Goal: Task Accomplishment & Management: Use online tool/utility

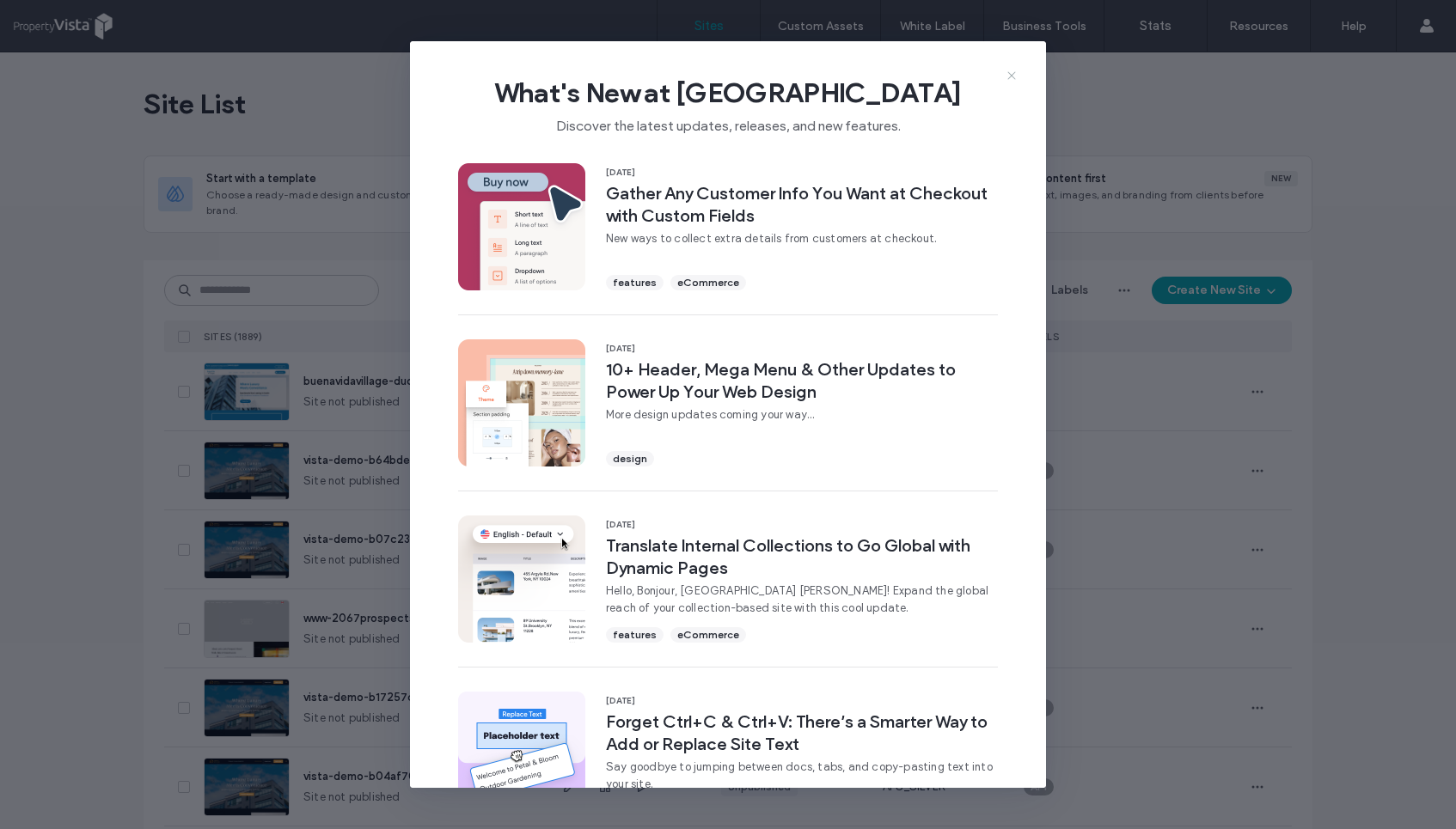
click at [1008, 75] on icon at bounding box center [1011, 76] width 14 height 14
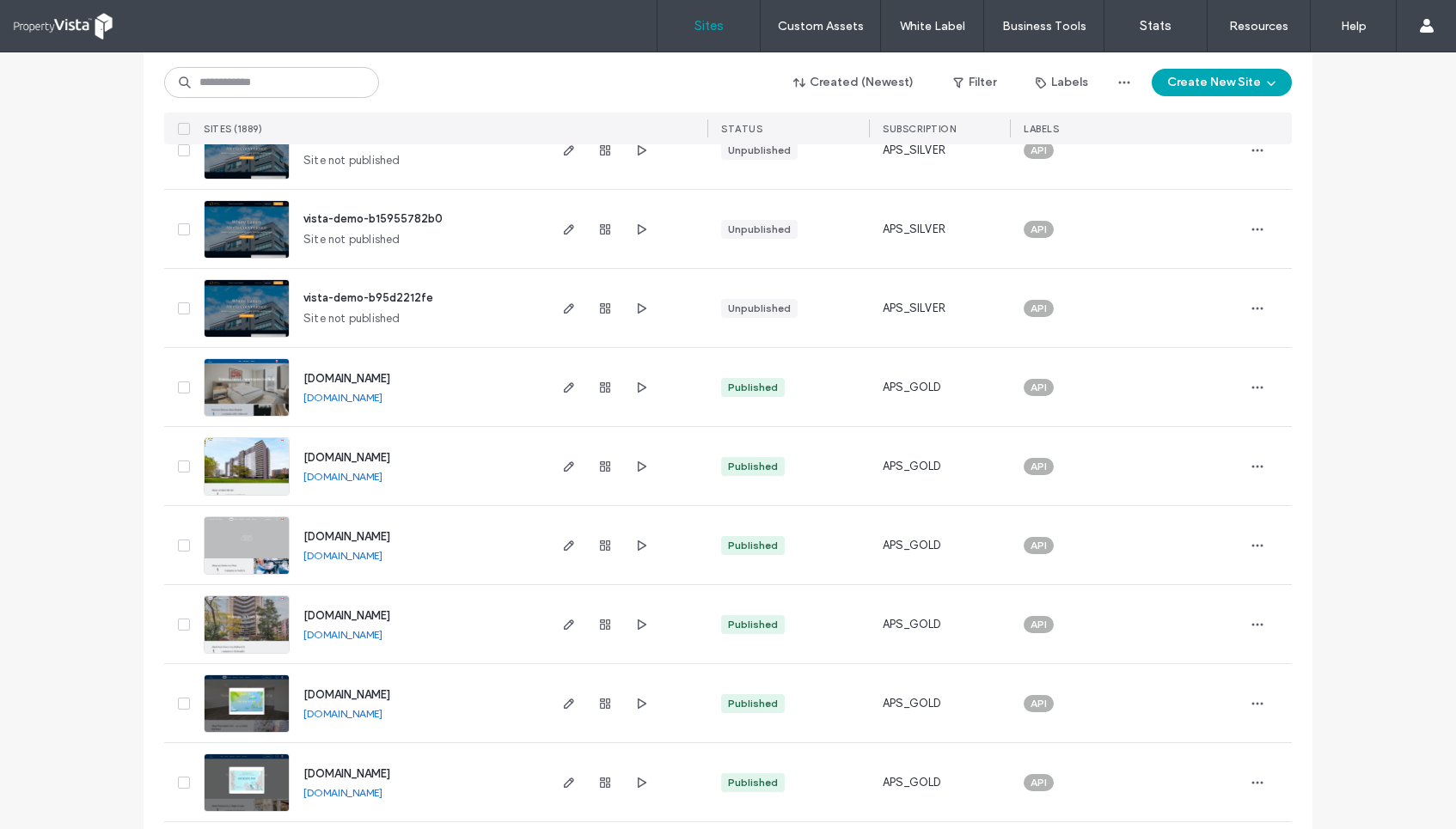
scroll to position [5378, 0]
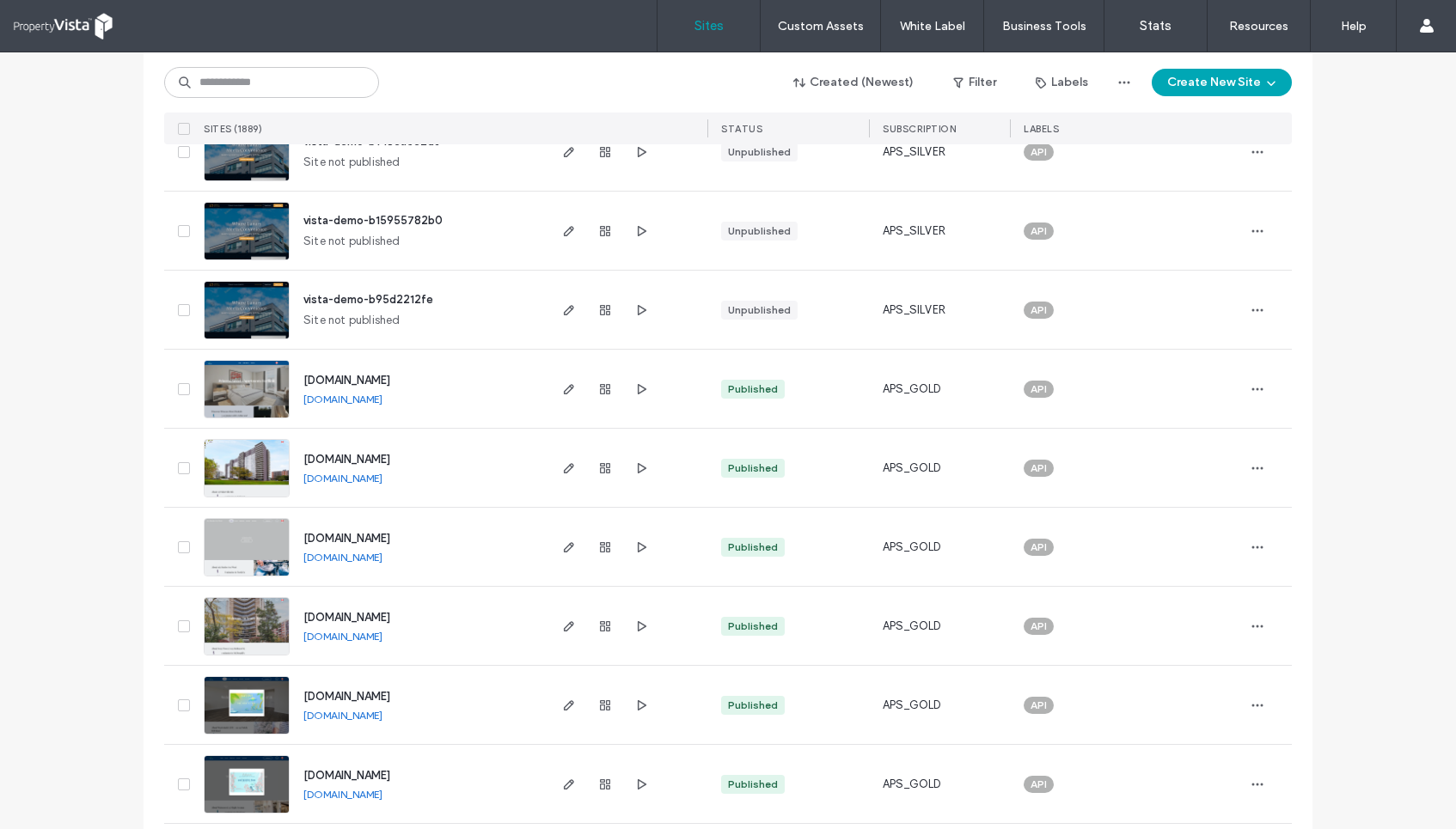
click at [382, 398] on link "[DOMAIN_NAME]" at bounding box center [343, 398] width 79 height 13
click at [566, 383] on icon "button" at bounding box center [569, 389] width 14 height 14
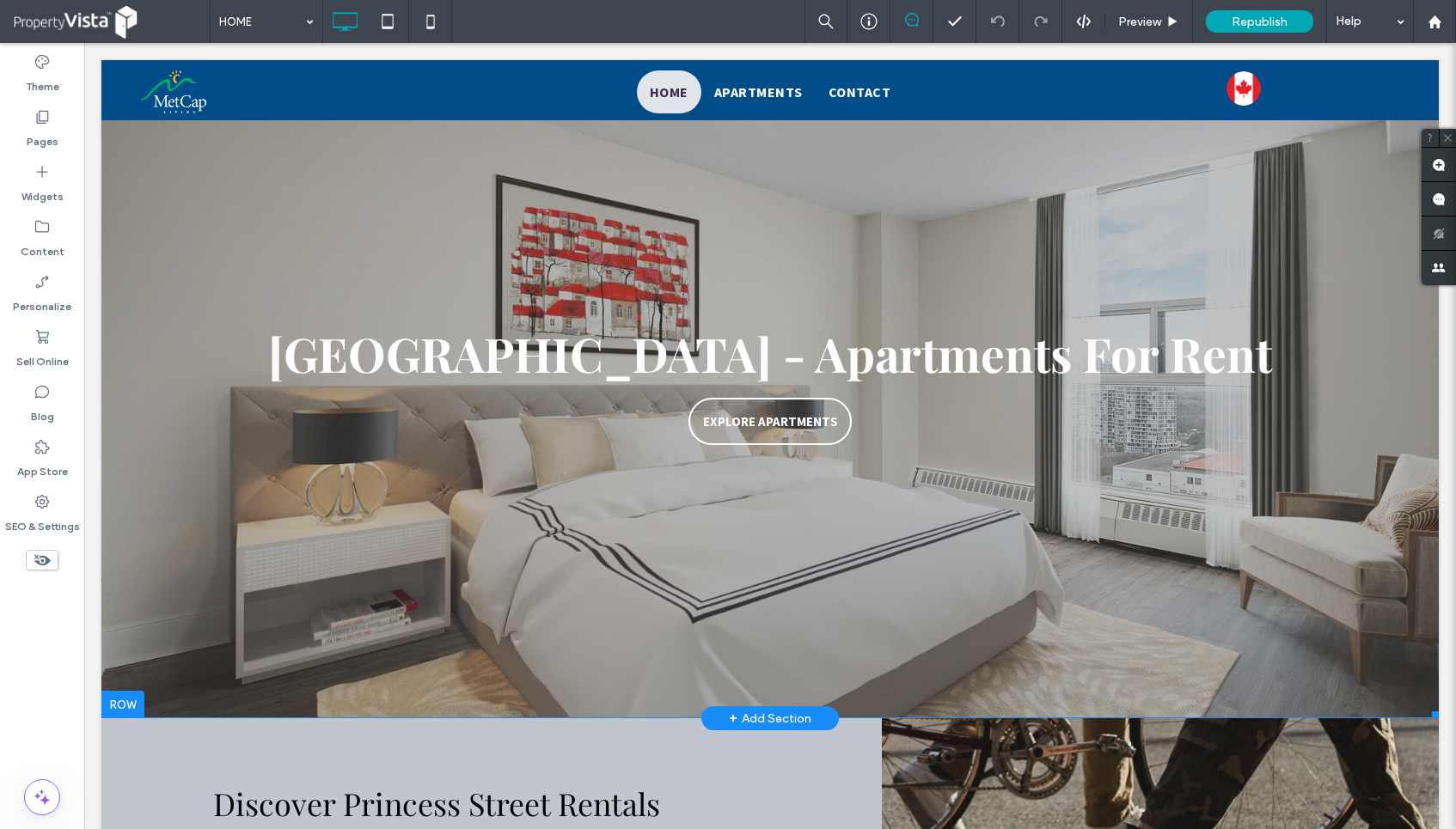
click at [879, 334] on span at bounding box center [770, 389] width 1337 height 658
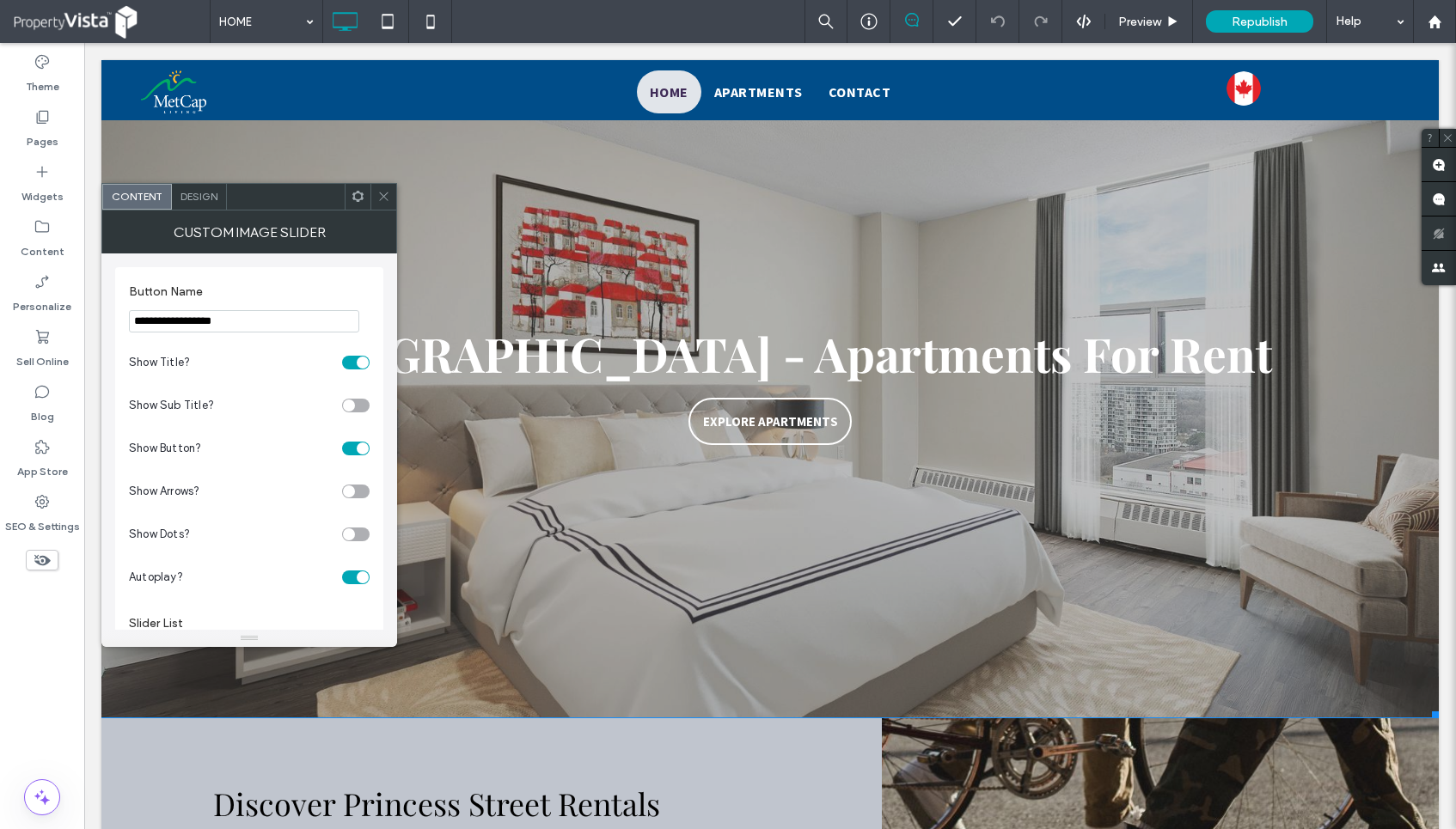
click at [879, 359] on div "Princess Street - Apartments For Rent" at bounding box center [770, 354] width 1337 height 71
click at [375, 188] on div at bounding box center [383, 197] width 26 height 26
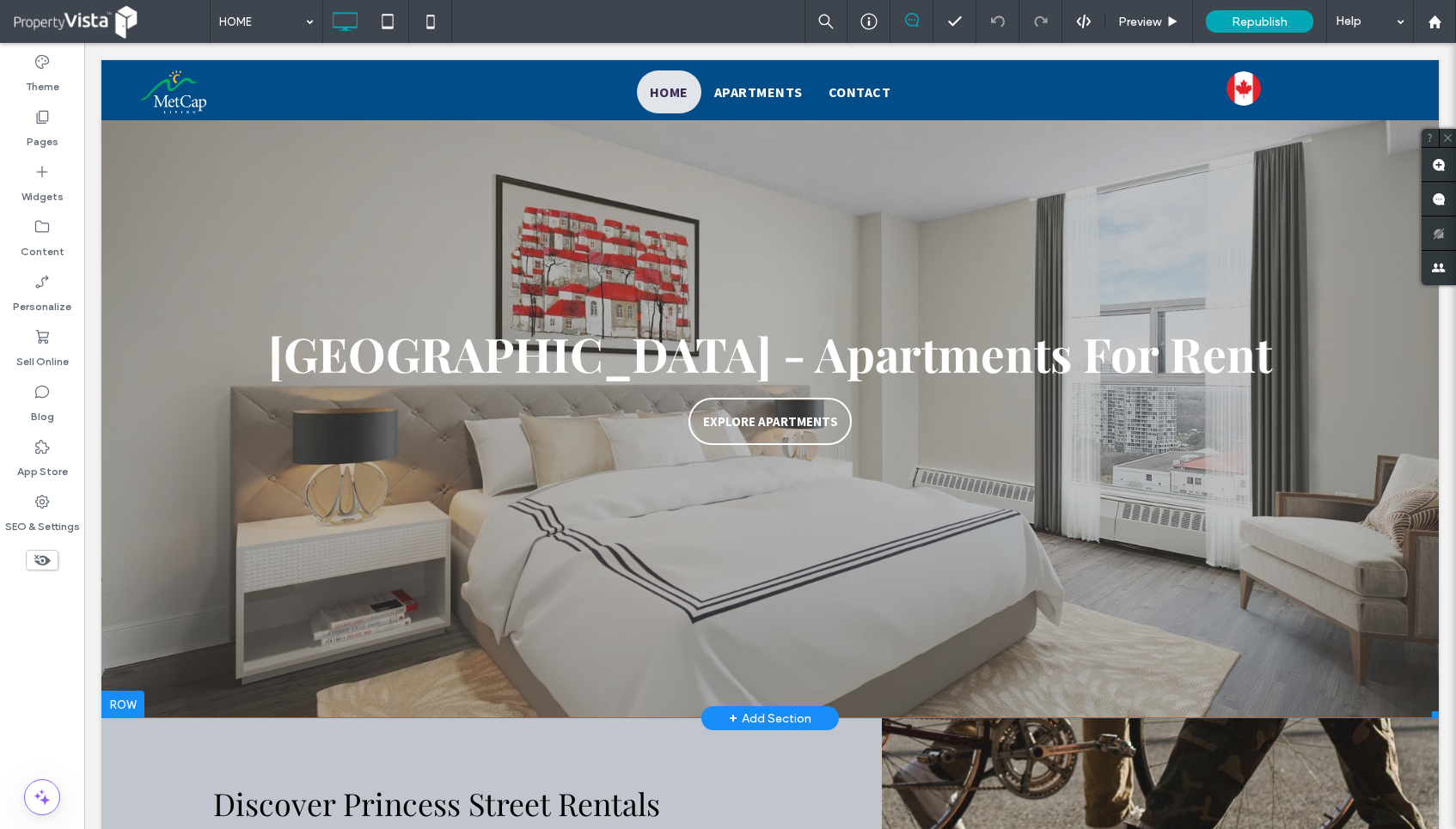
click at [497, 343] on span at bounding box center [770, 389] width 1337 height 658
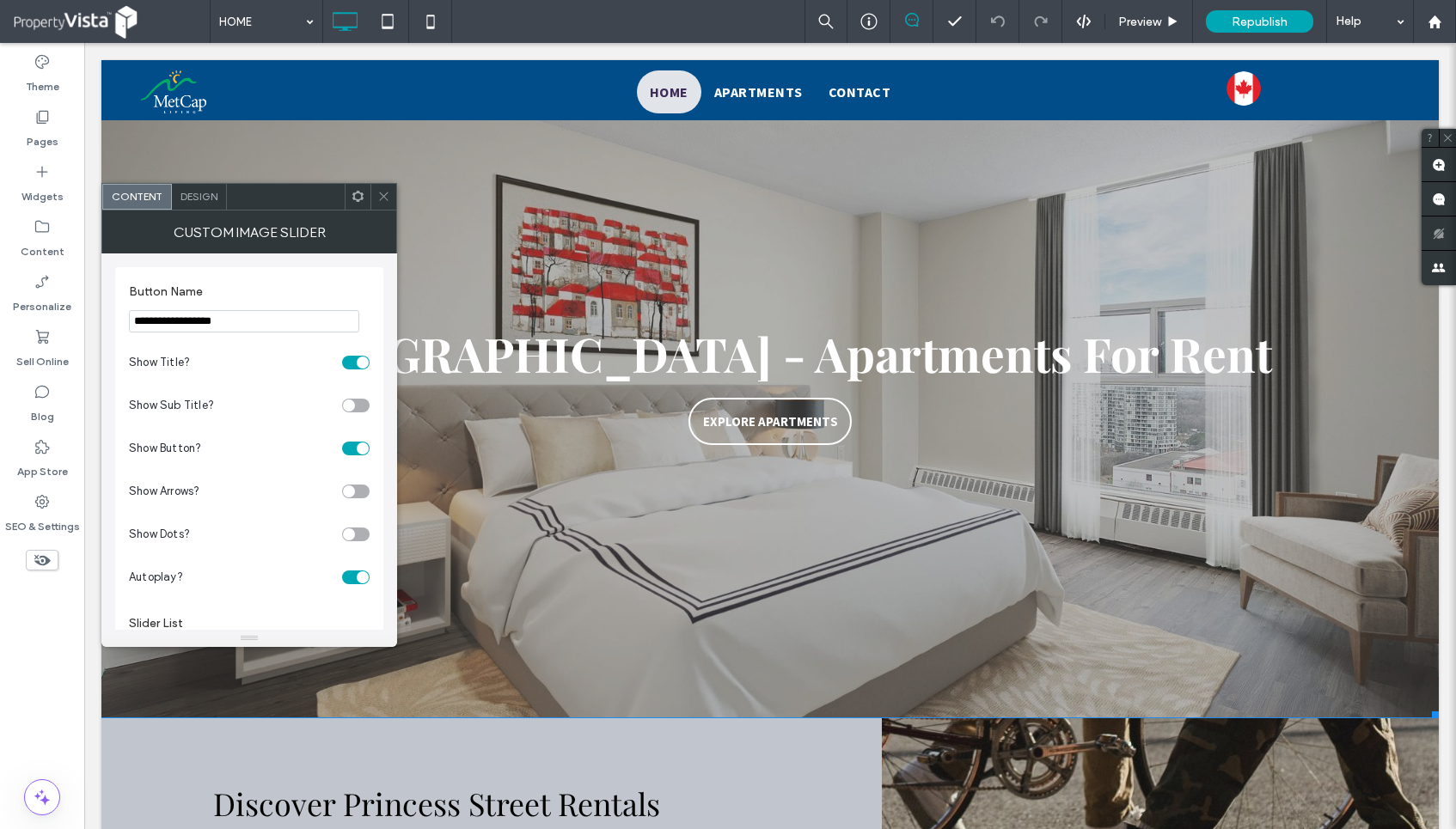
click at [385, 193] on icon at bounding box center [383, 196] width 13 height 13
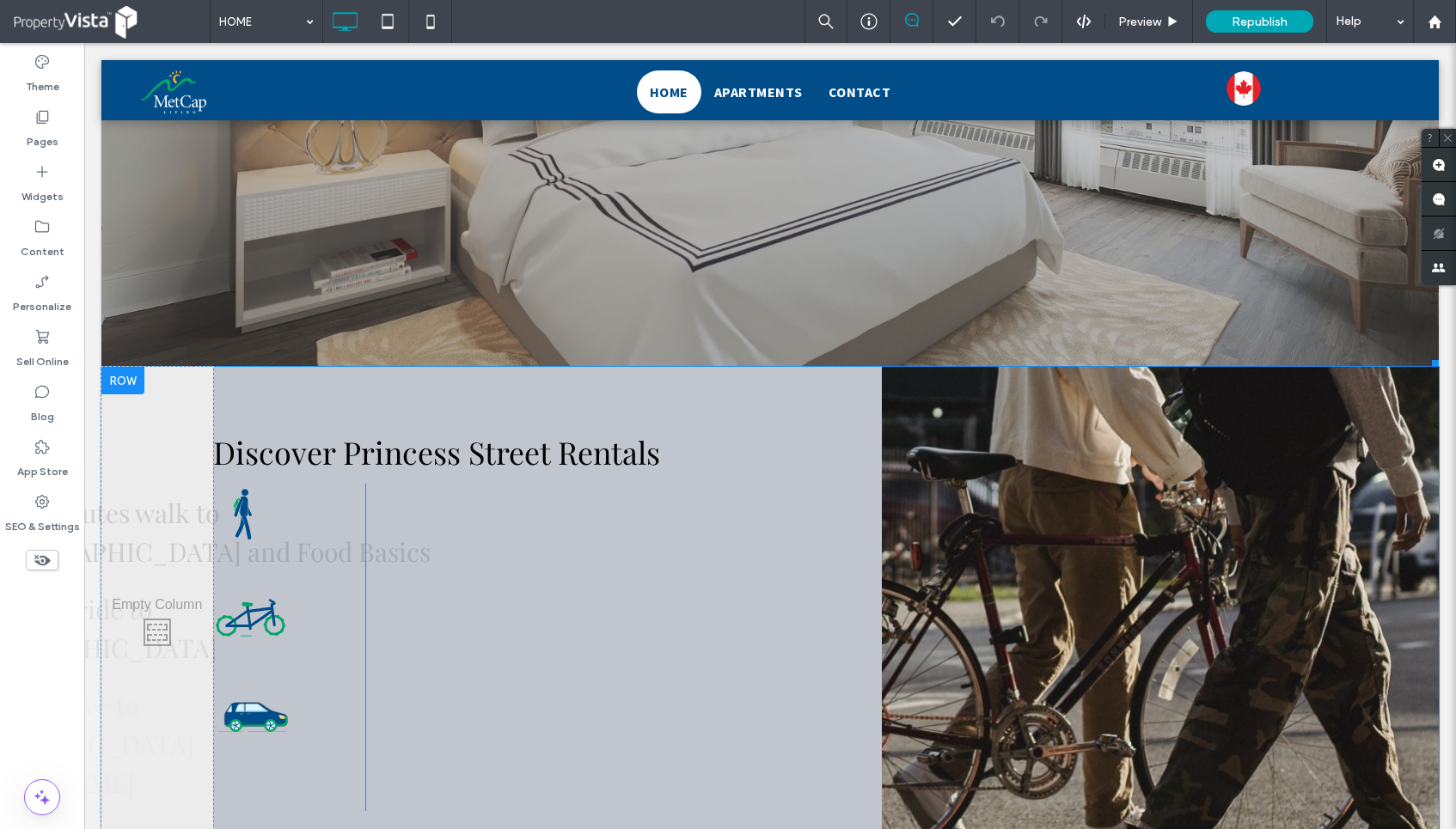
scroll to position [467, 0]
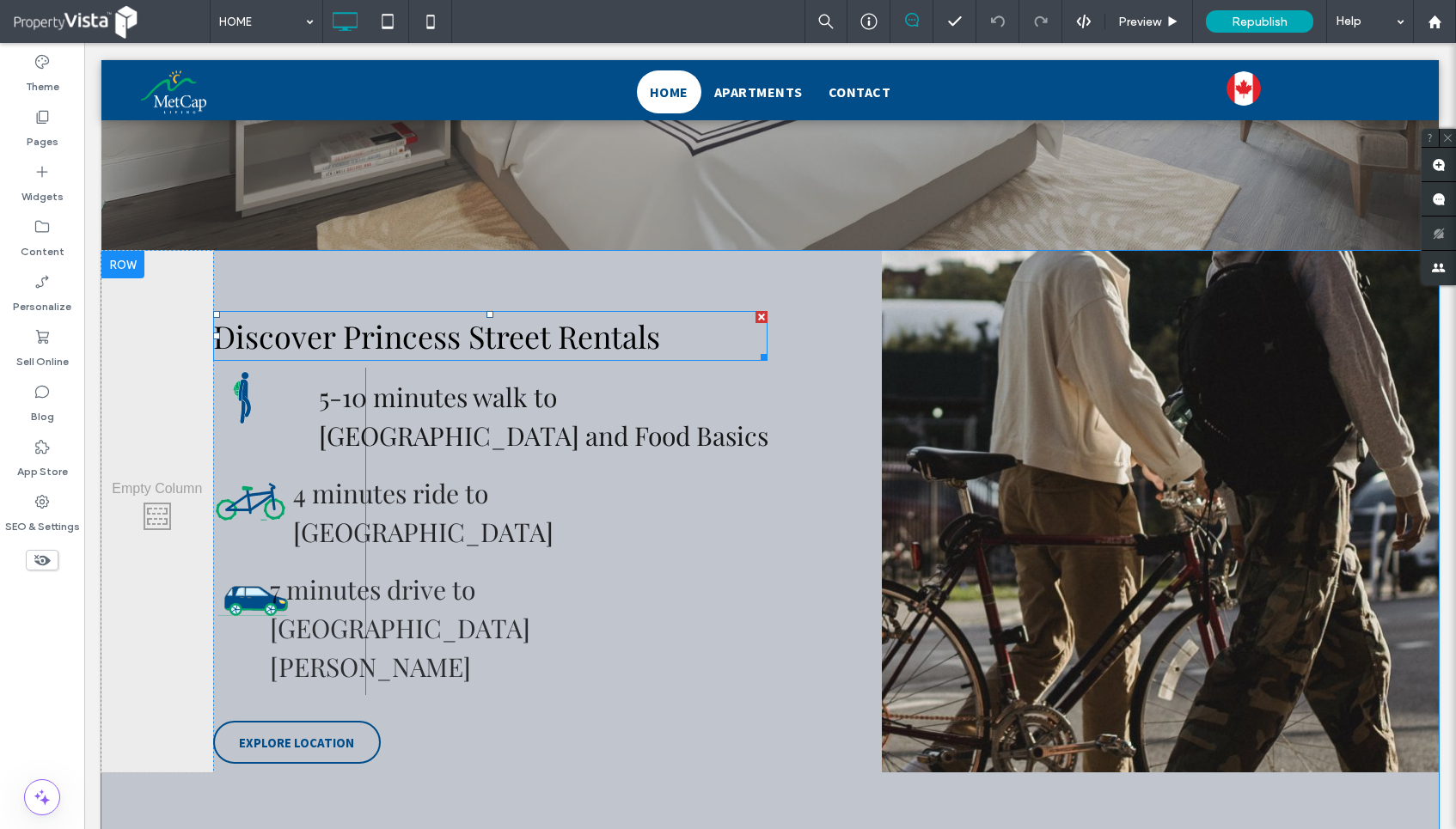
click at [450, 326] on span "Discover Princess Street Rentals" at bounding box center [436, 336] width 447 height 41
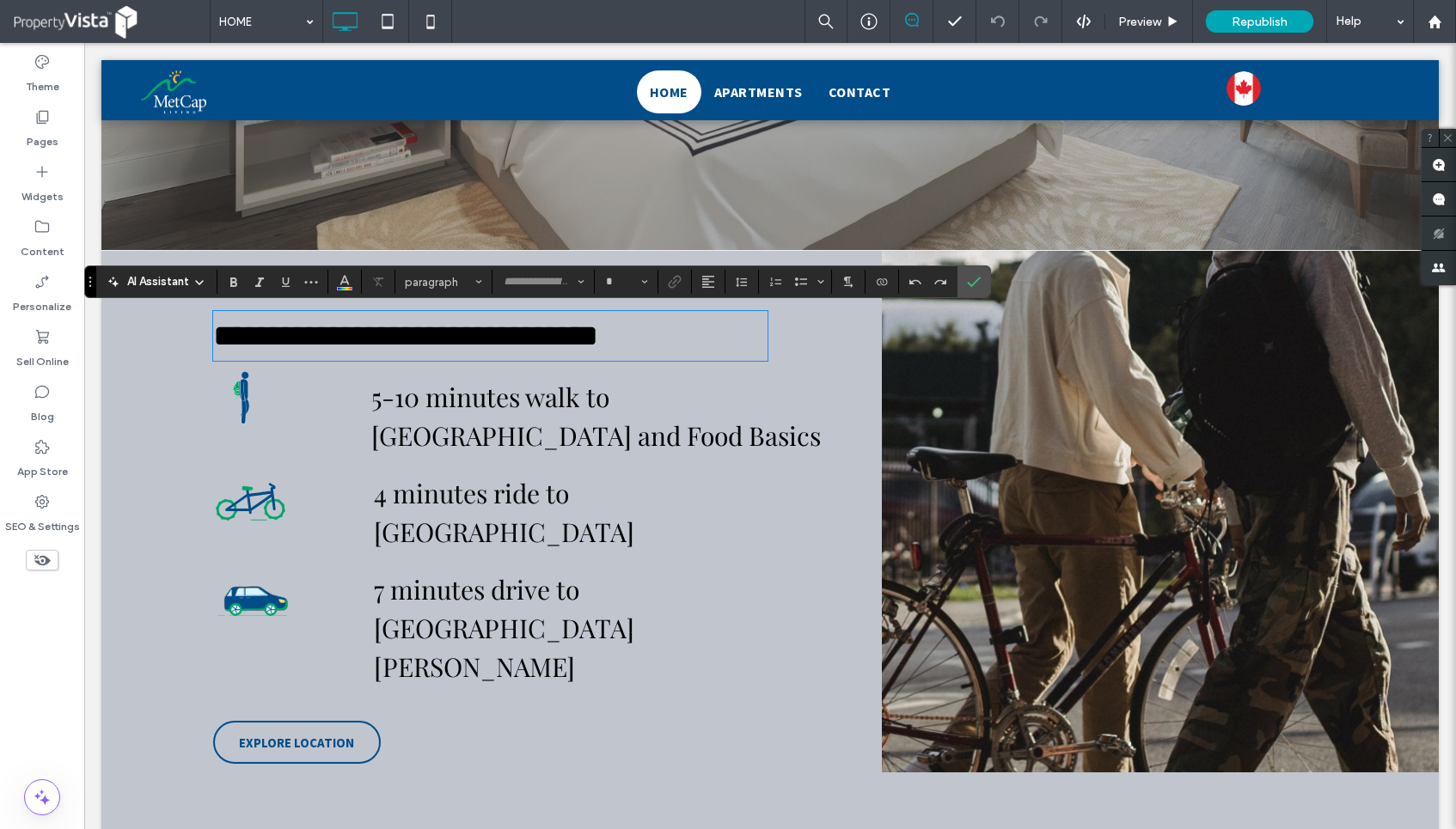
type input "**********"
type input "**"
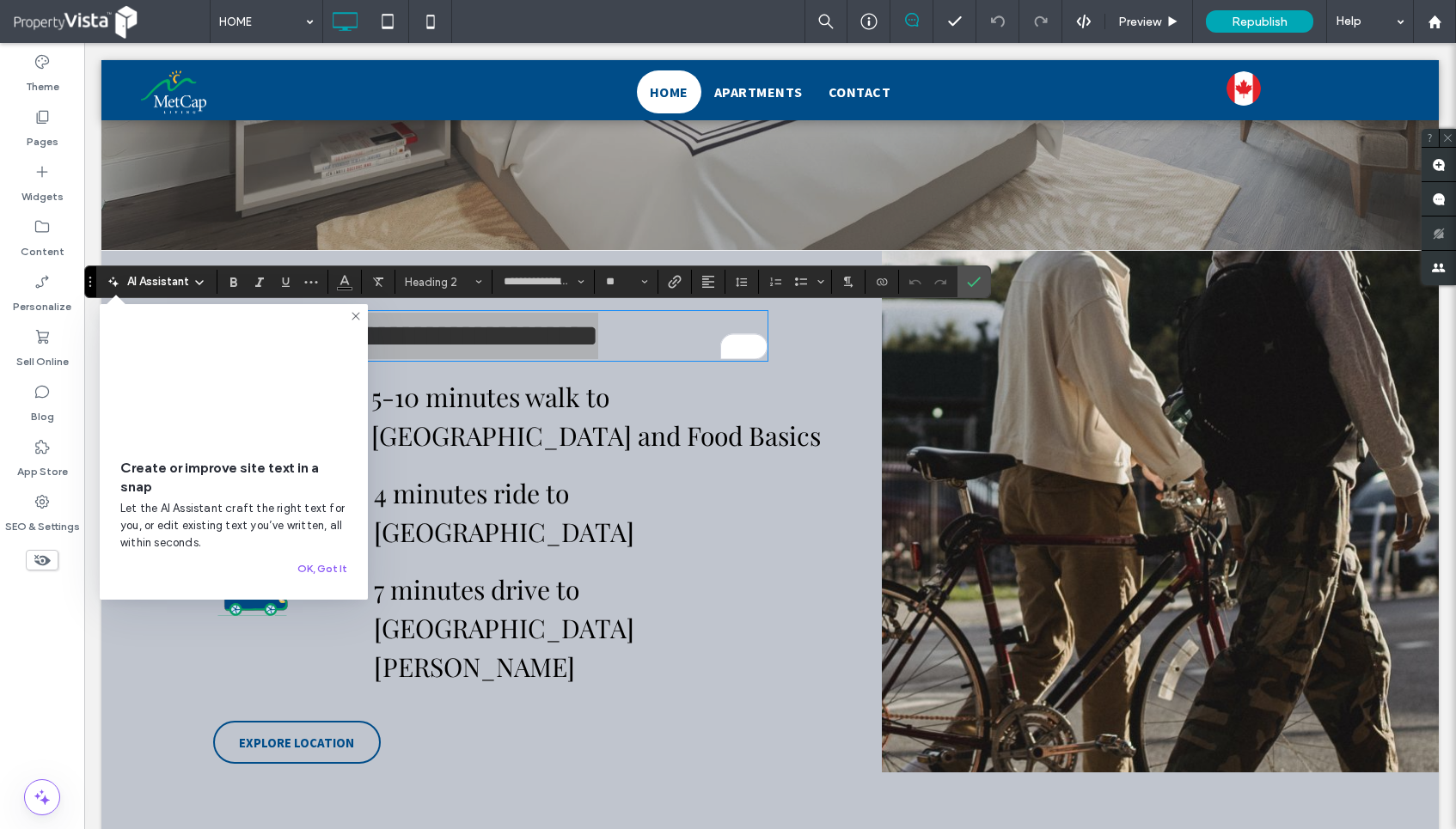
click at [351, 310] on icon at bounding box center [356, 316] width 14 height 14
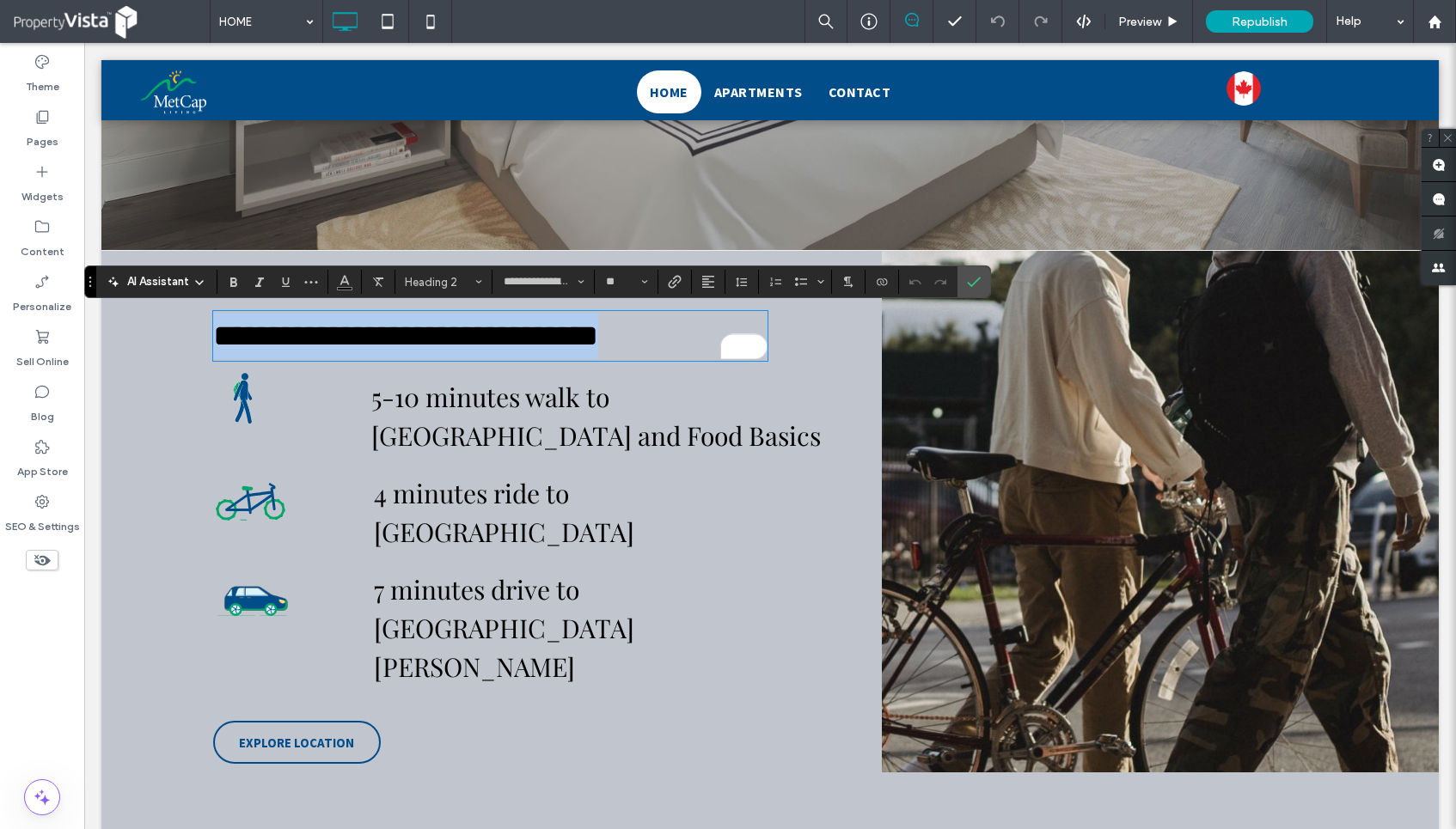
click at [419, 350] on span "**********" at bounding box center [405, 335] width 385 height 31
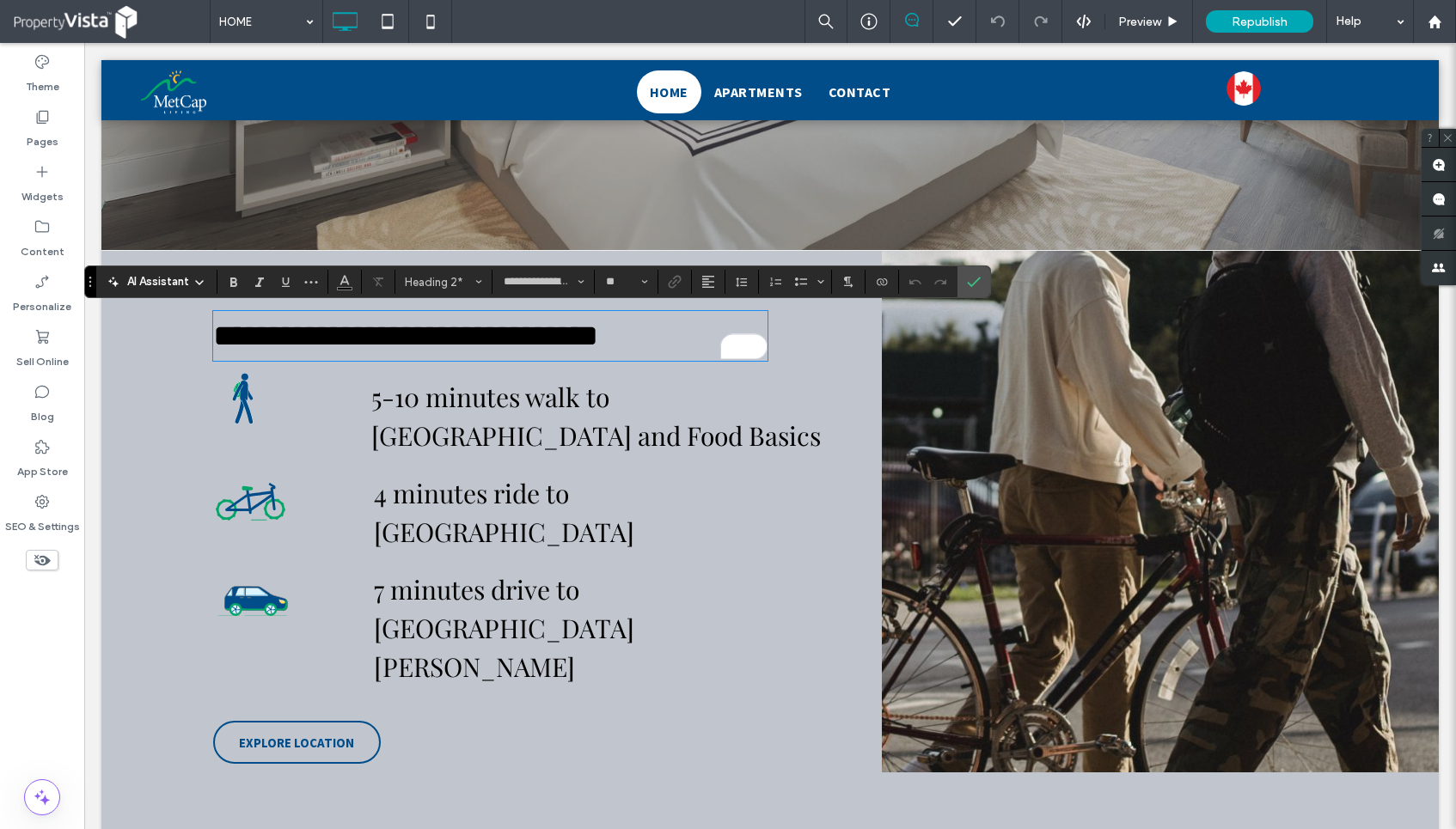
click at [419, 350] on span "**********" at bounding box center [405, 335] width 385 height 31
click at [968, 287] on icon "Confirm" at bounding box center [974, 282] width 14 height 14
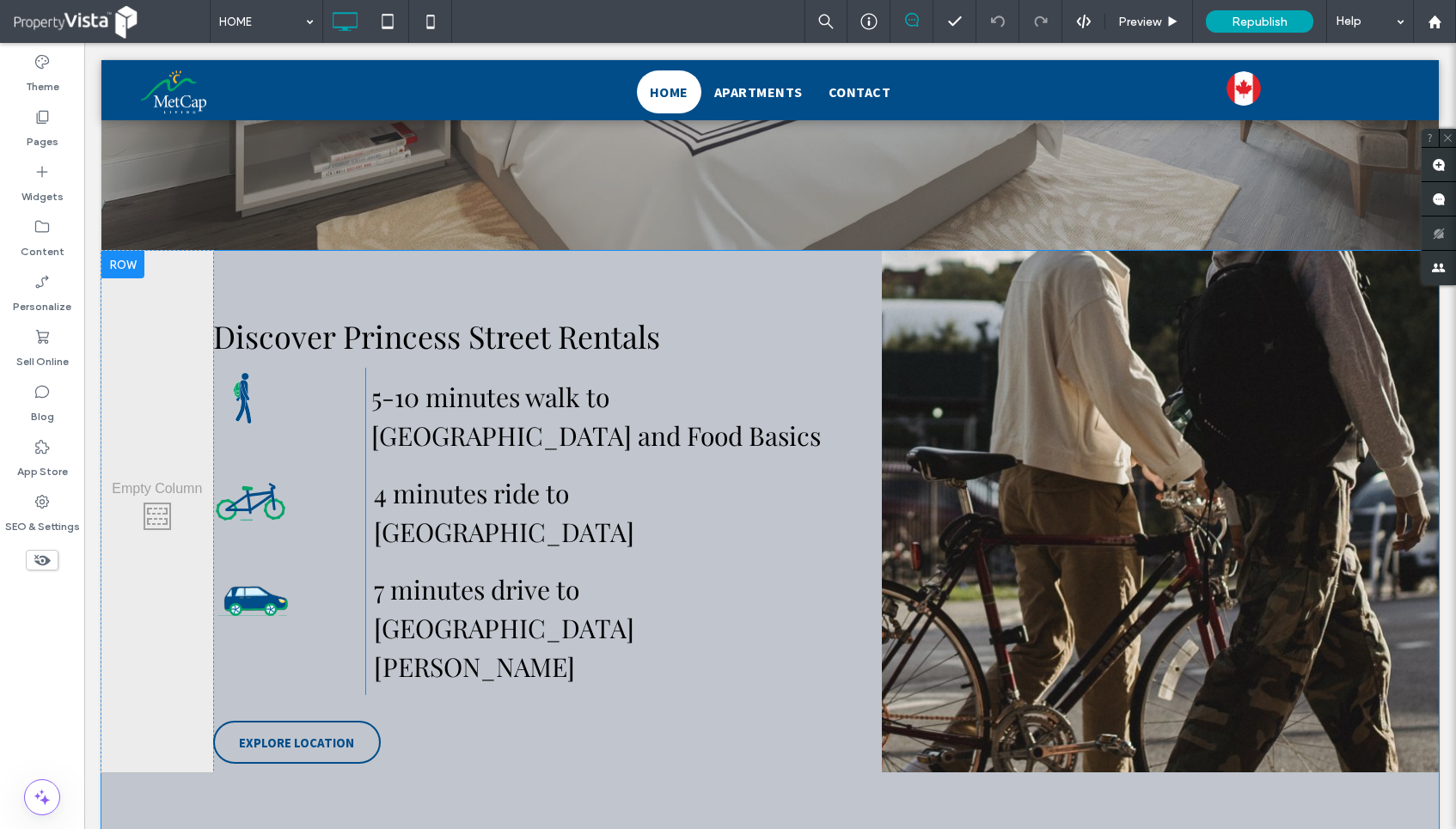
click at [897, 383] on div "Click To Paste" at bounding box center [1159, 512] width 557 height 521
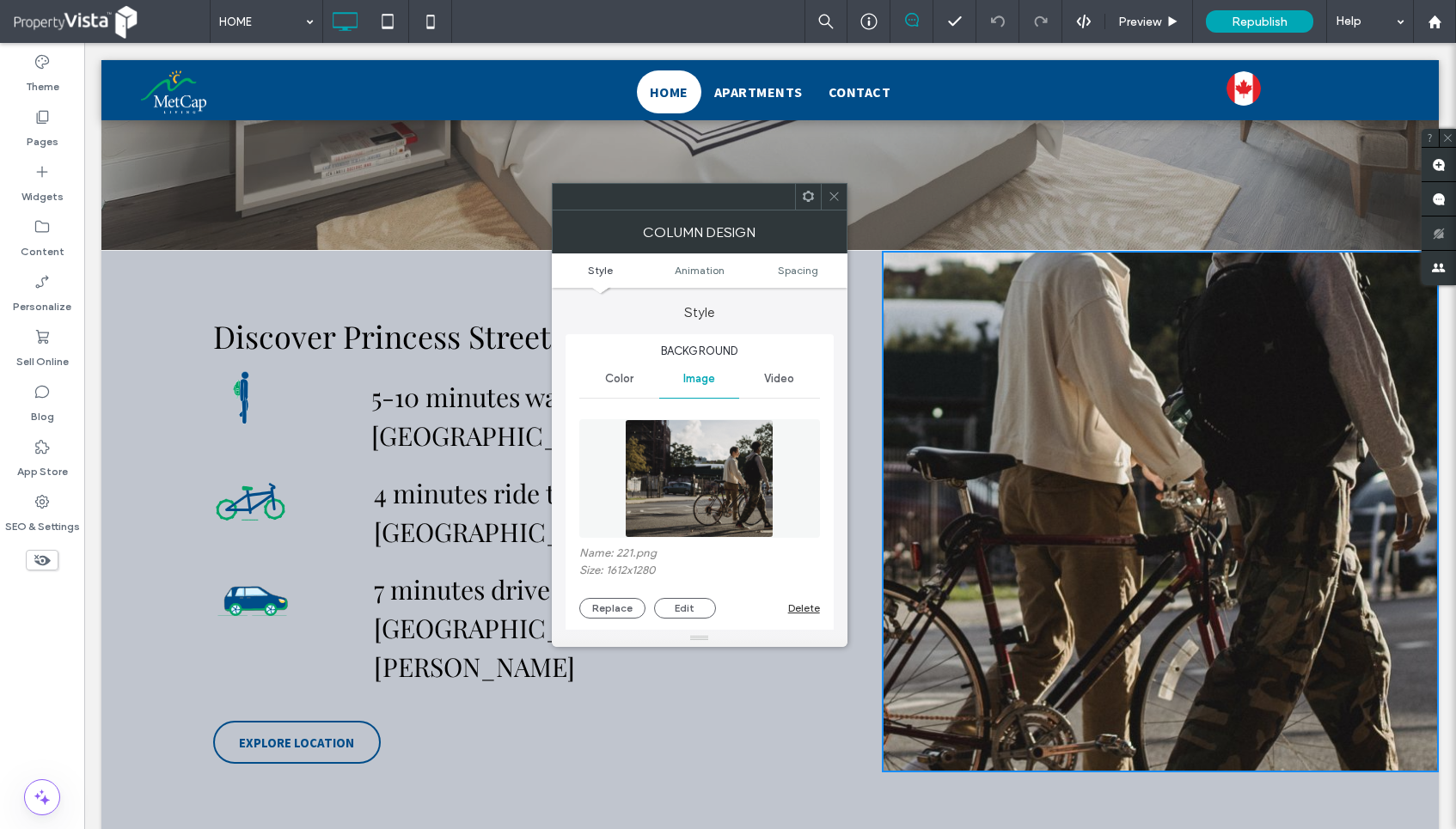
click at [833, 190] on icon at bounding box center [833, 196] width 13 height 13
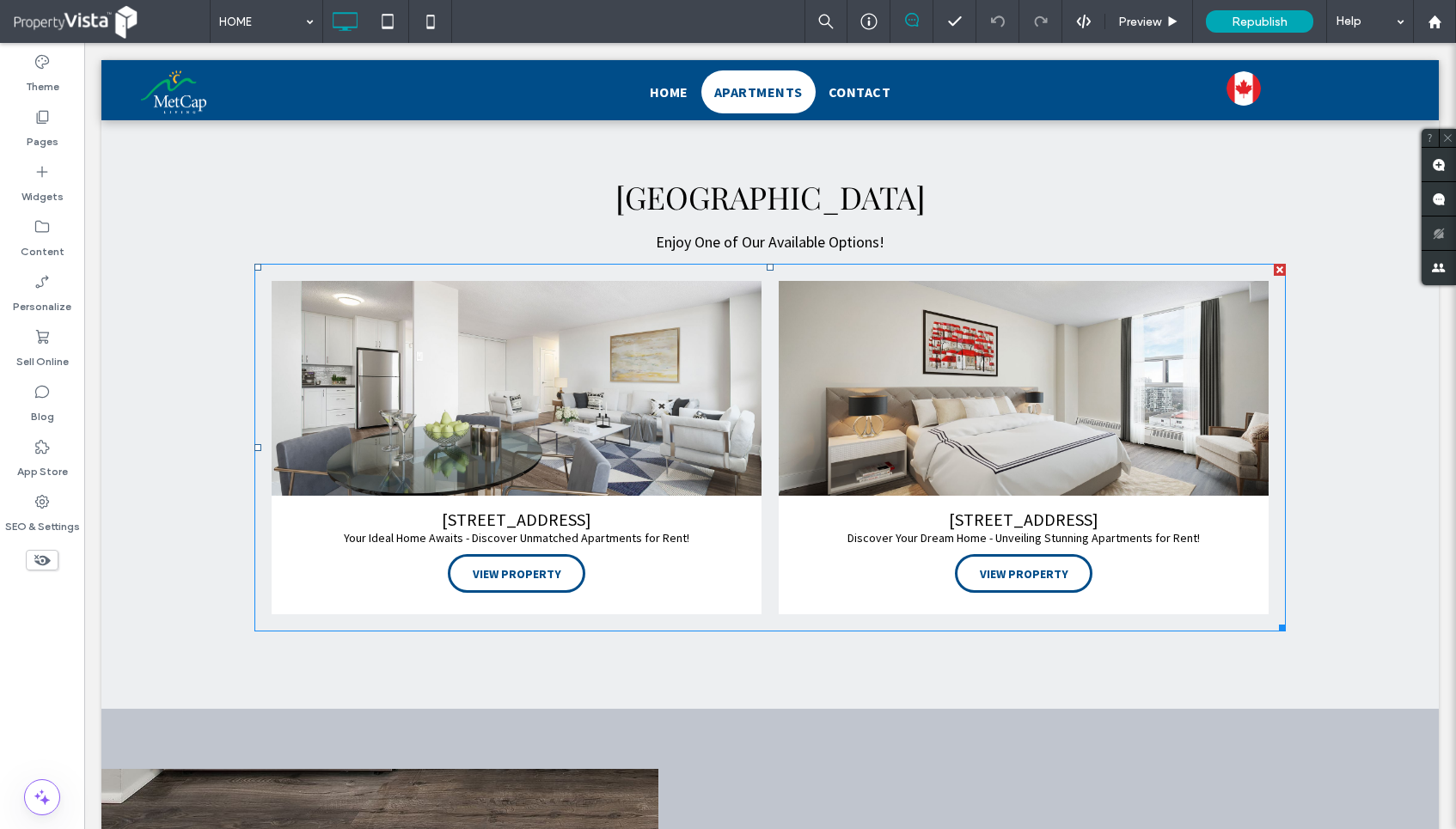
scroll to position [1242, 0]
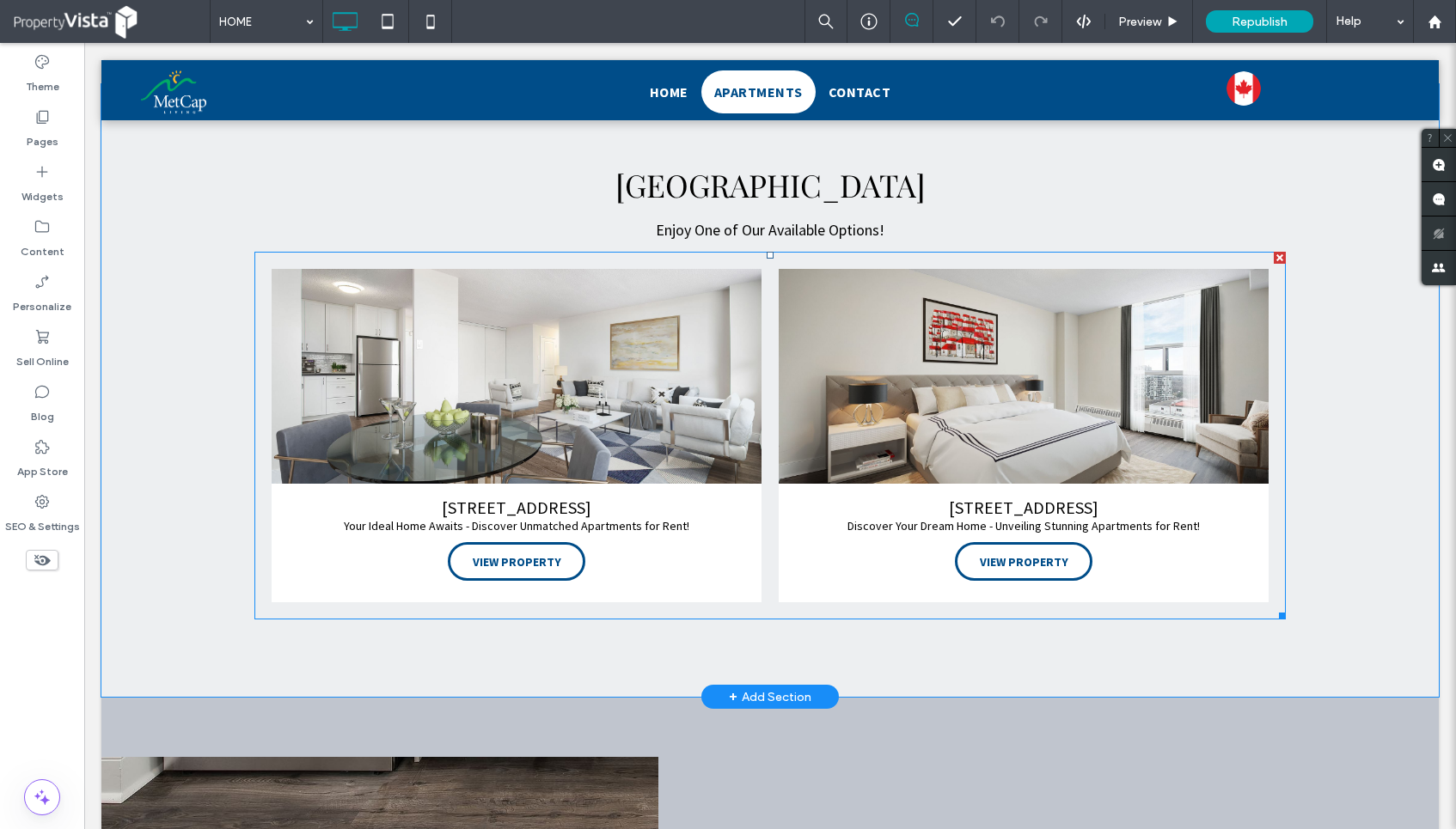
click at [689, 375] on link at bounding box center [516, 377] width 490 height 215
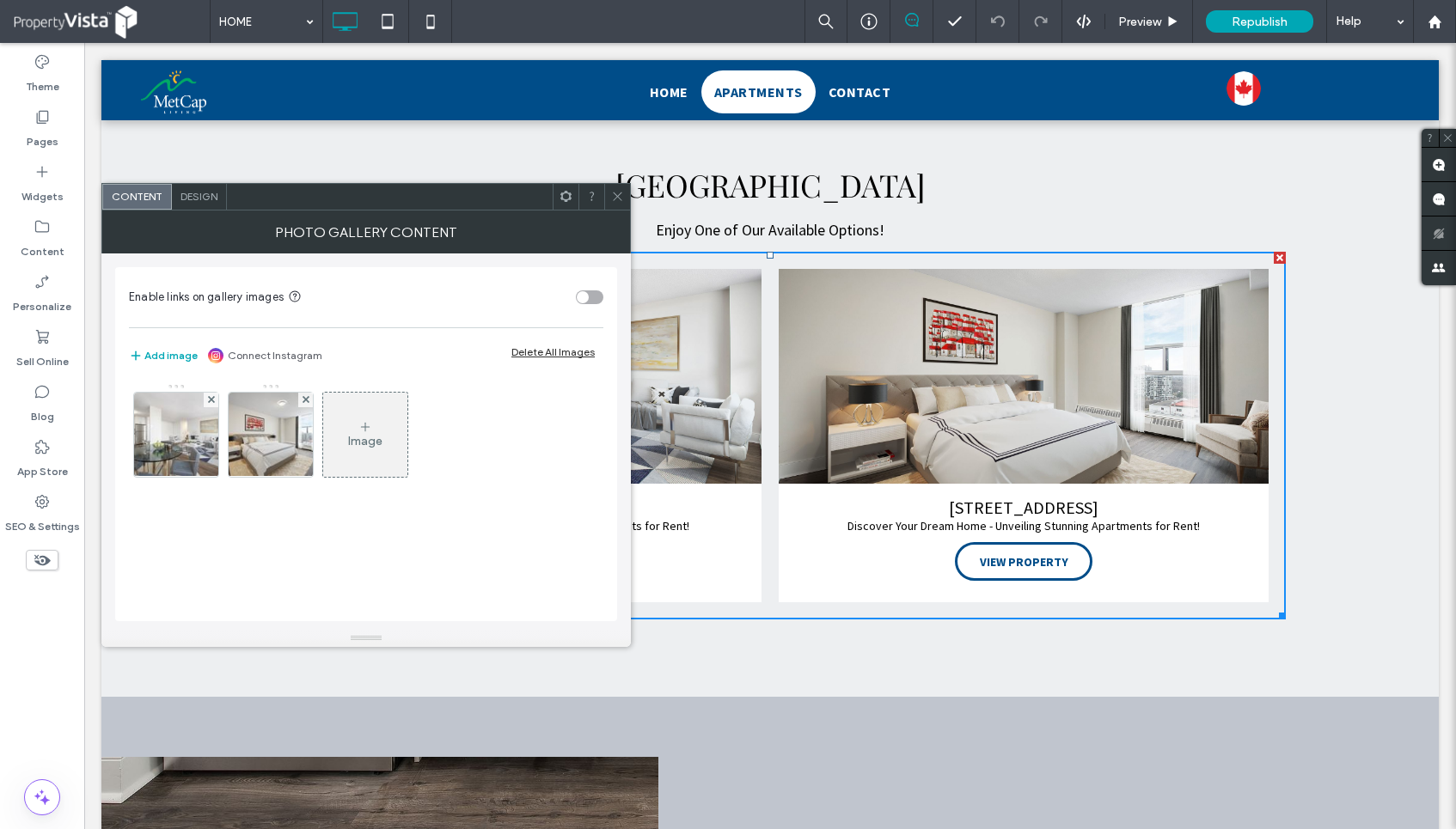
click at [619, 194] on icon at bounding box center [617, 196] width 13 height 13
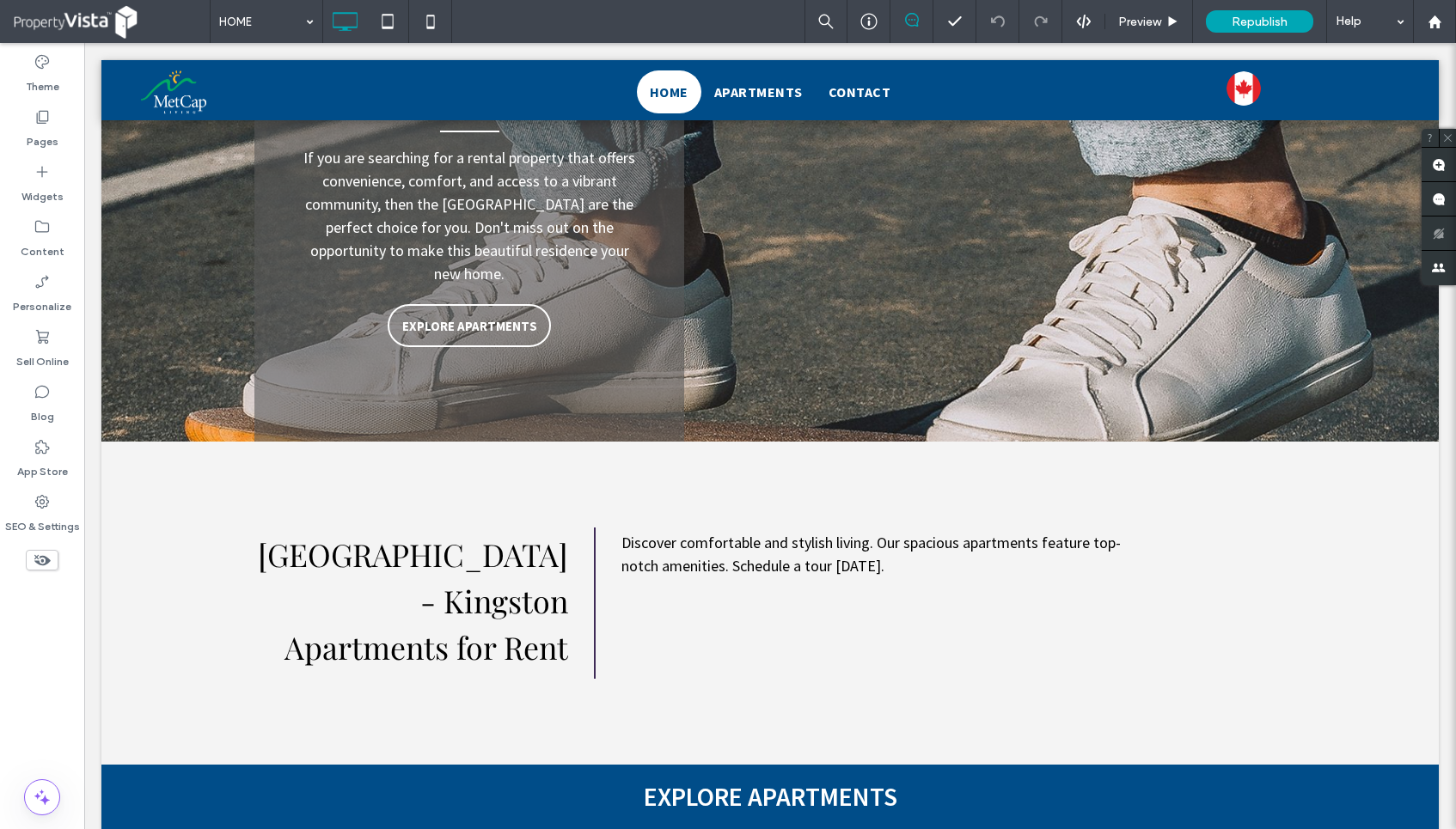
scroll to position [2569, 0]
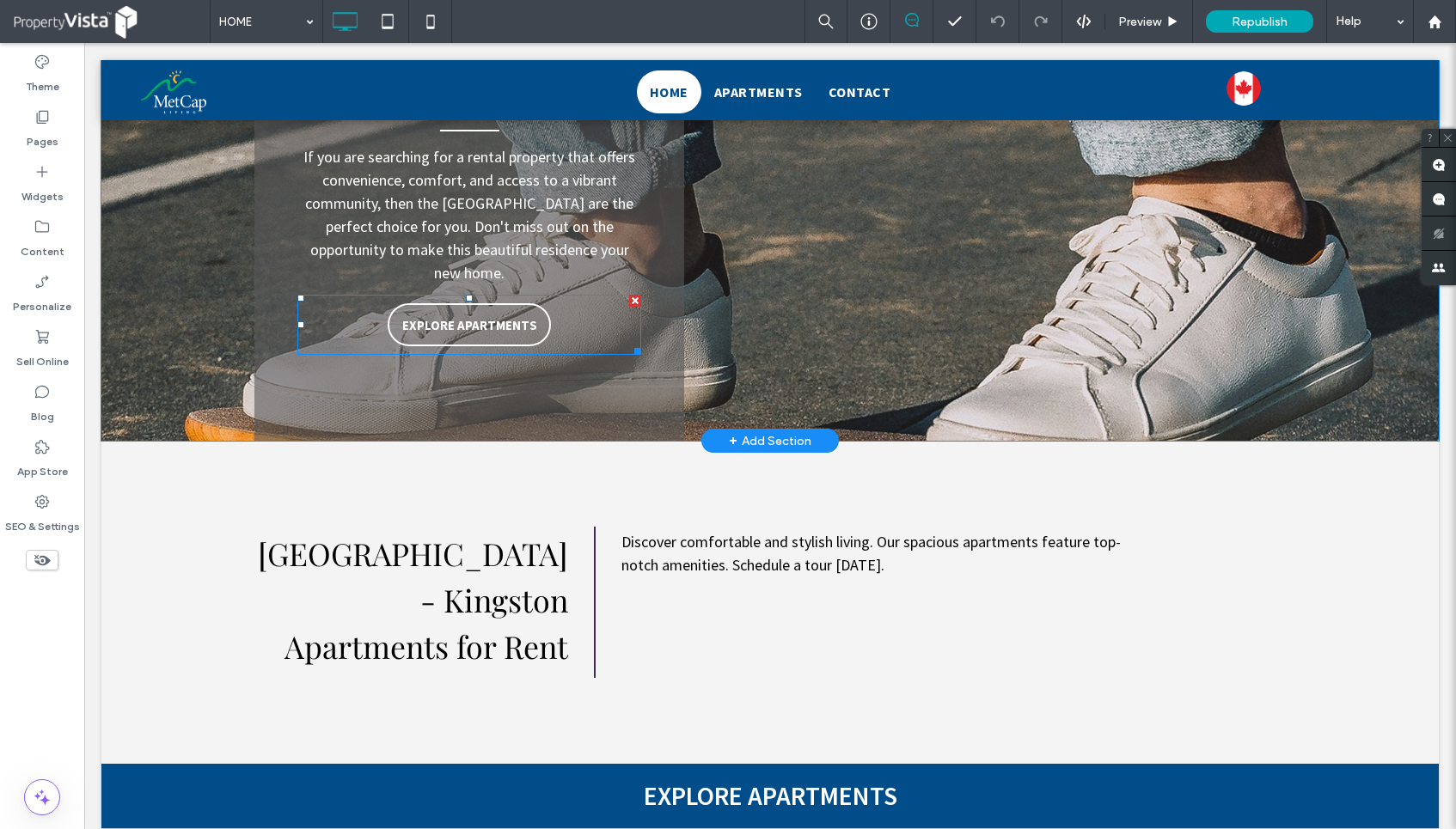
click at [501, 295] on span at bounding box center [469, 324] width 344 height 60
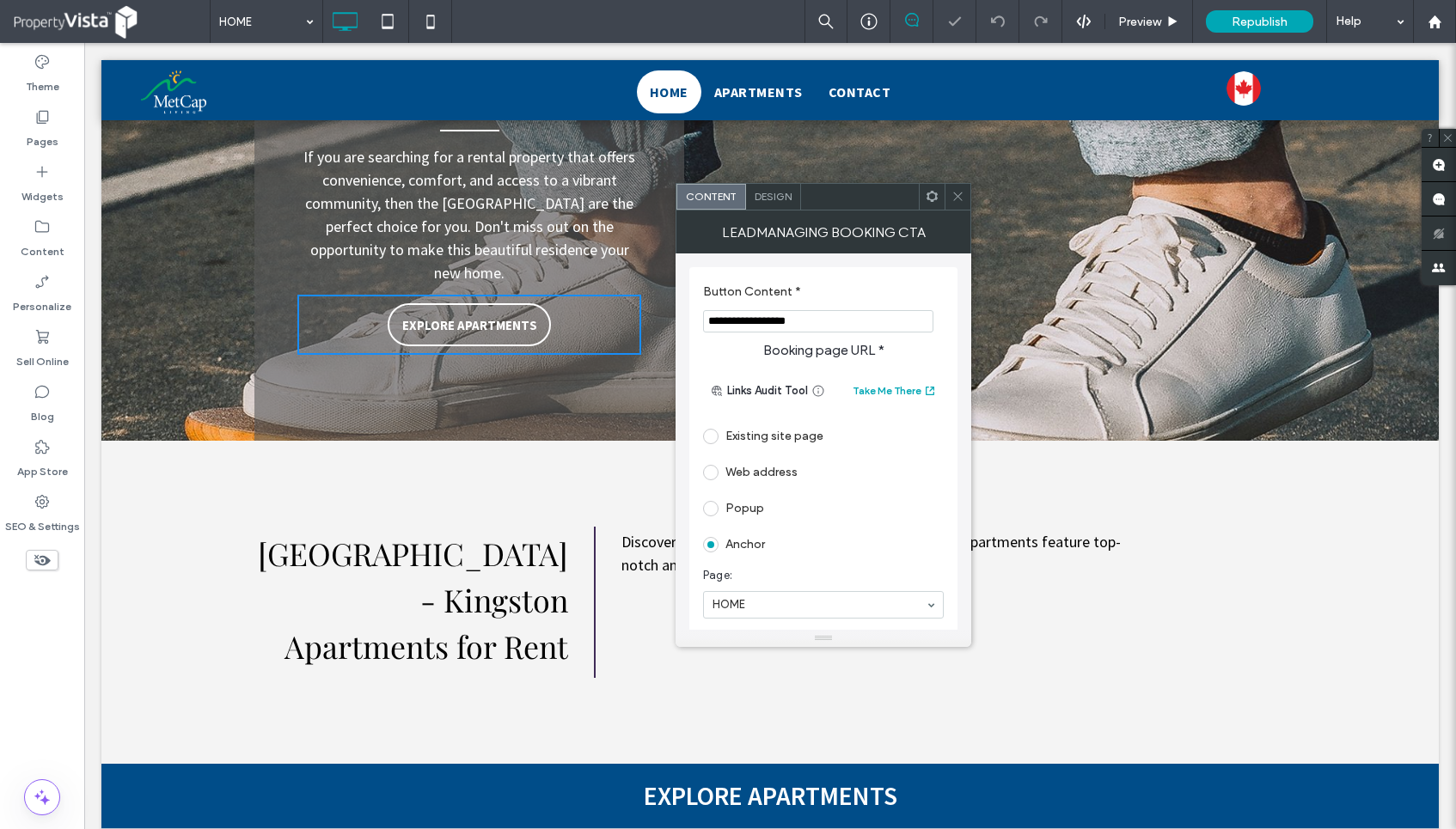
click at [959, 191] on icon at bounding box center [957, 196] width 13 height 13
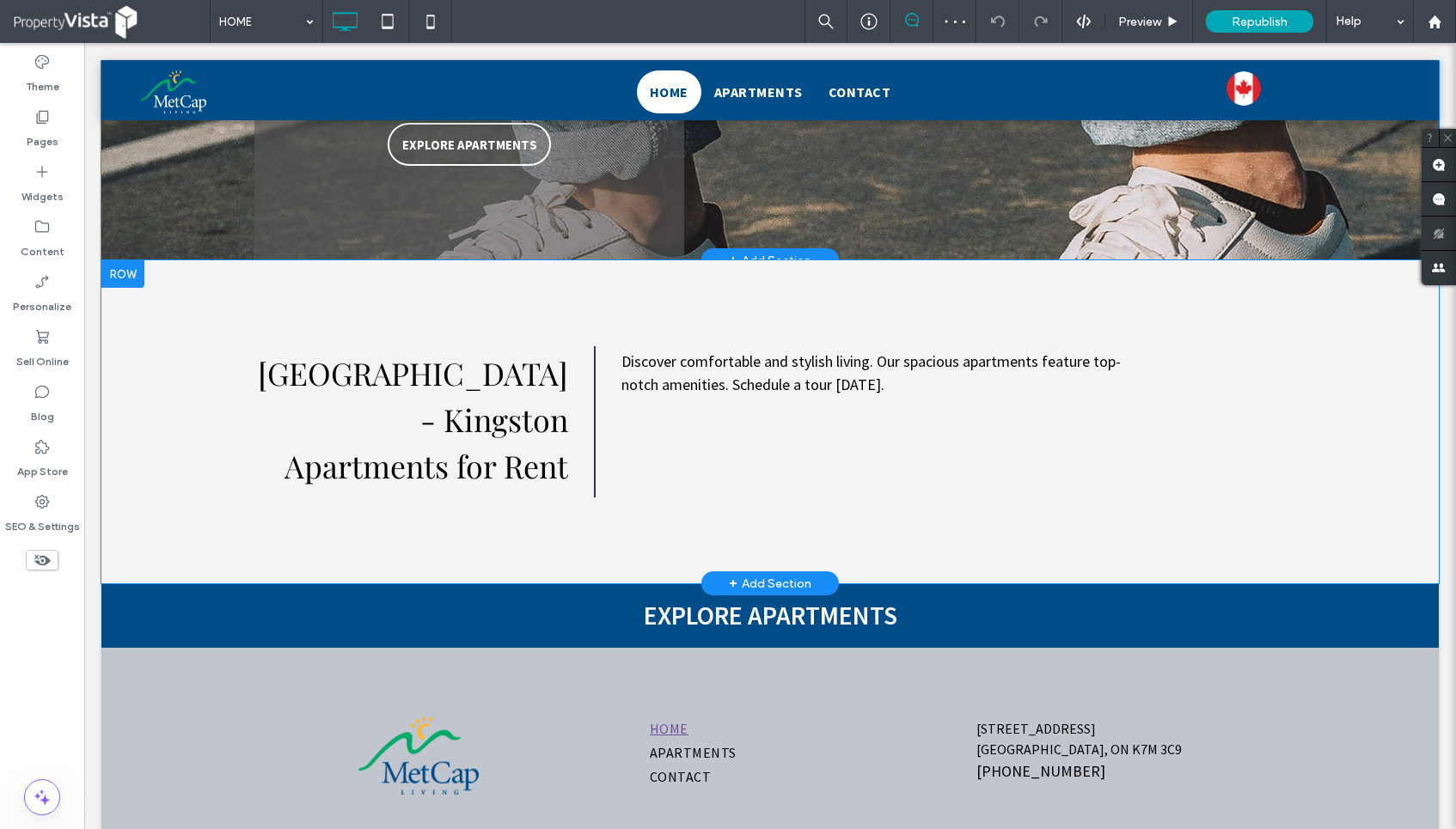
scroll to position [2830, 0]
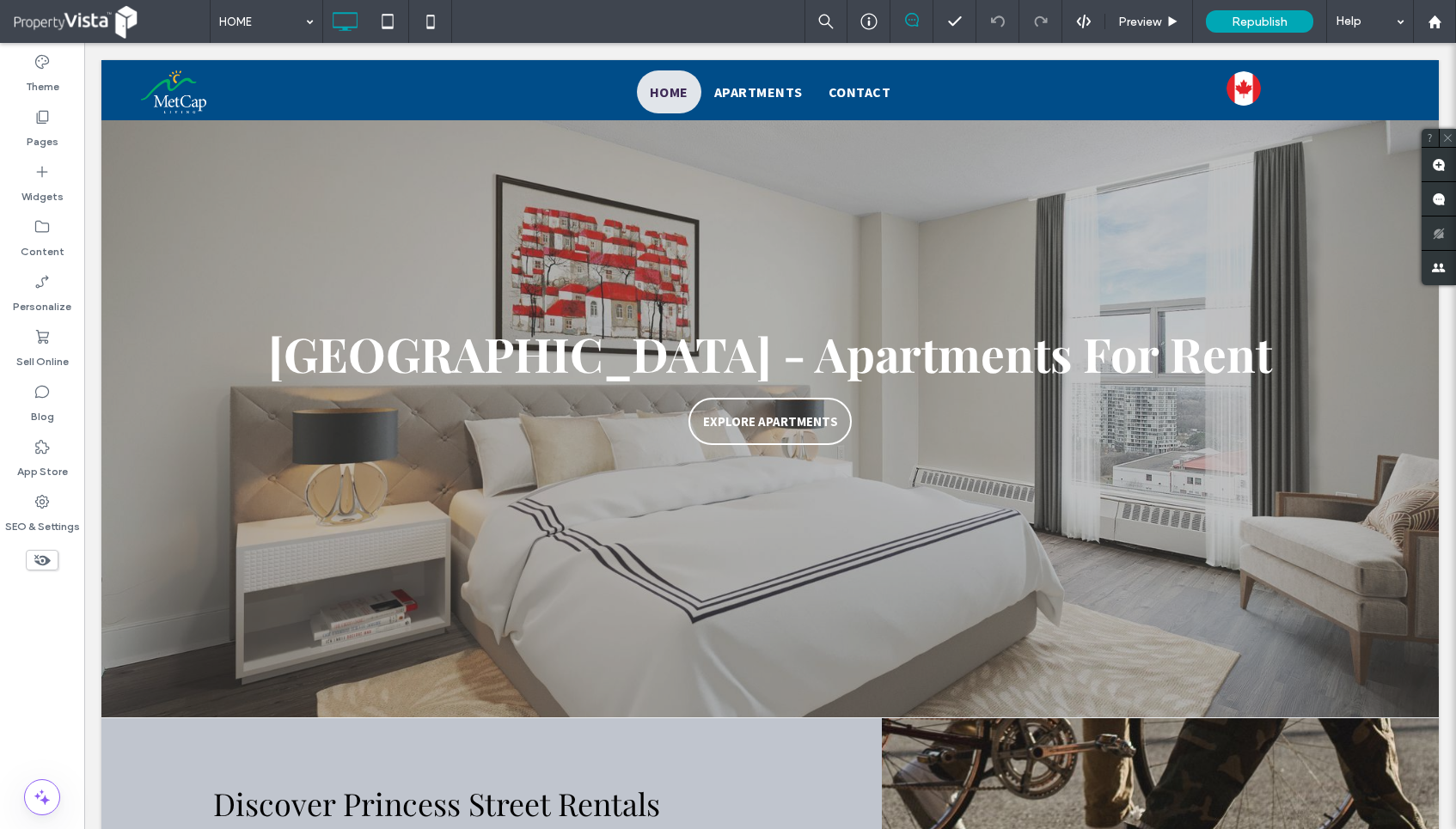
click at [1449, 137] on icon at bounding box center [1447, 137] width 11 height 11
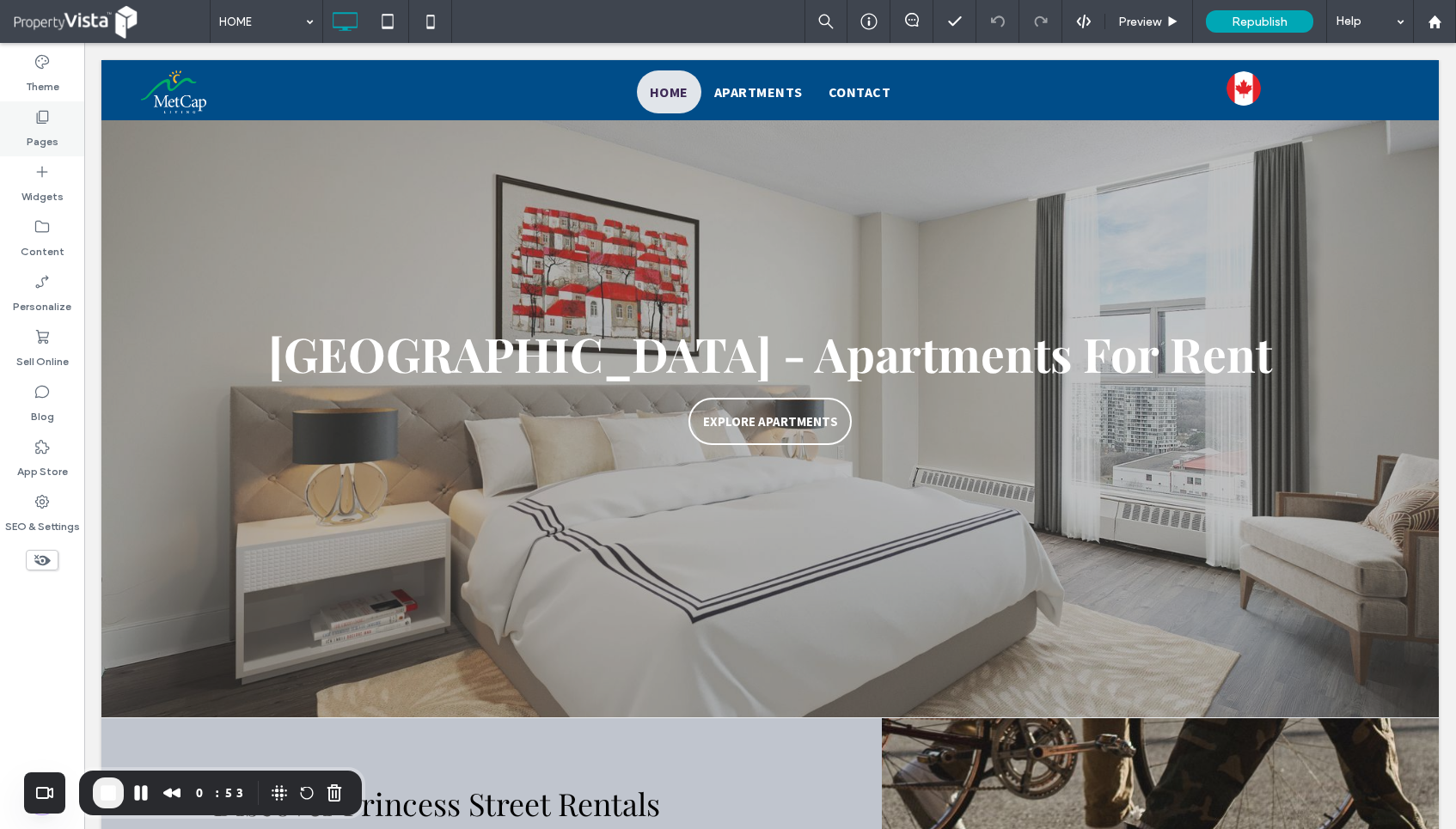
click at [46, 131] on label "Pages" at bounding box center [42, 137] width 32 height 24
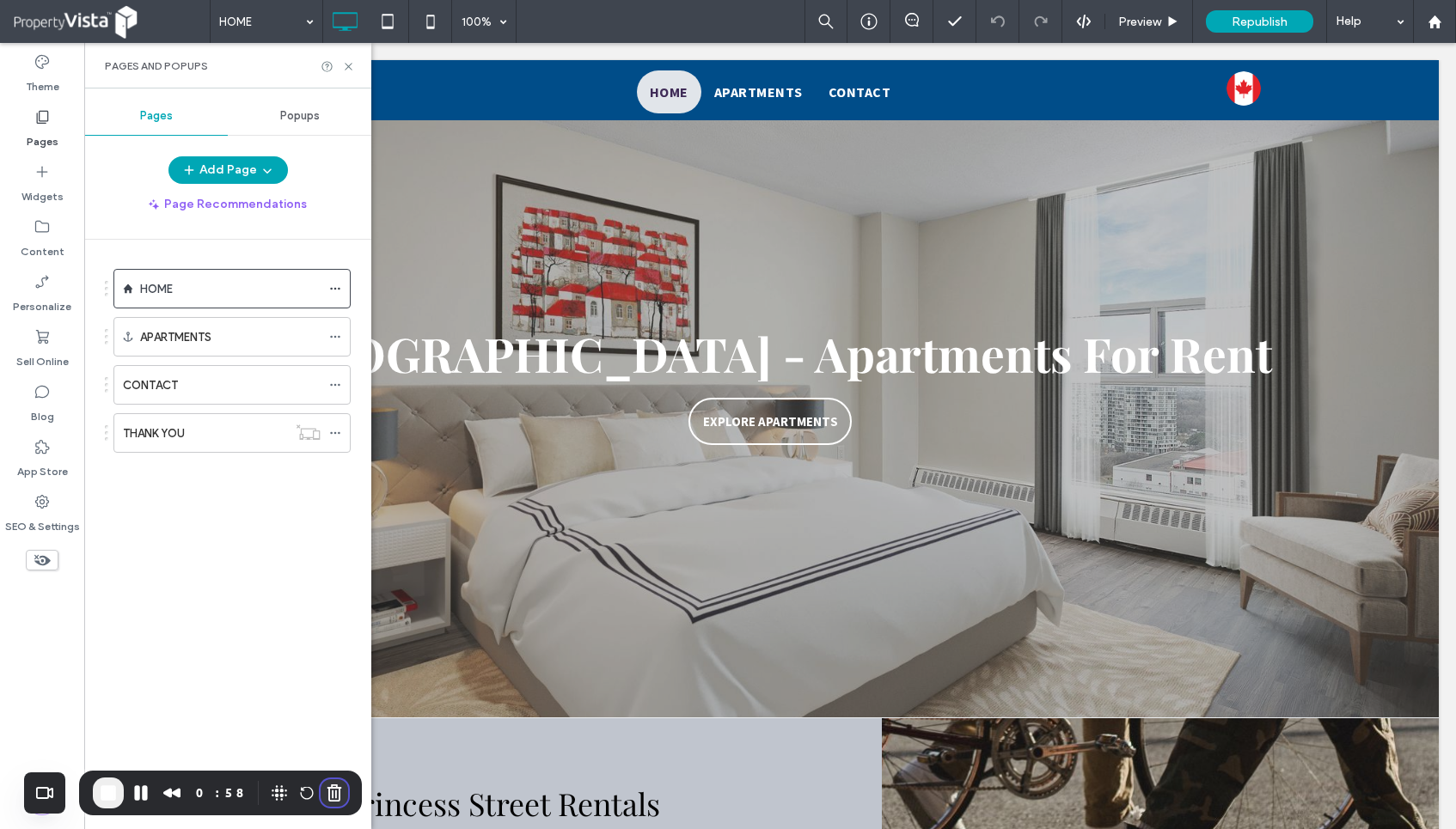
click at [320, 800] on button "Cancel Recording" at bounding box center [334, 794] width 28 height 28
click at [318, 800] on div "Click to enable keyboard move mode. 0:58" at bounding box center [728, 414] width 1456 height 829
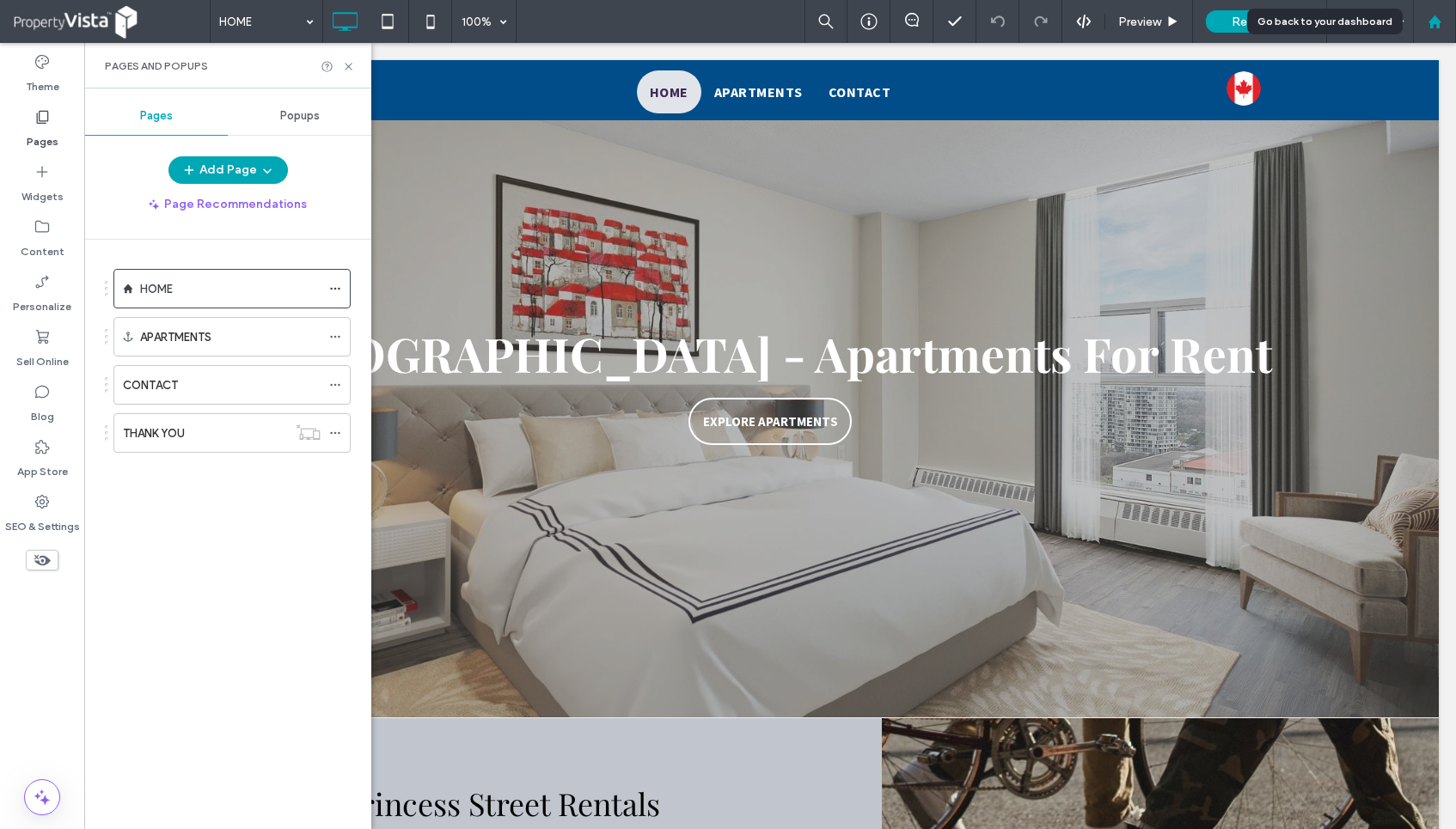
click at [1438, 24] on use at bounding box center [1433, 21] width 13 height 13
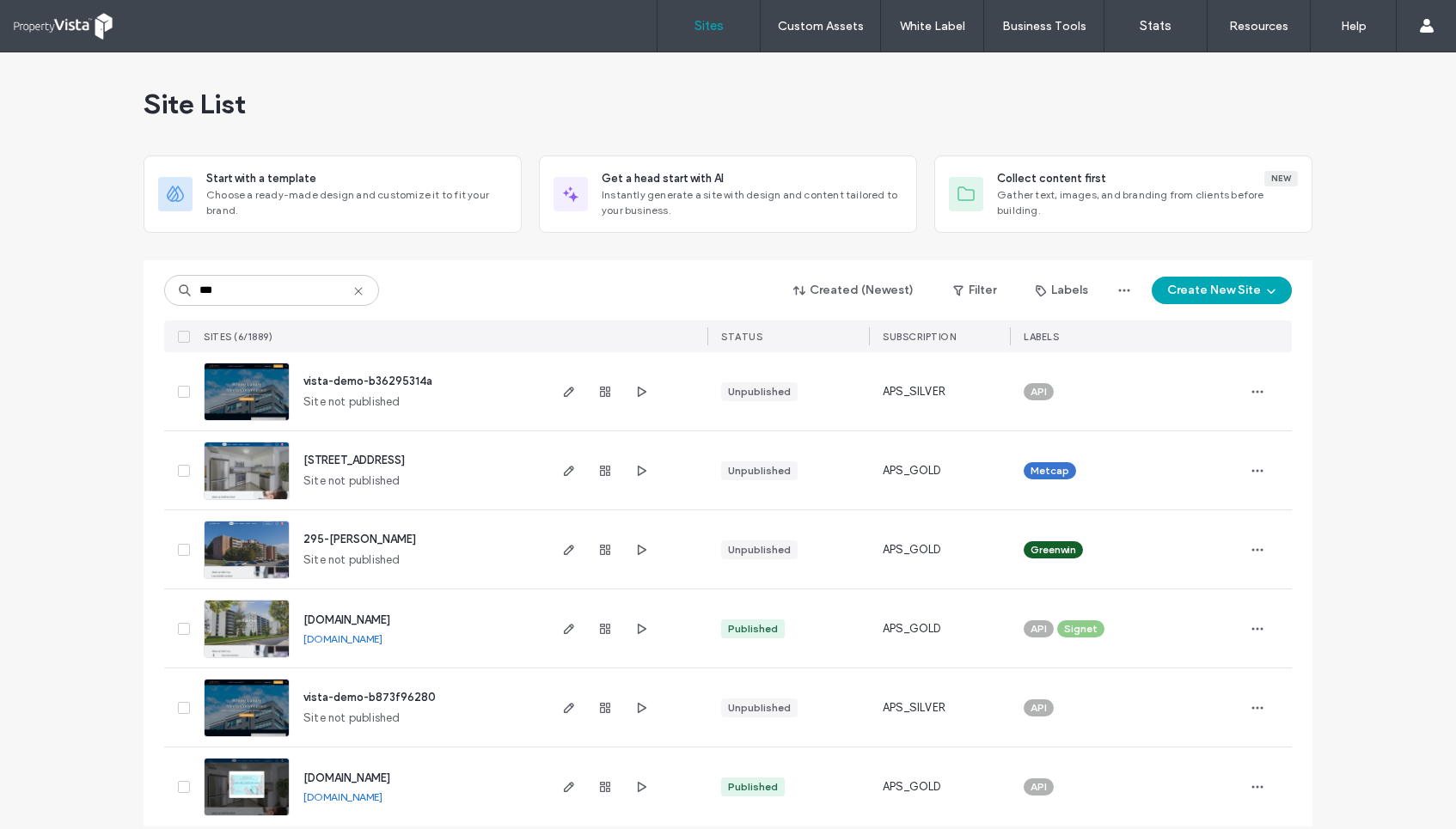
scroll to position [18, 0]
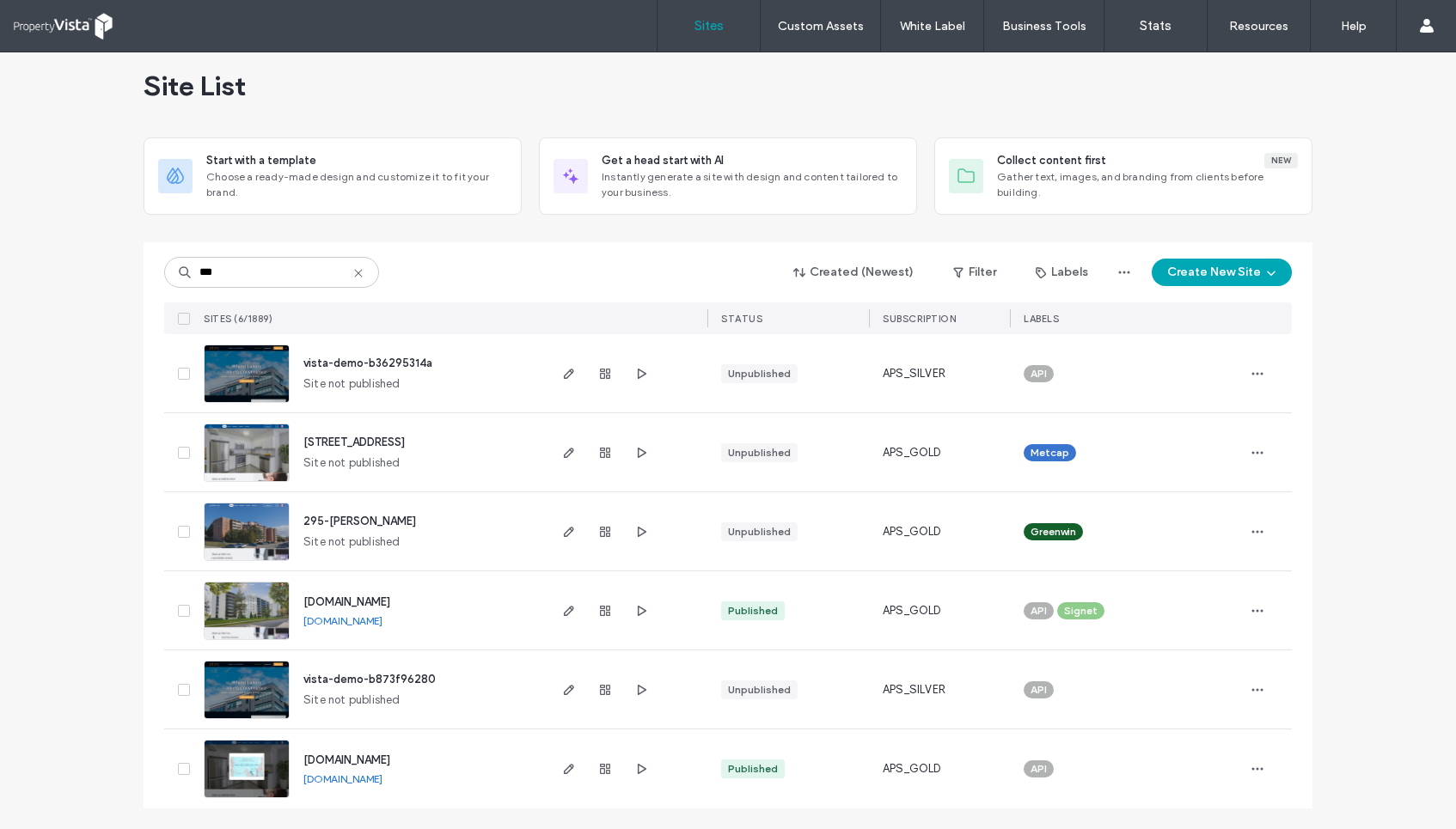
type input "***"
click at [385, 771] on div "www.295dufferinstreet.com www.295dufferinstreet.com" at bounding box center [417, 769] width 255 height 79
click at [382, 788] on div "www.295dufferinstreet.com www.295dufferinstreet.com" at bounding box center [417, 769] width 255 height 79
click at [382, 781] on link "[DOMAIN_NAME]" at bounding box center [343, 779] width 79 height 13
click at [564, 774] on icon "button" at bounding box center [569, 769] width 14 height 14
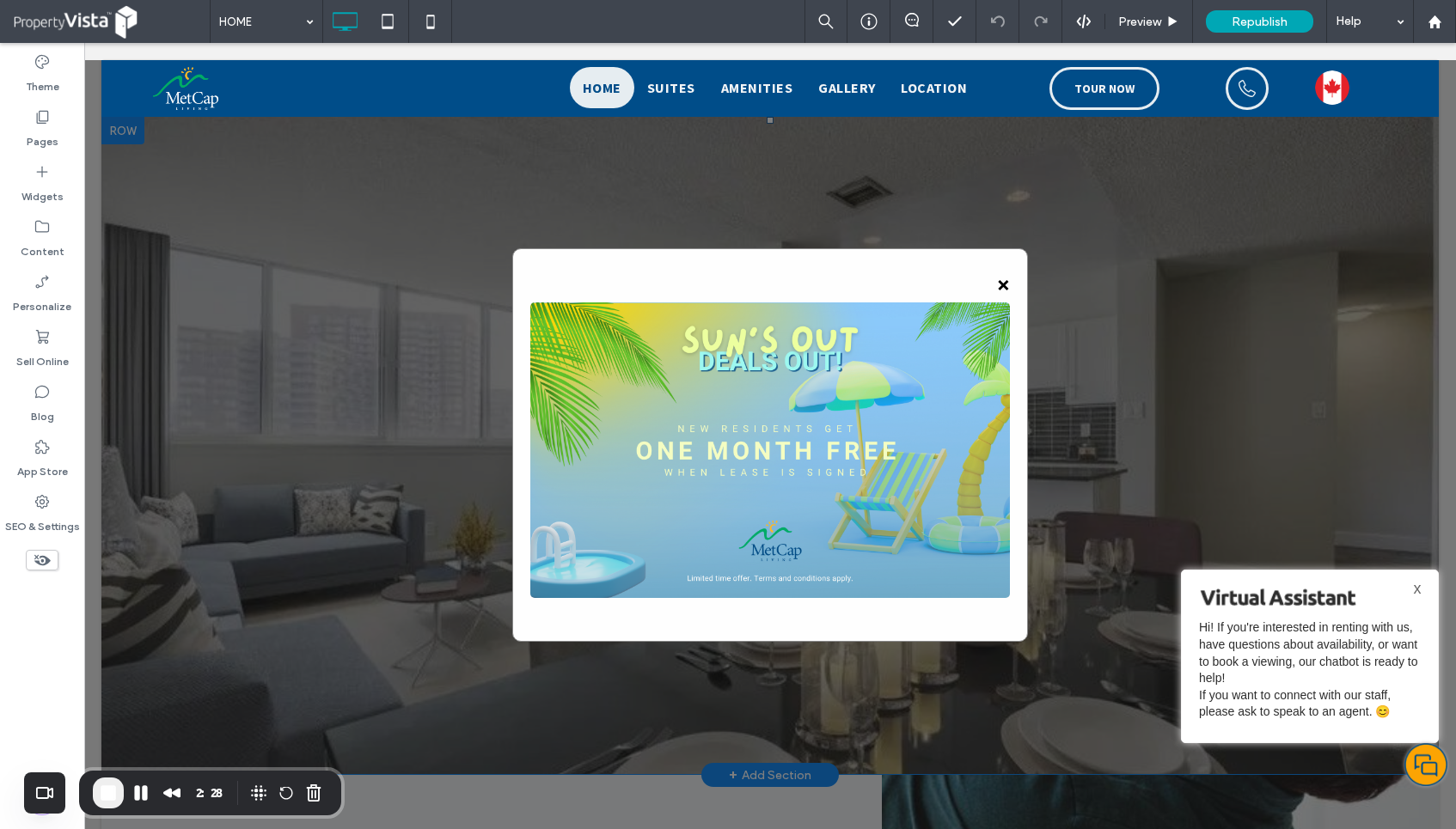
click at [1003, 284] on span "×" at bounding box center [1003, 284] width 13 height 36
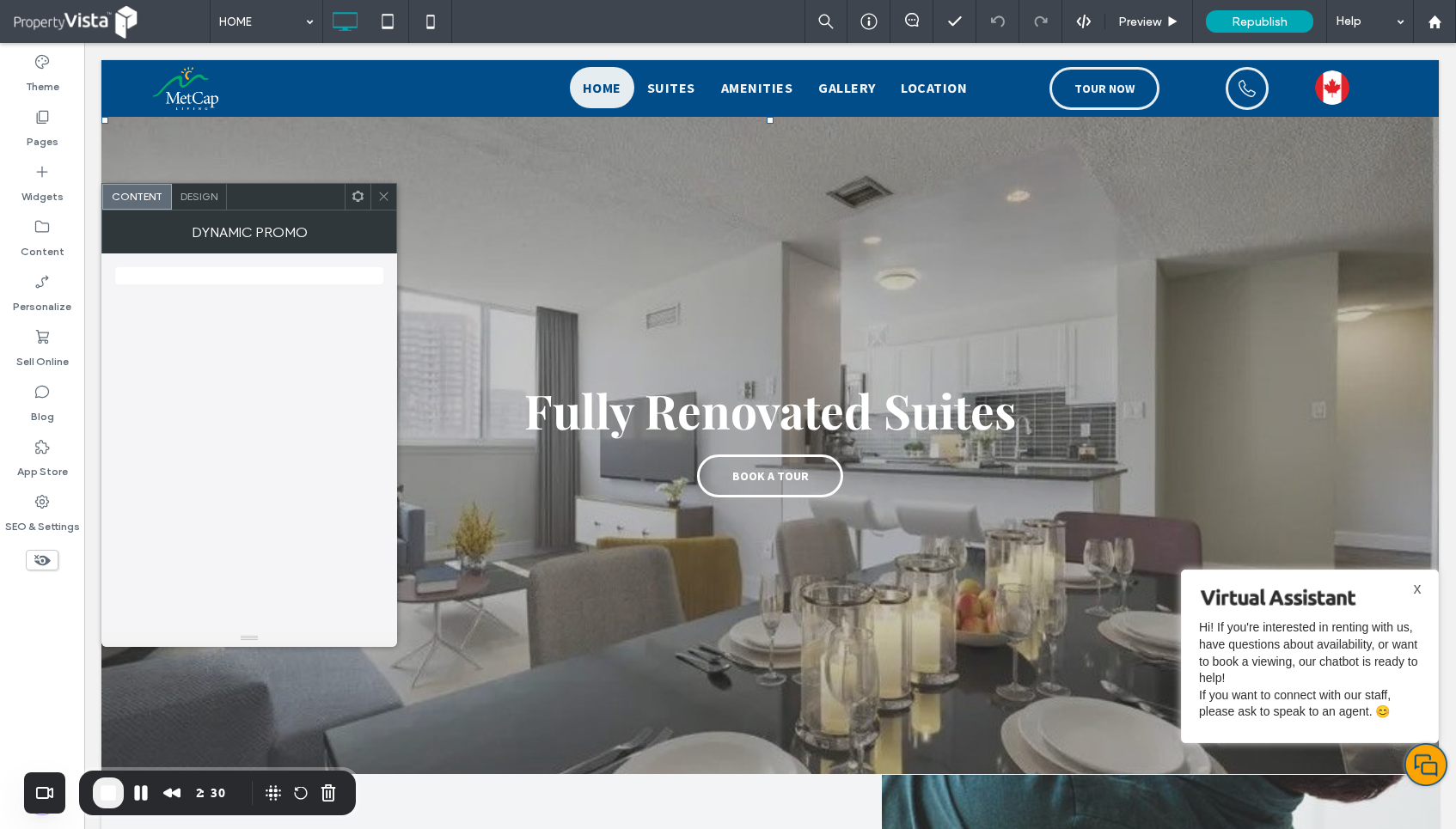
click at [385, 194] on icon at bounding box center [383, 196] width 13 height 13
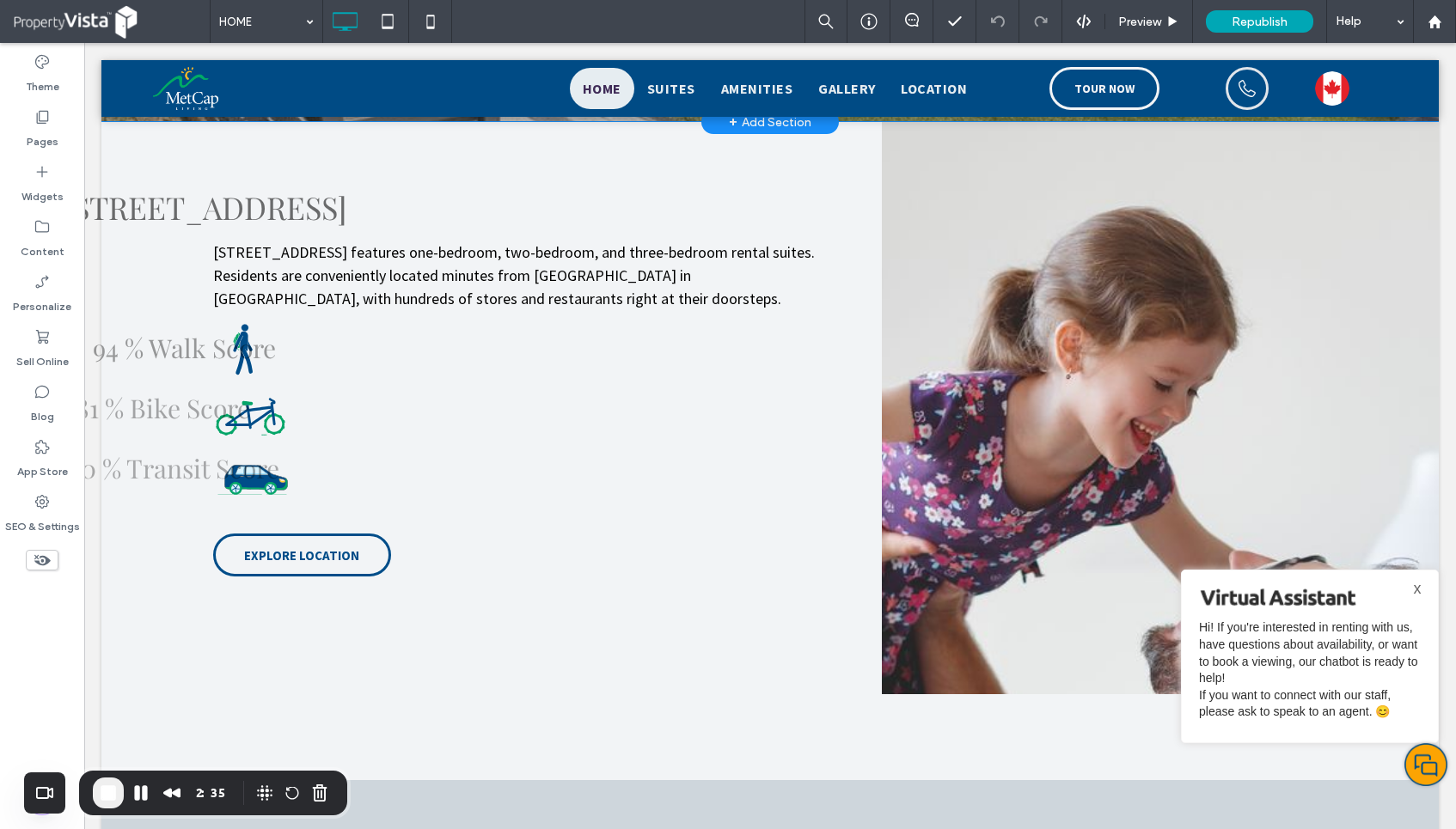
scroll to position [667, 0]
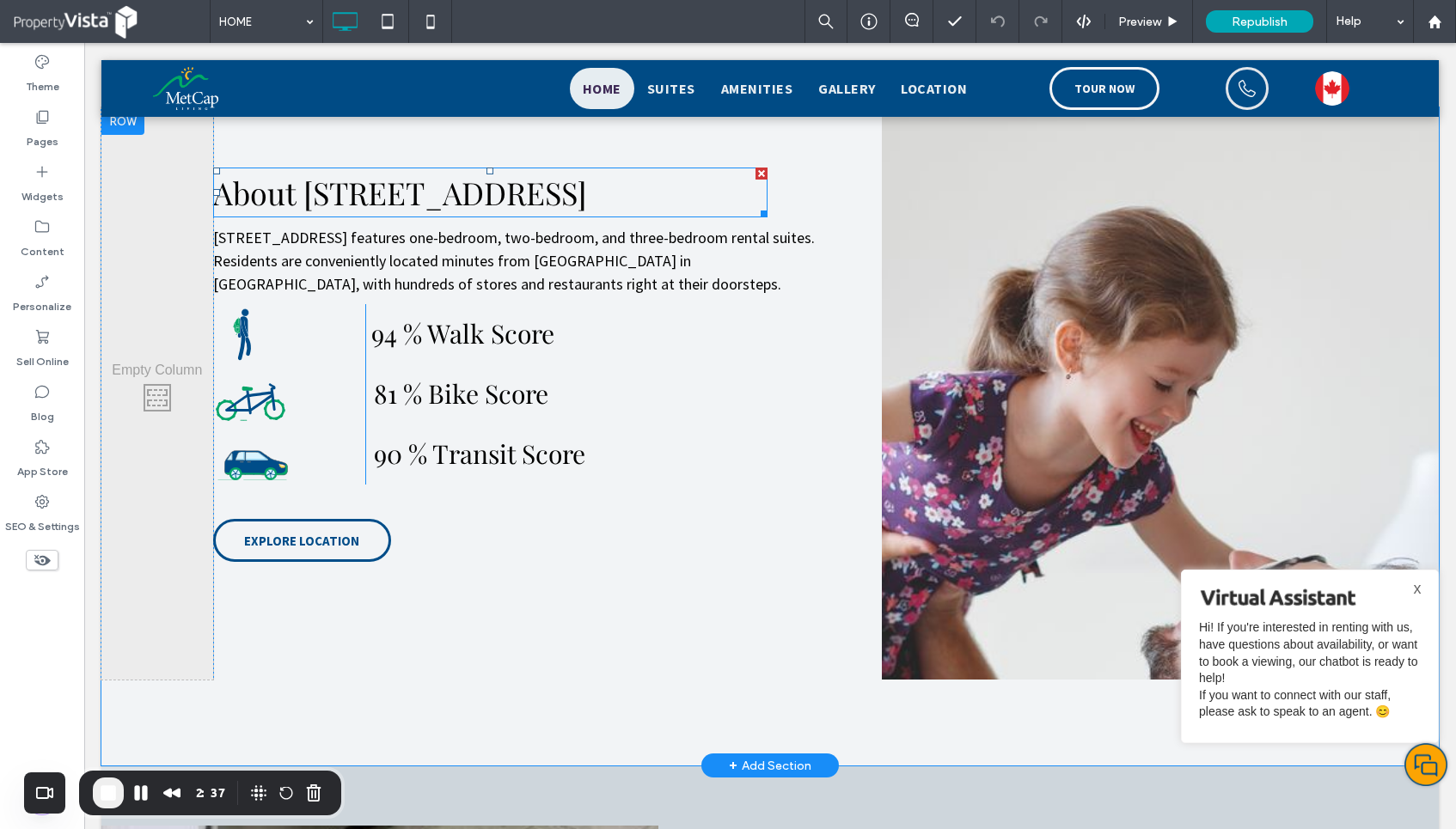
click at [472, 198] on span "About [STREET_ADDRESS]" at bounding box center [399, 192] width 374 height 41
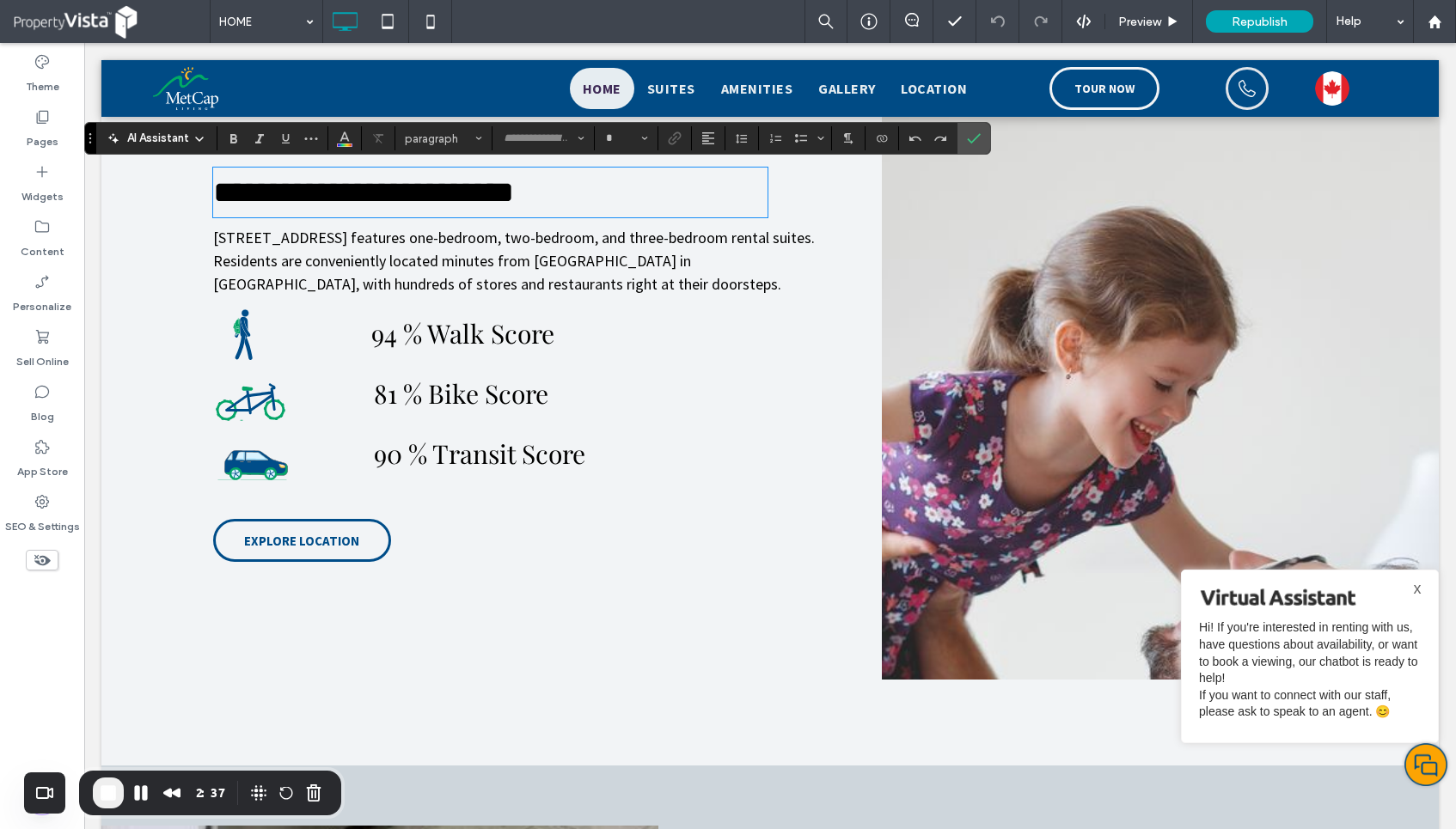
type input "**********"
type input "**"
click at [635, 194] on h2 "**********" at bounding box center [490, 192] width 554 height 46
drag, startPoint x: 701, startPoint y: 196, endPoint x: 563, endPoint y: 197, distance: 138.0
click at [563, 197] on span "**********" at bounding box center [423, 192] width 421 height 31
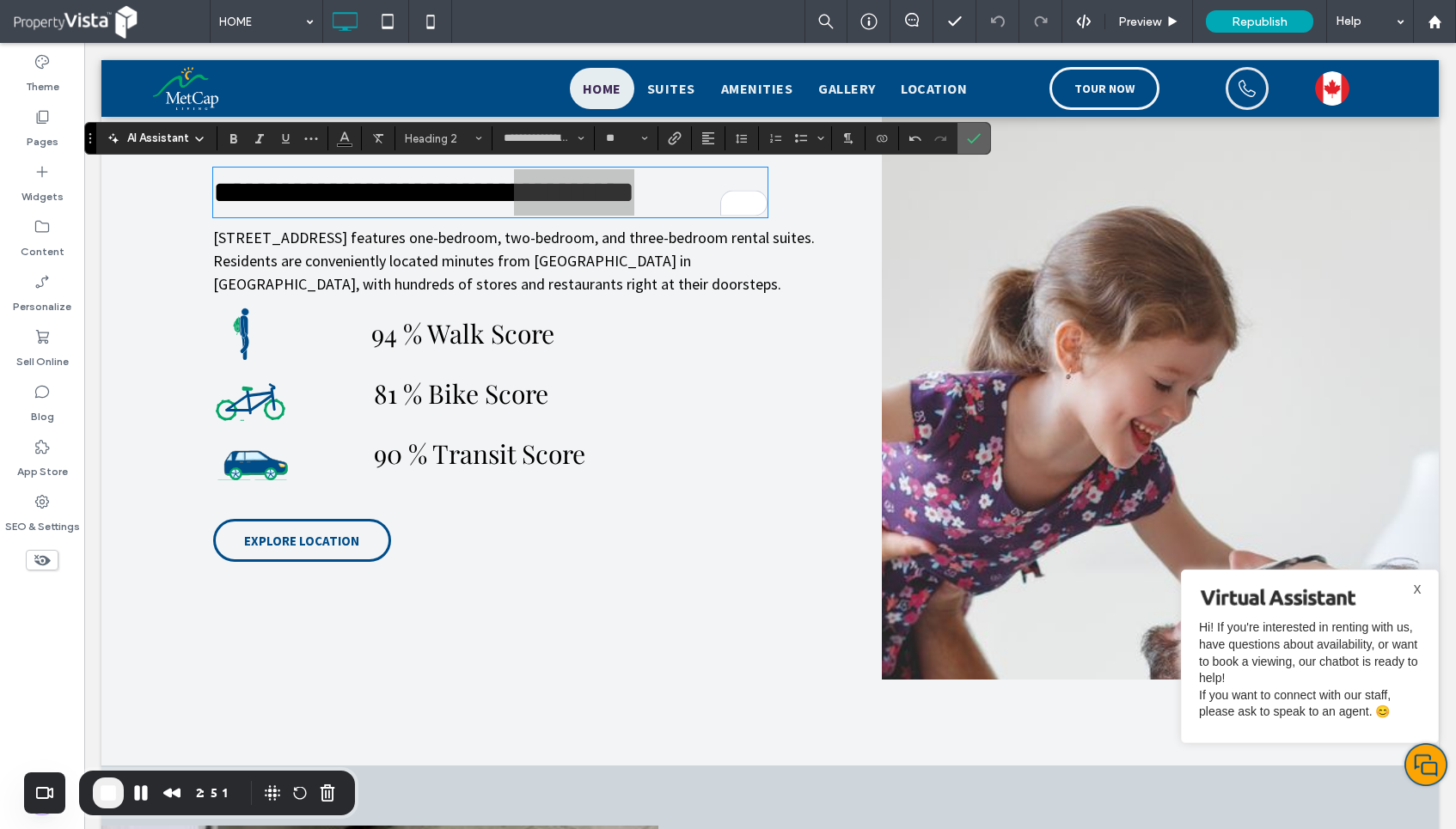
click at [980, 142] on icon "Confirm" at bounding box center [974, 138] width 14 height 14
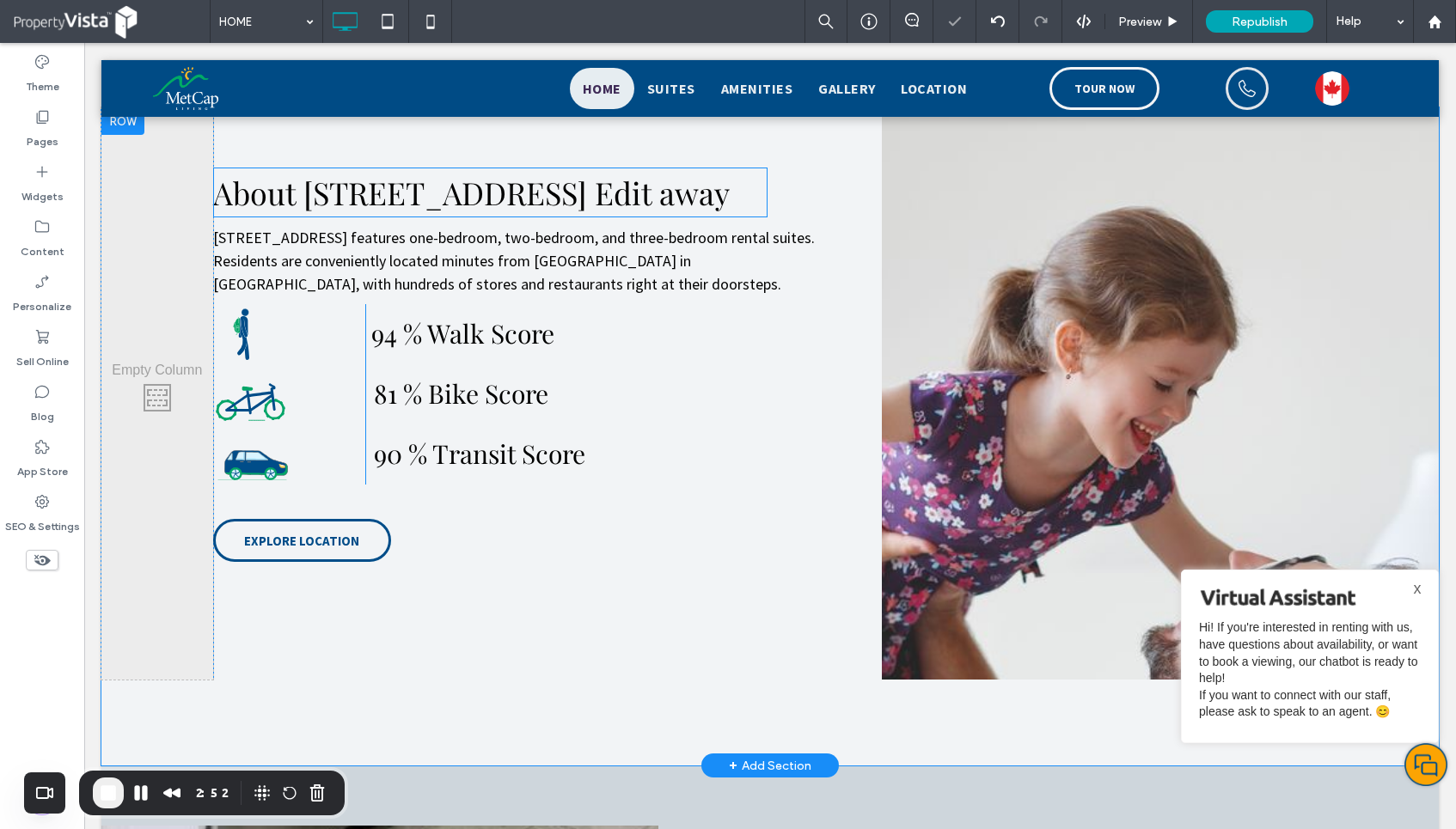
click at [582, 194] on span "About 295 Dufferin Street Edit away" at bounding box center [471, 192] width 517 height 41
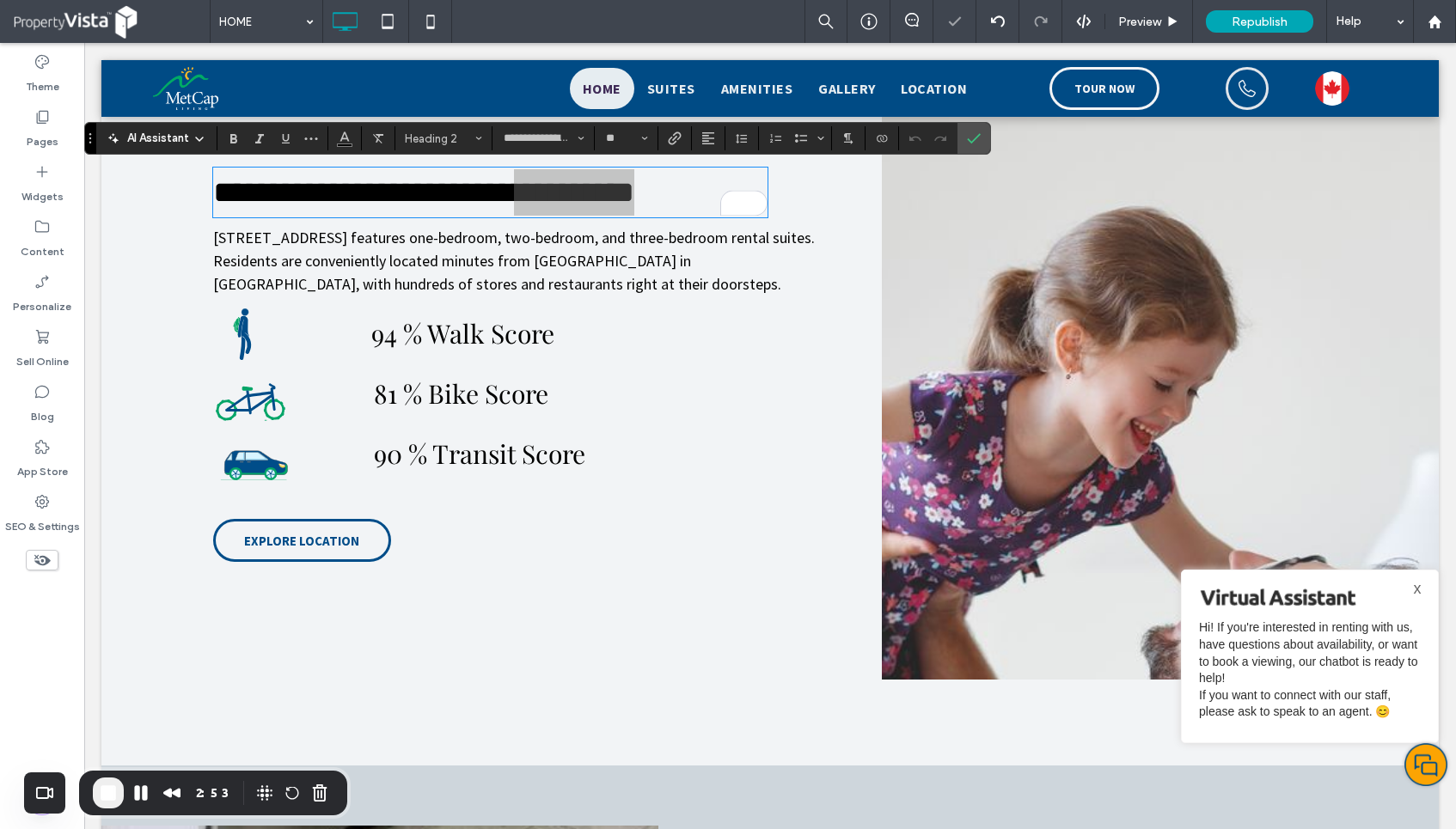
click at [189, 142] on div "AI Assistant" at bounding box center [156, 138] width 113 height 17
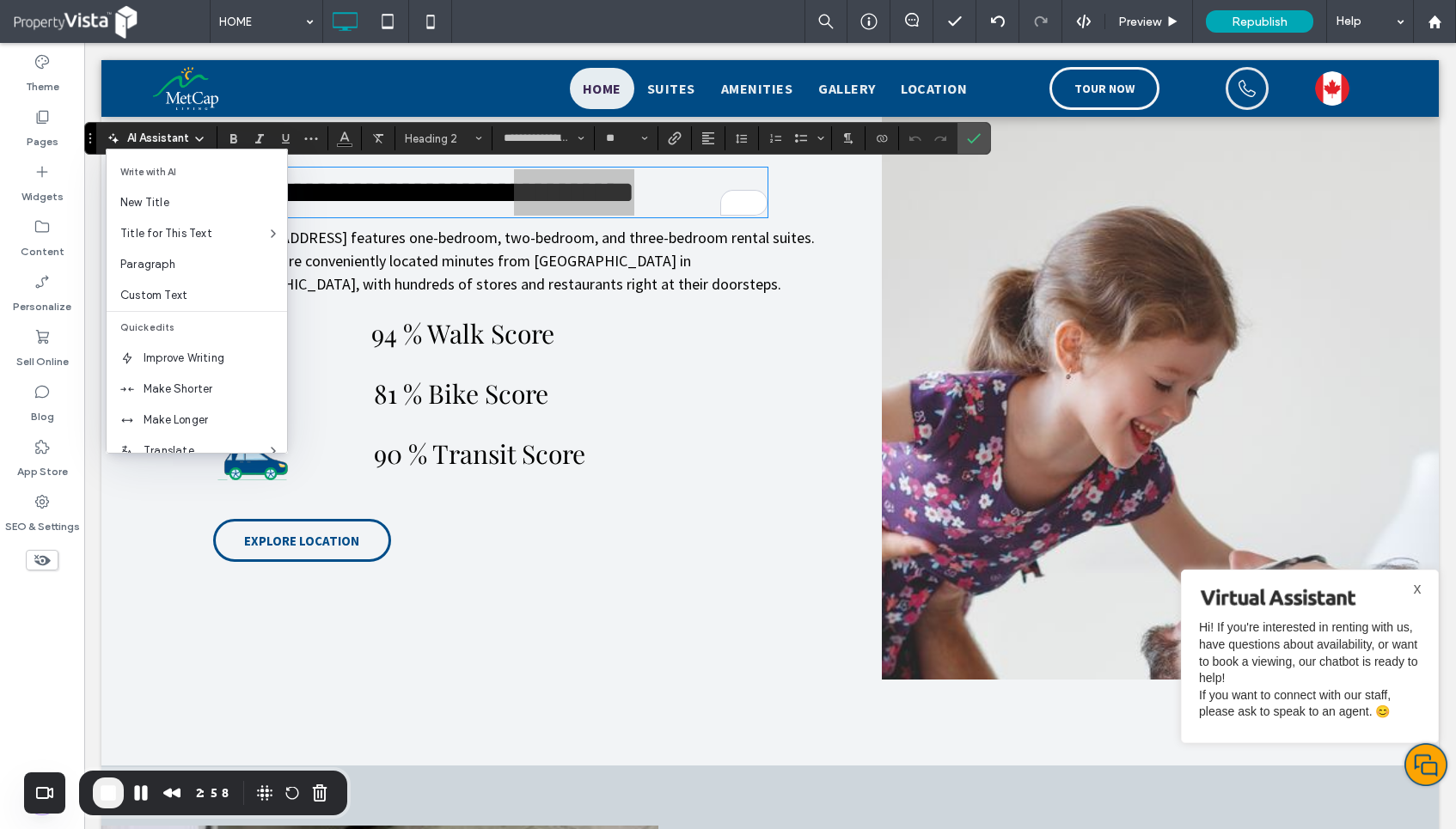
click at [203, 136] on icon at bounding box center [199, 139] width 14 height 14
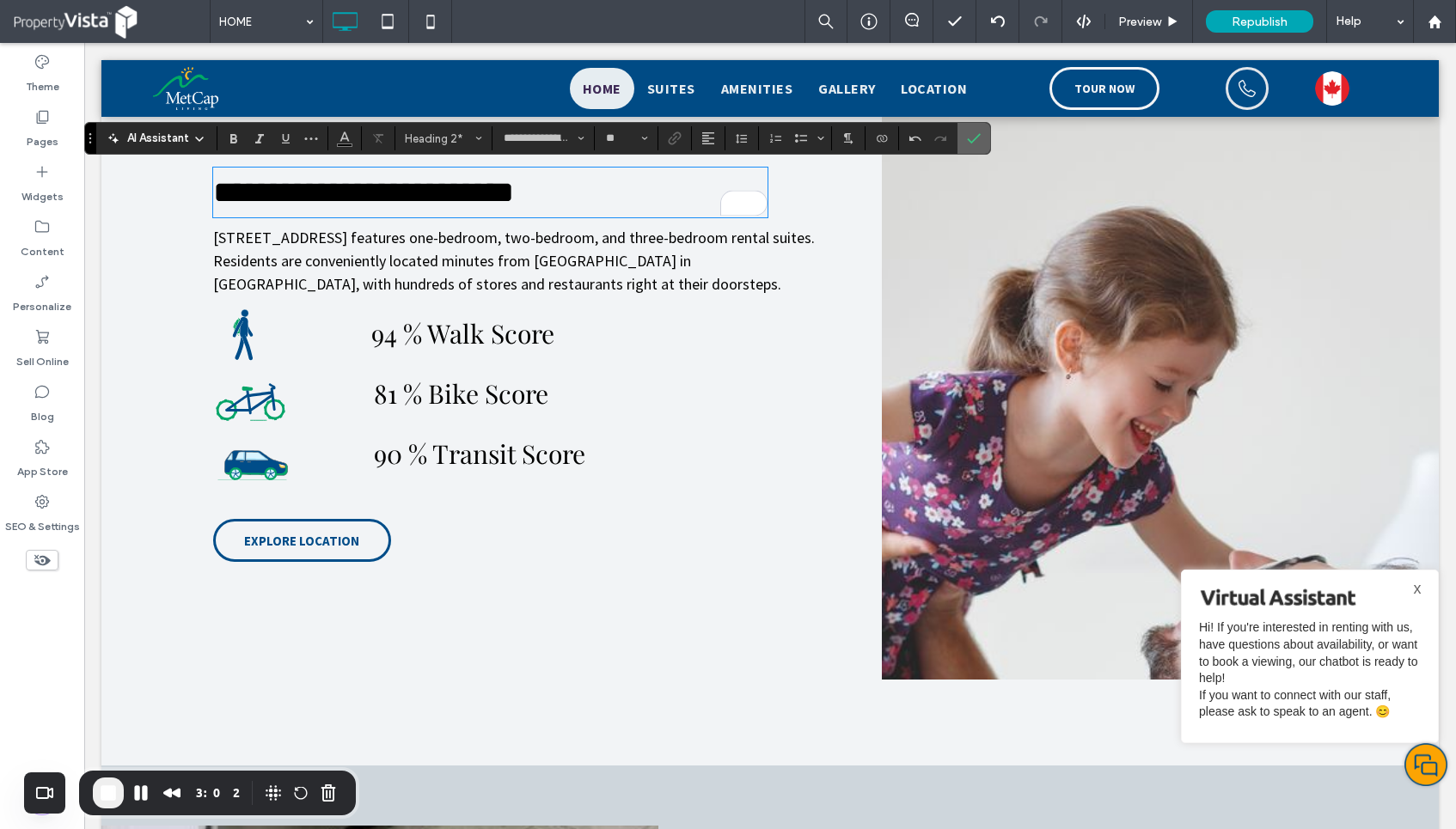
click at [975, 137] on use "Confirm" at bounding box center [975, 138] width 14 height 10
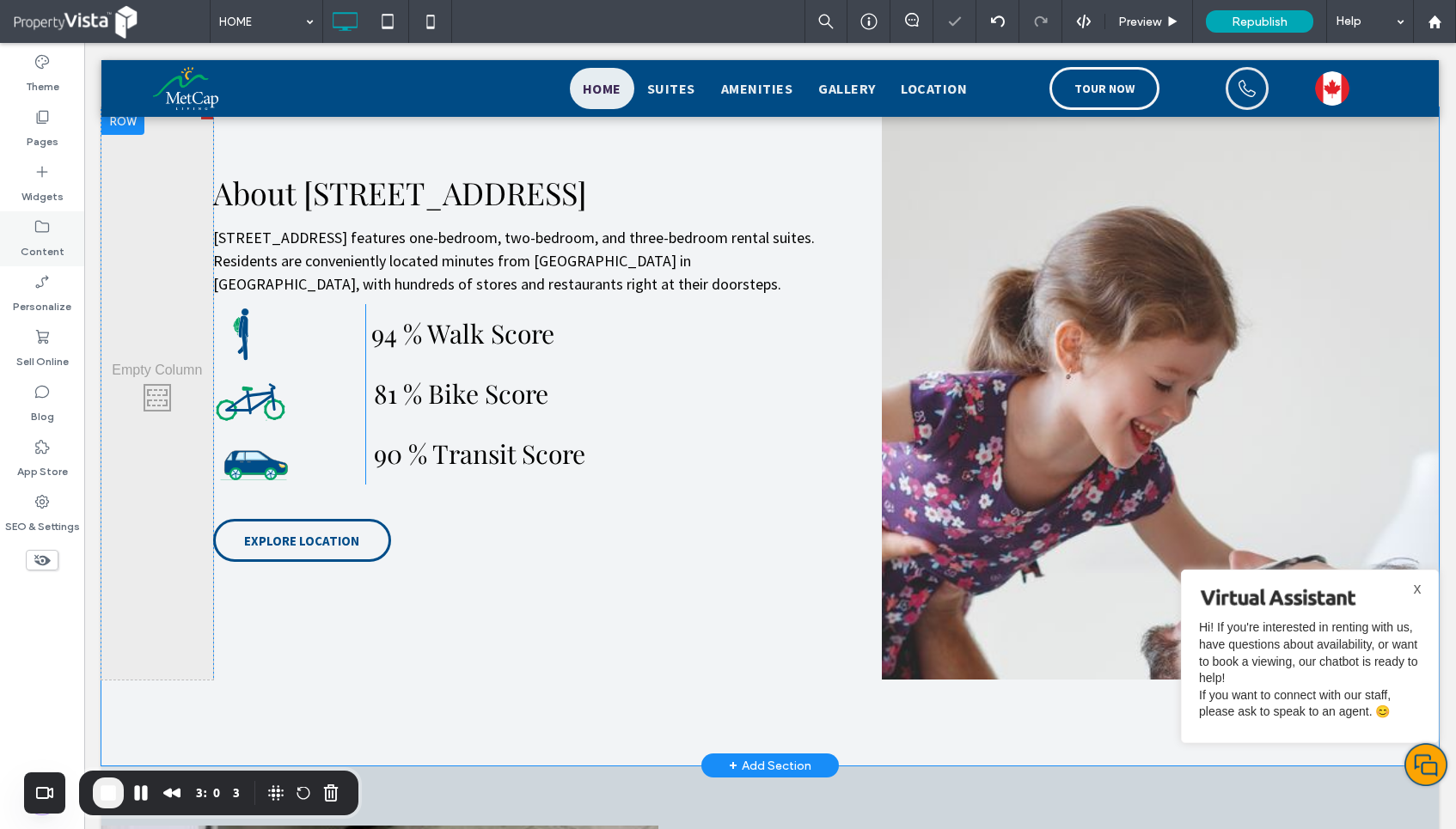
click at [57, 231] on div "Content" at bounding box center [41, 239] width 84 height 55
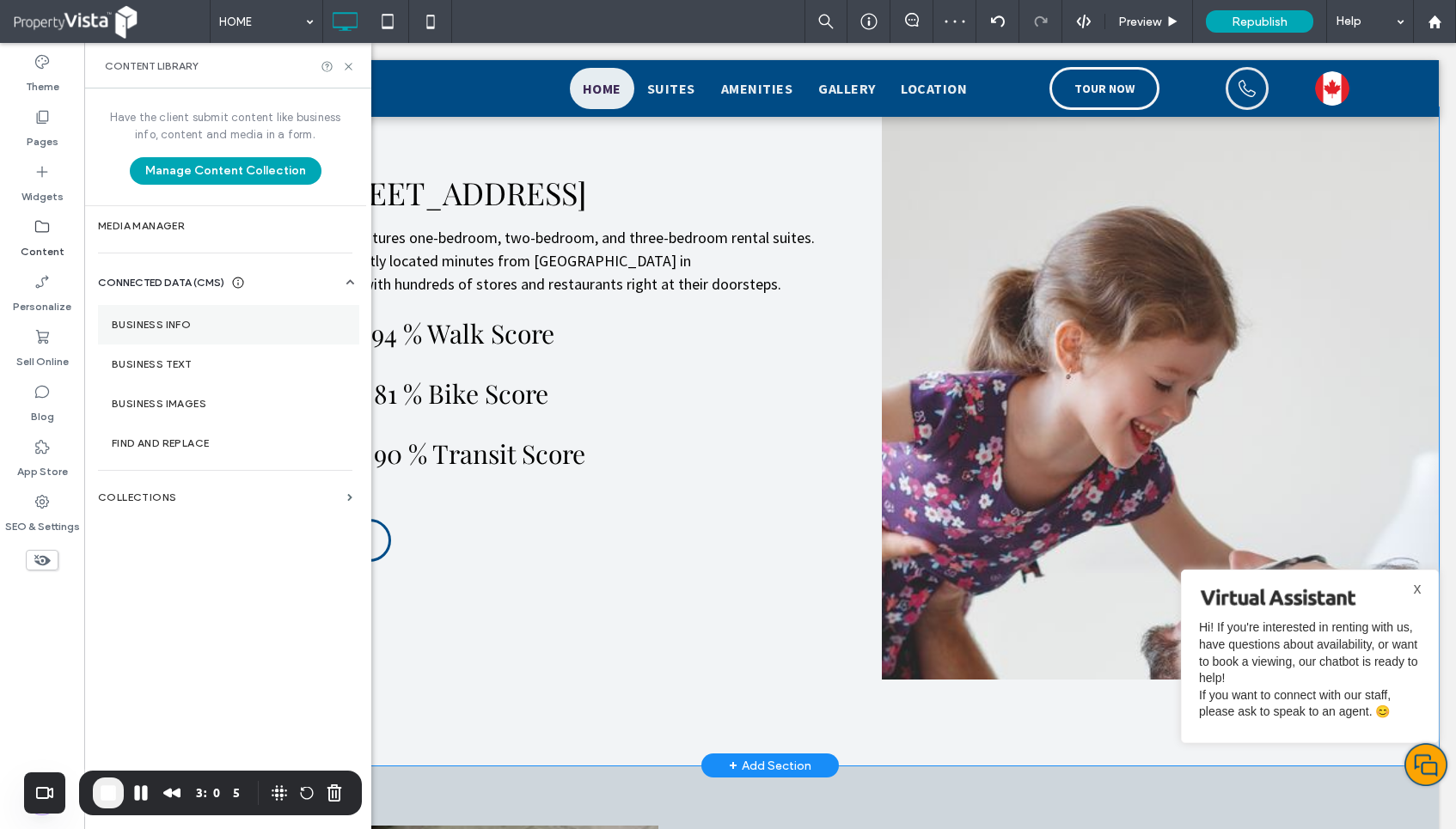
click at [164, 334] on section "Business Info" at bounding box center [228, 324] width 261 height 39
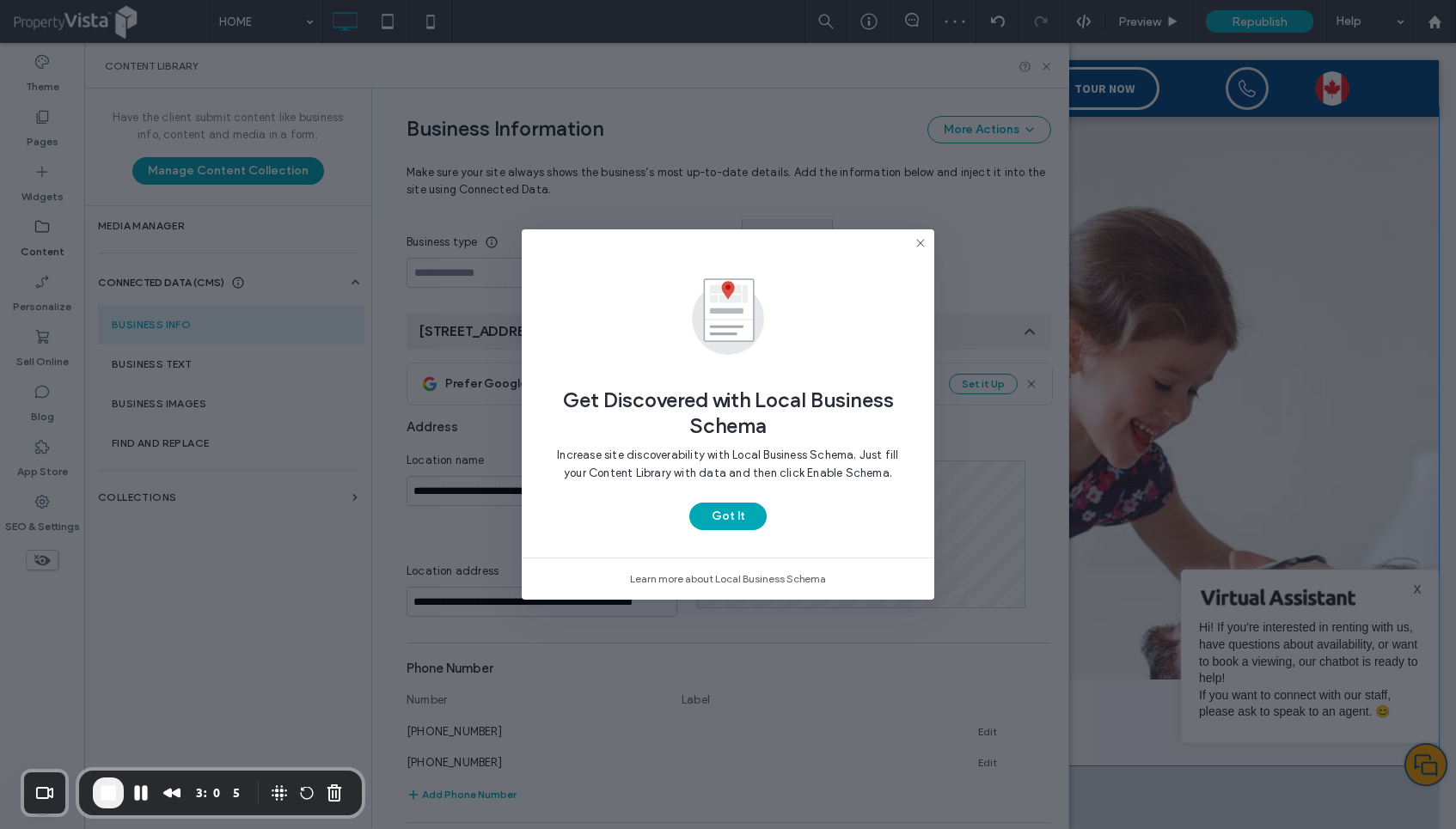
scroll to position [152, 0]
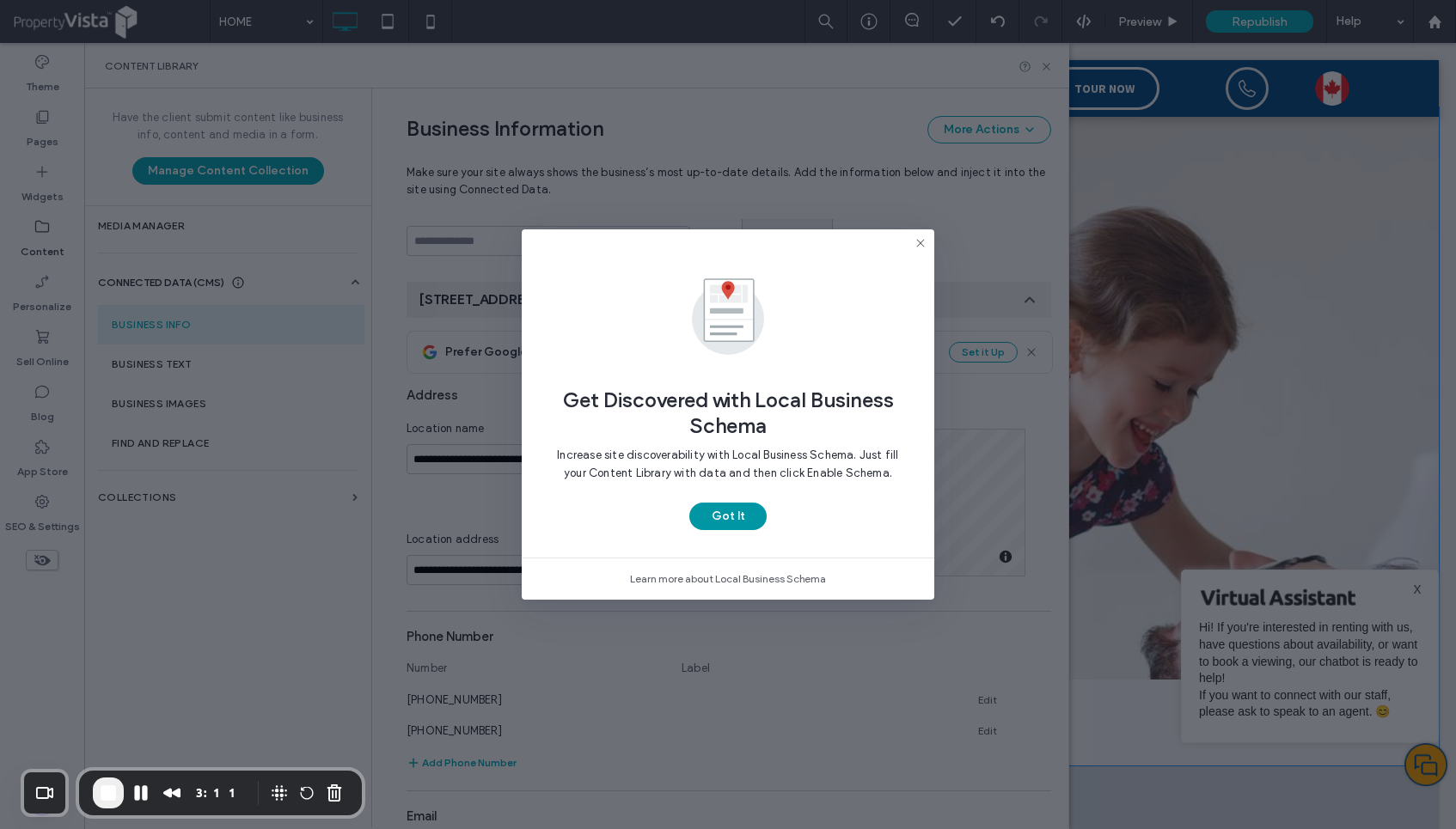
click at [747, 517] on button "Got It" at bounding box center [728, 517] width 77 height 28
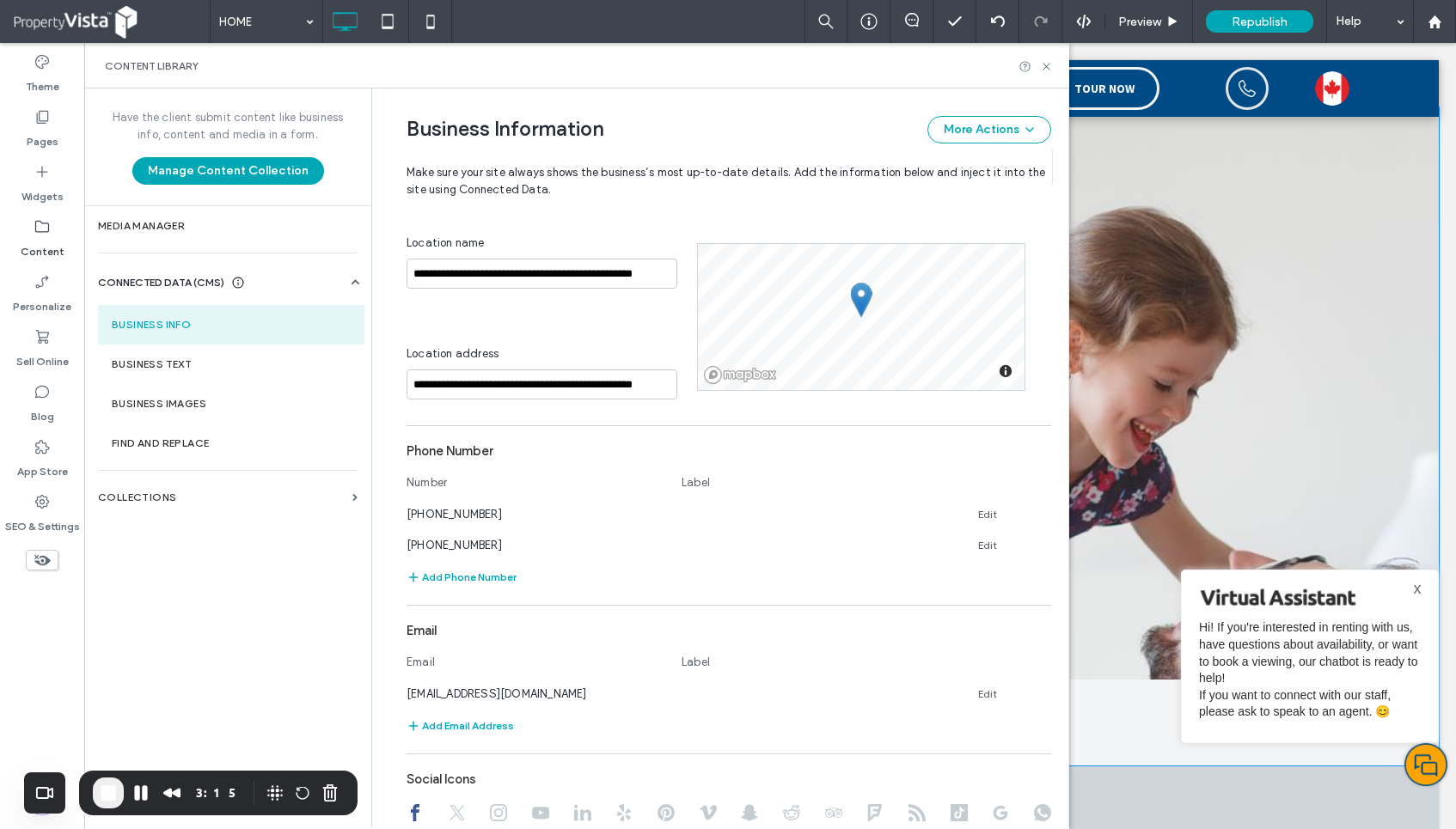
scroll to position [0, 0]
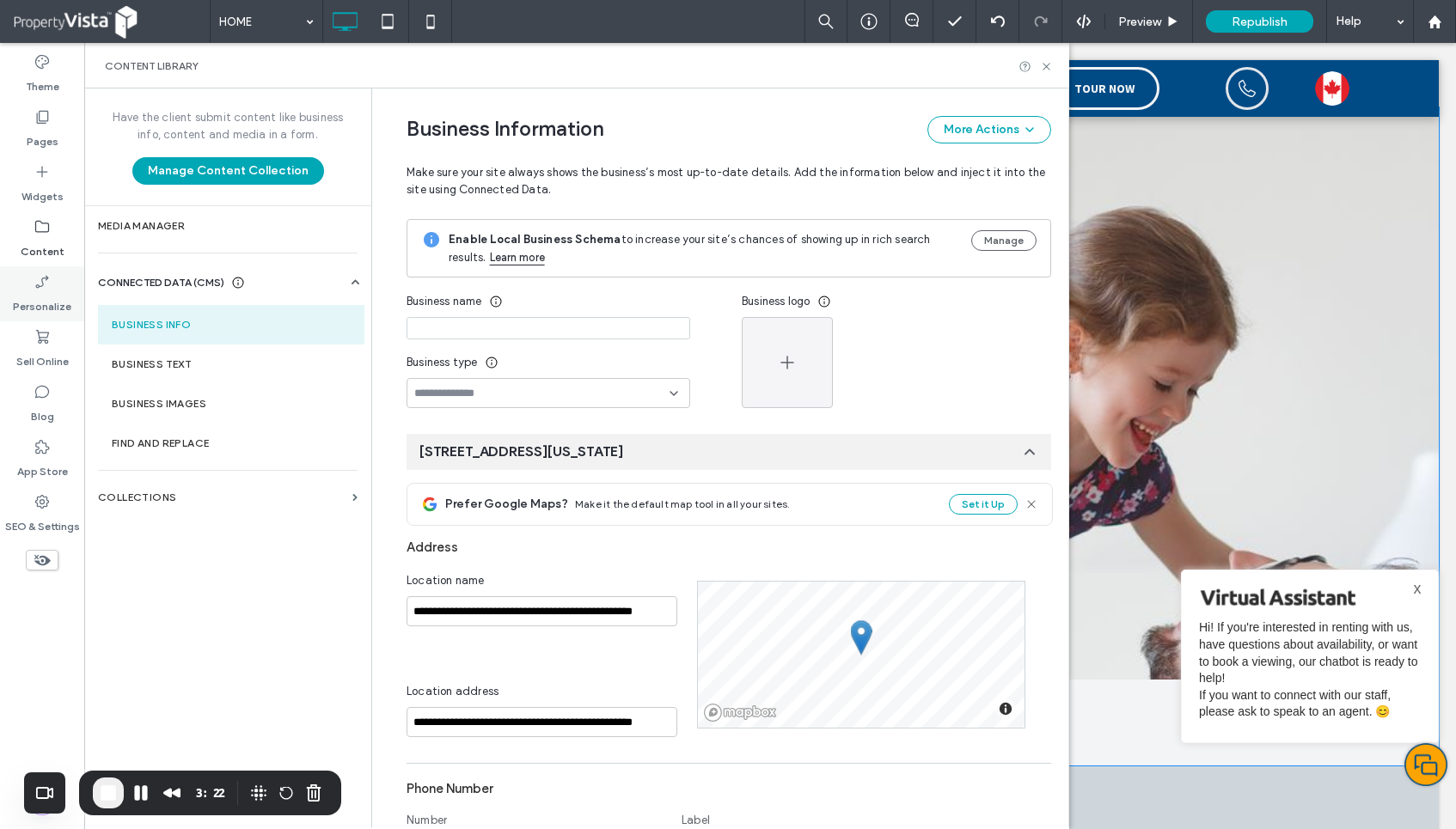
click at [63, 294] on label "Personalize" at bounding box center [41, 303] width 58 height 24
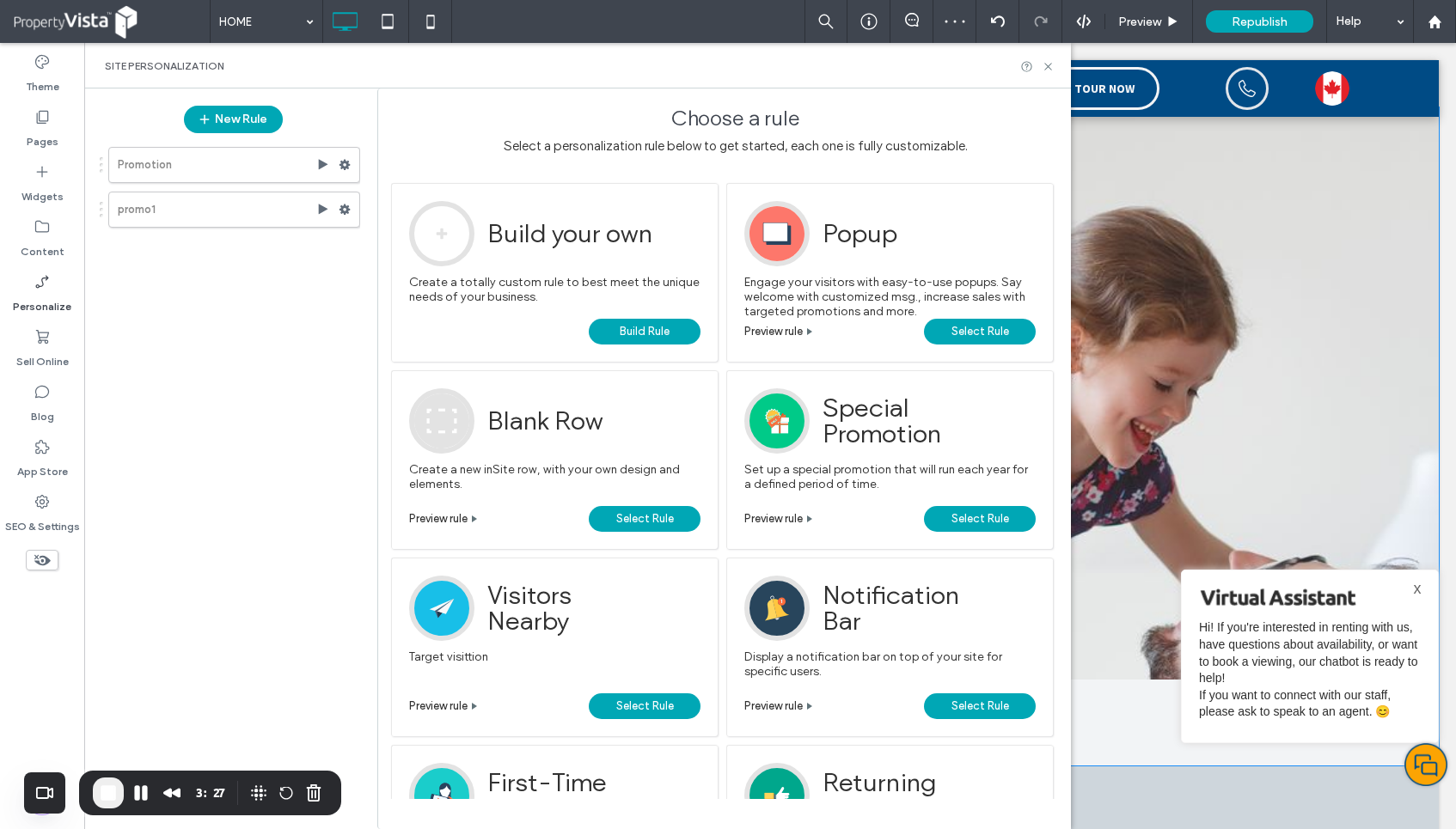
click at [666, 331] on span "Build Rule" at bounding box center [645, 331] width 50 height 26
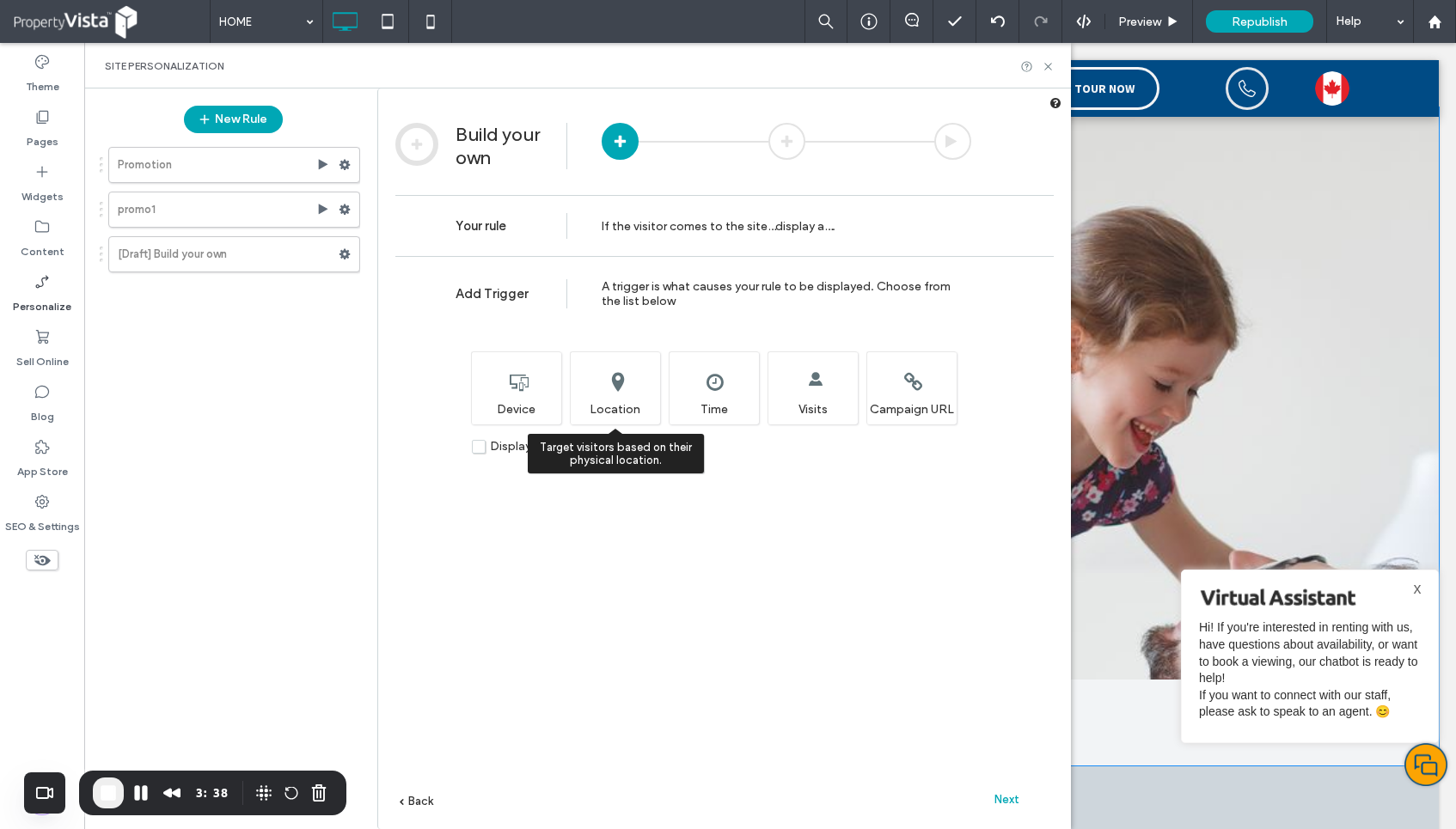
click at [620, 405] on div "Target visitors based on their physical location. Location" at bounding box center [615, 388] width 91 height 73
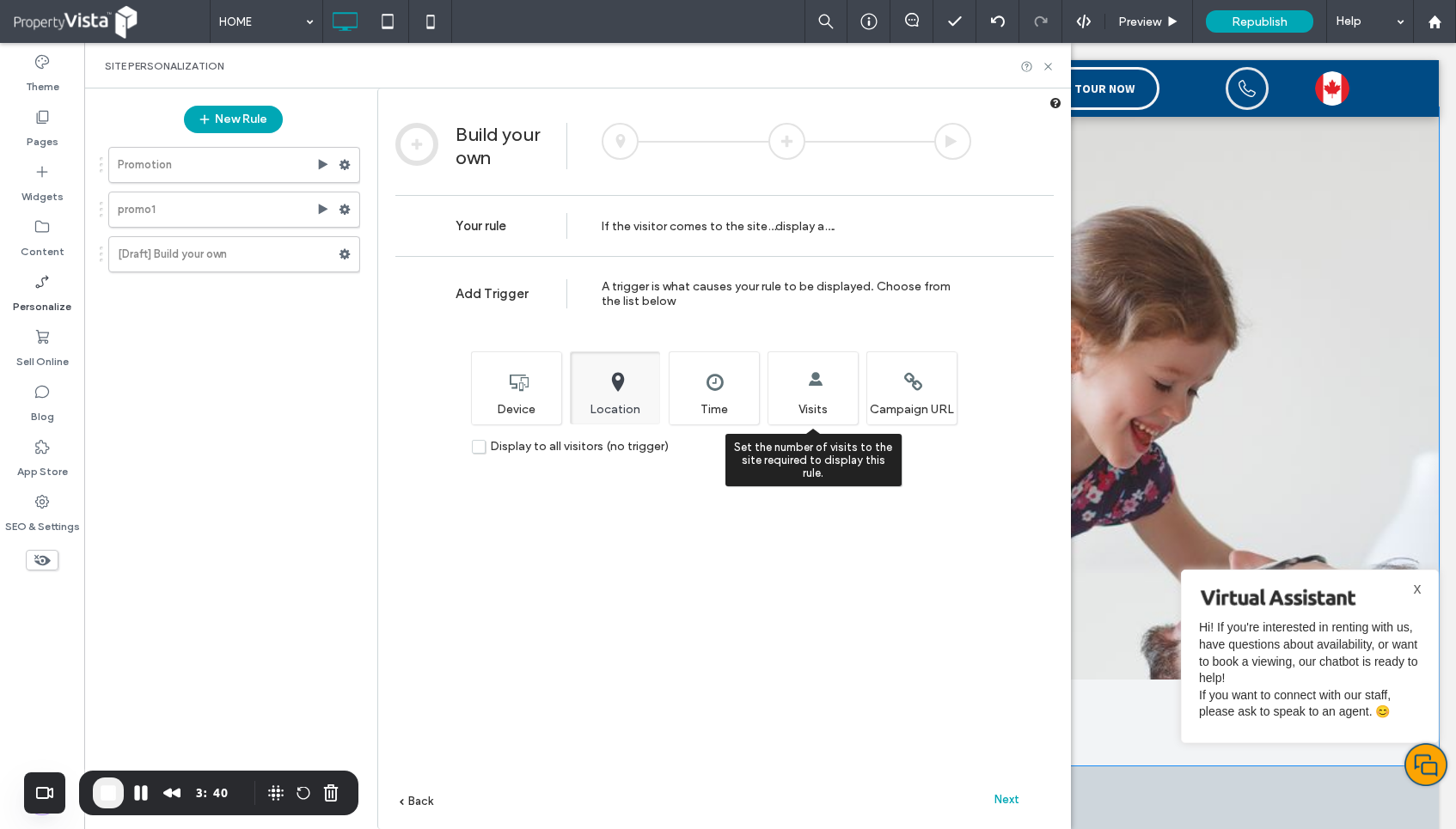
click at [797, 412] on div "Set the number of visits to the site required to display this rule. Visits" at bounding box center [812, 388] width 91 height 73
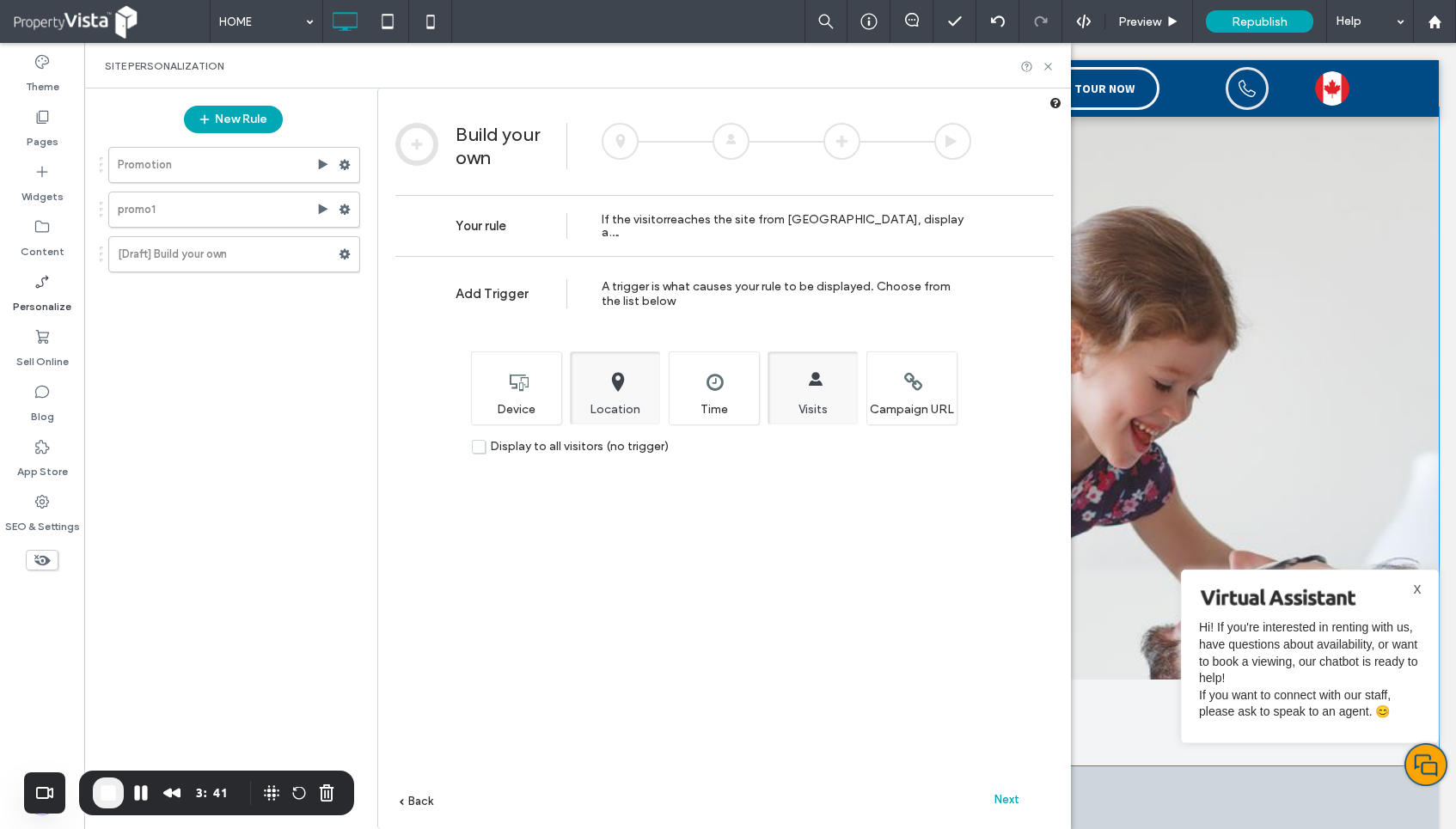
click at [475, 450] on label "Display to all visitors (no trigger)" at bounding box center [571, 446] width 197 height 15
click at [523, 402] on div "Choose which device type(s) will display this rule. Device" at bounding box center [517, 388] width 91 height 73
click at [1045, 63] on use at bounding box center [1047, 66] width 7 height 7
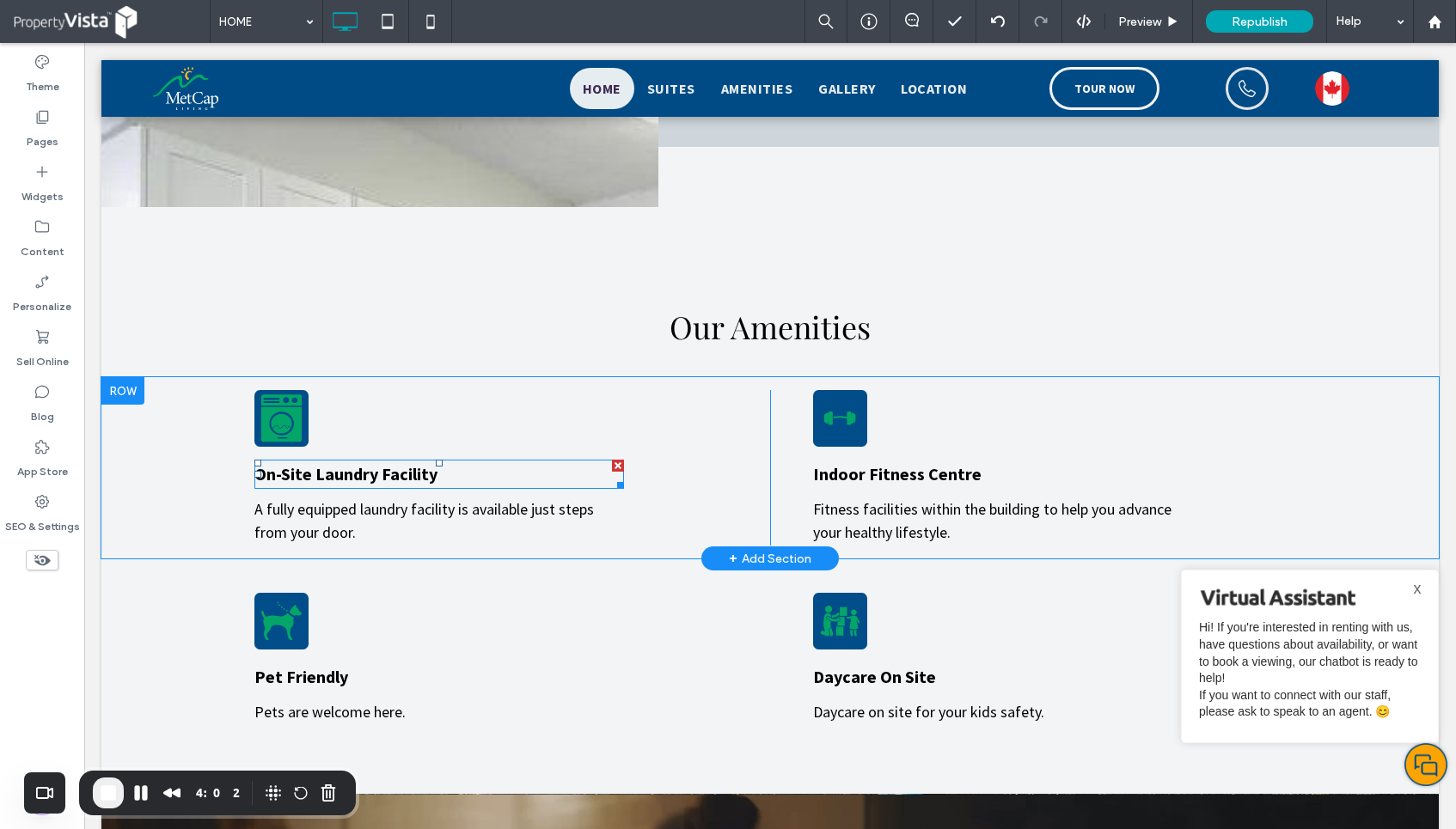
scroll to position [1745, 0]
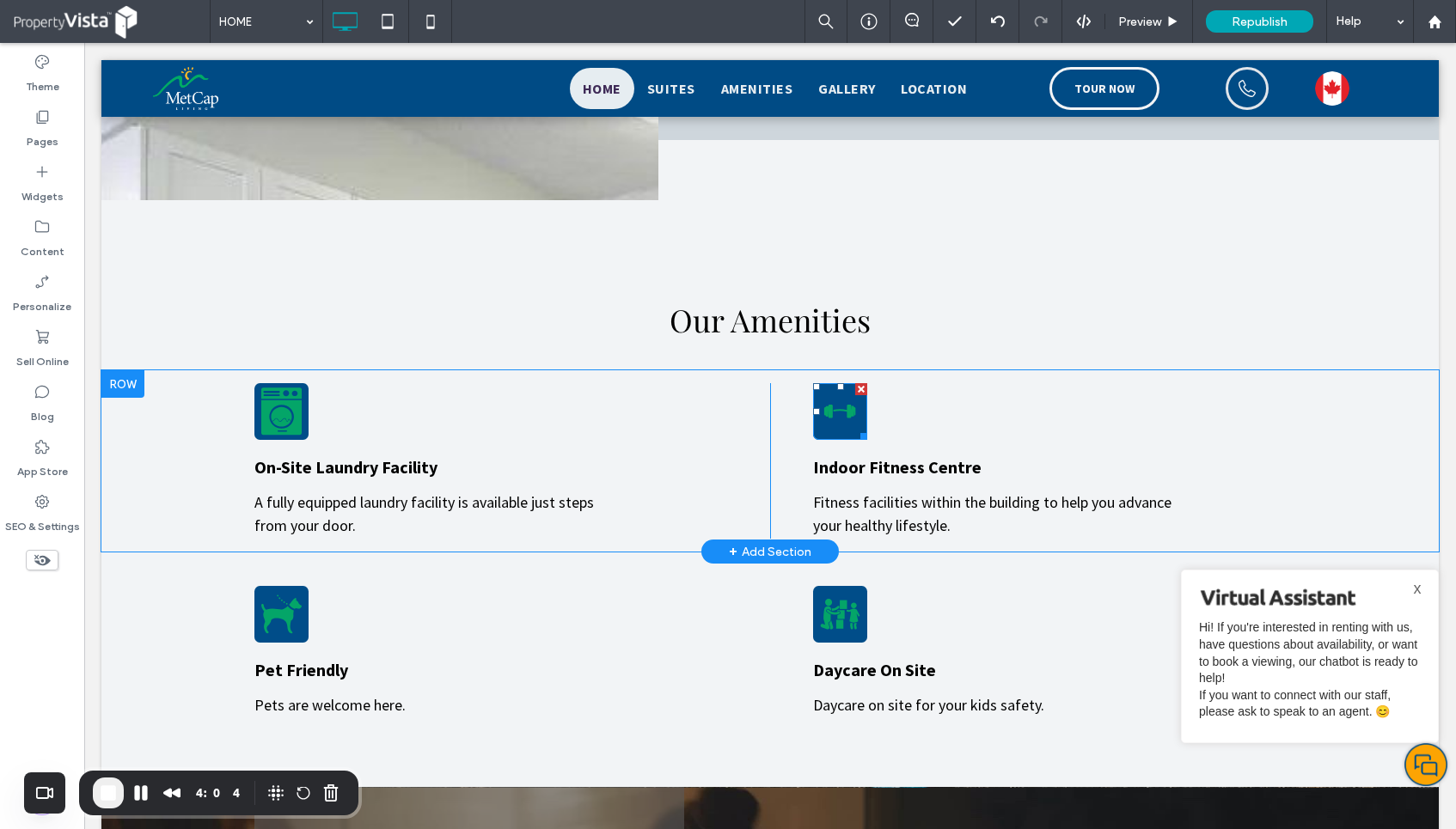
click at [844, 383] on icon at bounding box center [840, 412] width 40 height 57
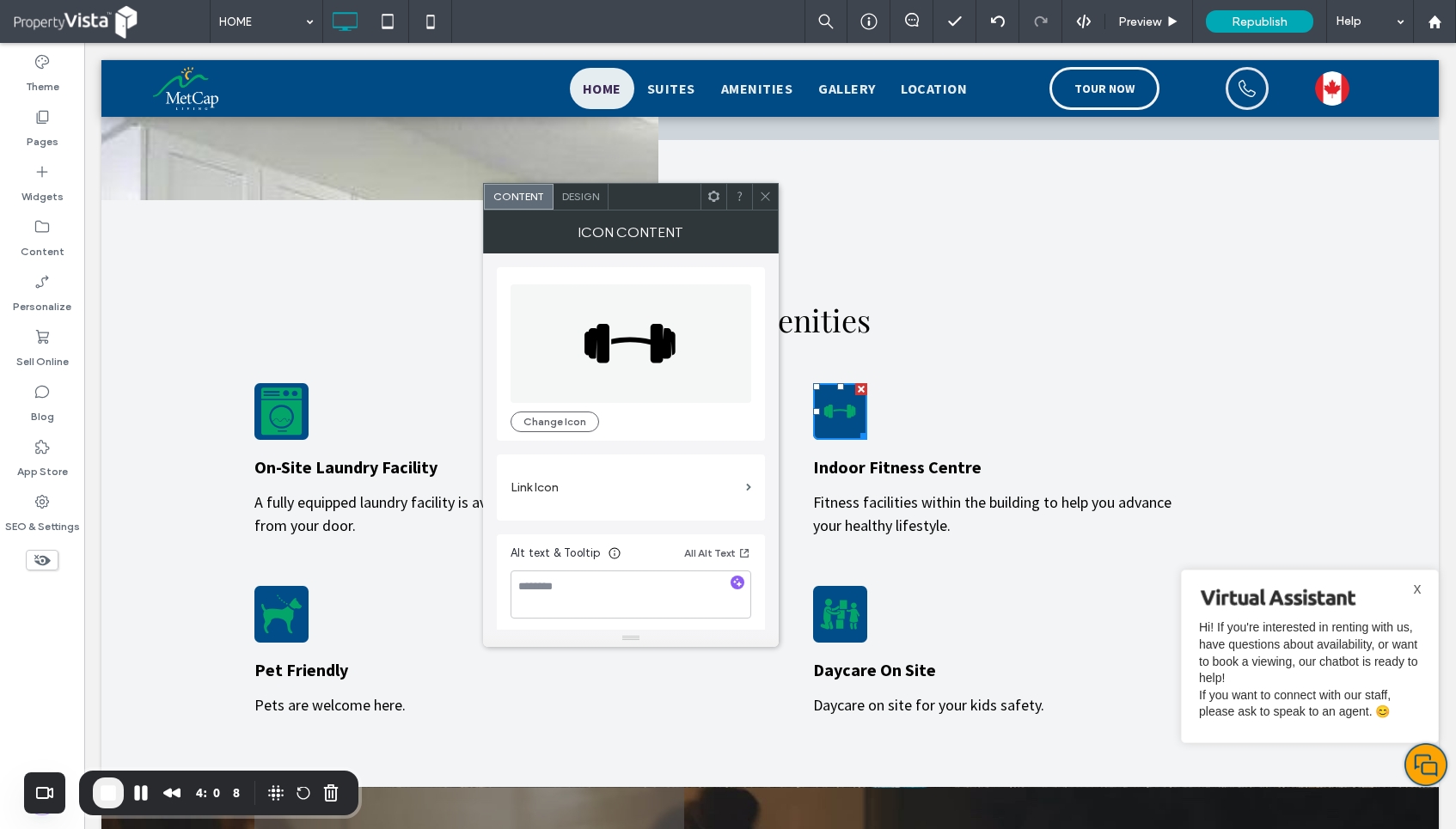
click at [586, 196] on span "Design" at bounding box center [580, 196] width 36 height 13
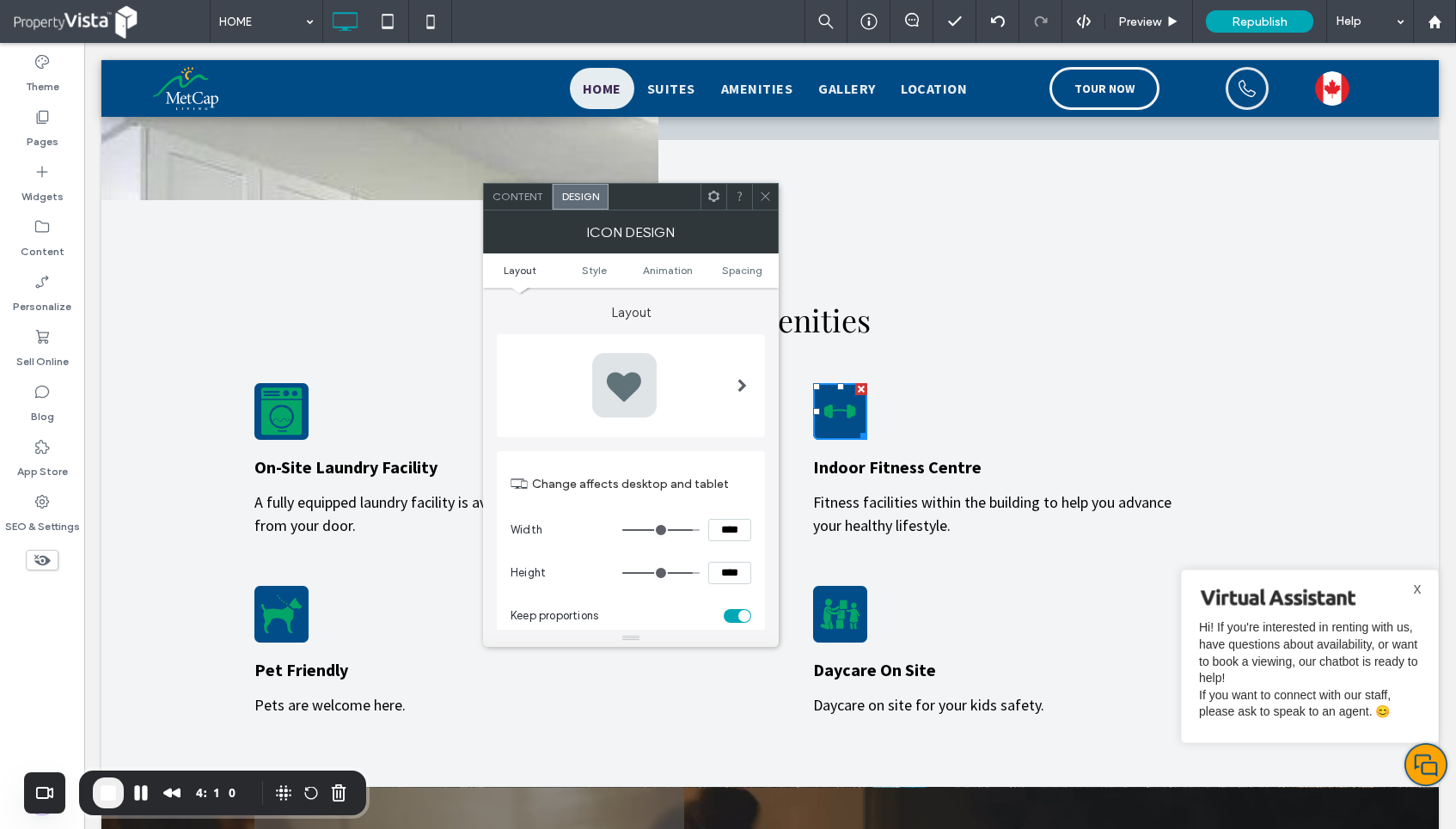
click at [522, 201] on span "Content" at bounding box center [517, 196] width 50 height 13
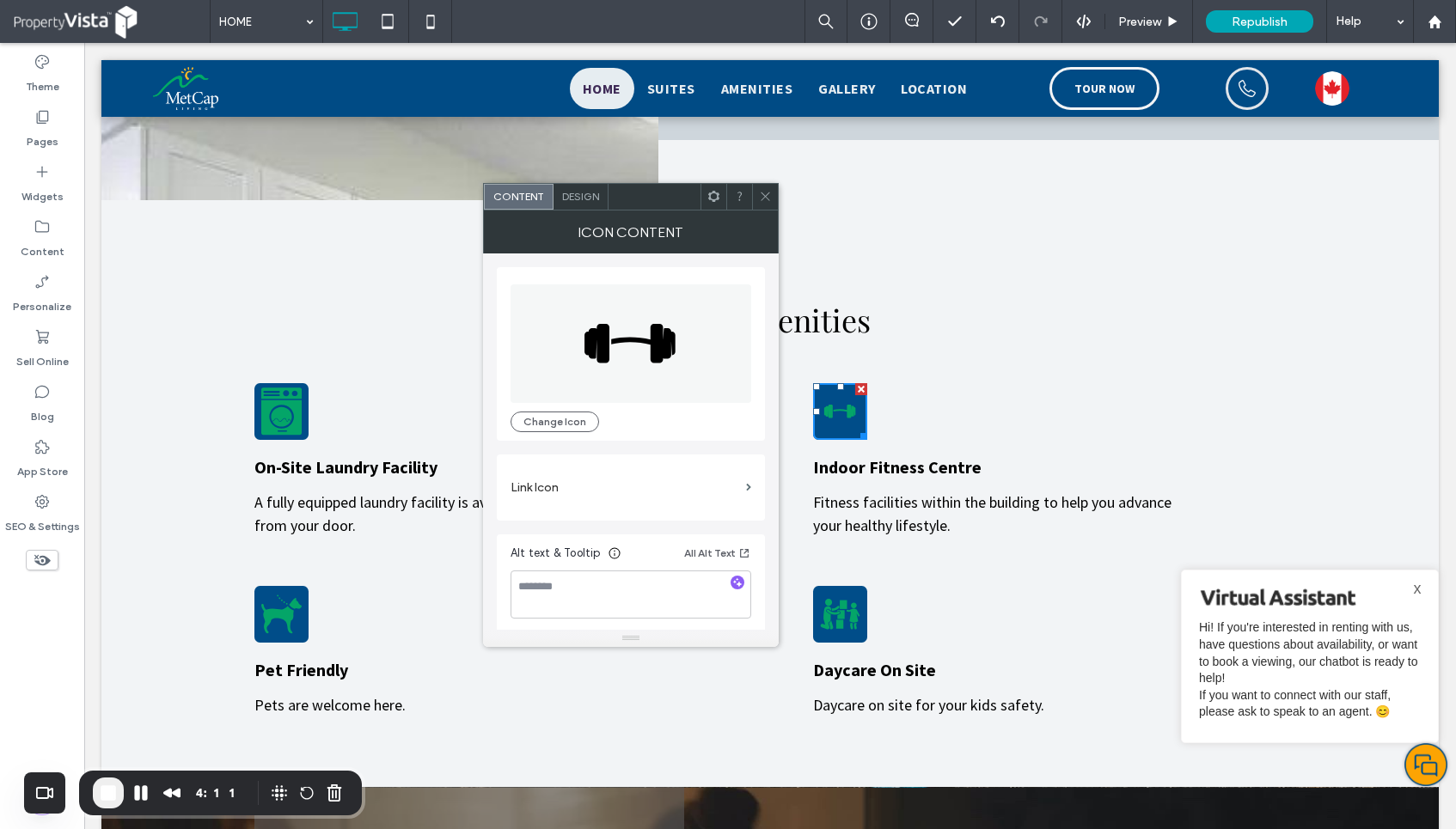
click at [772, 193] on div at bounding box center [765, 197] width 26 height 26
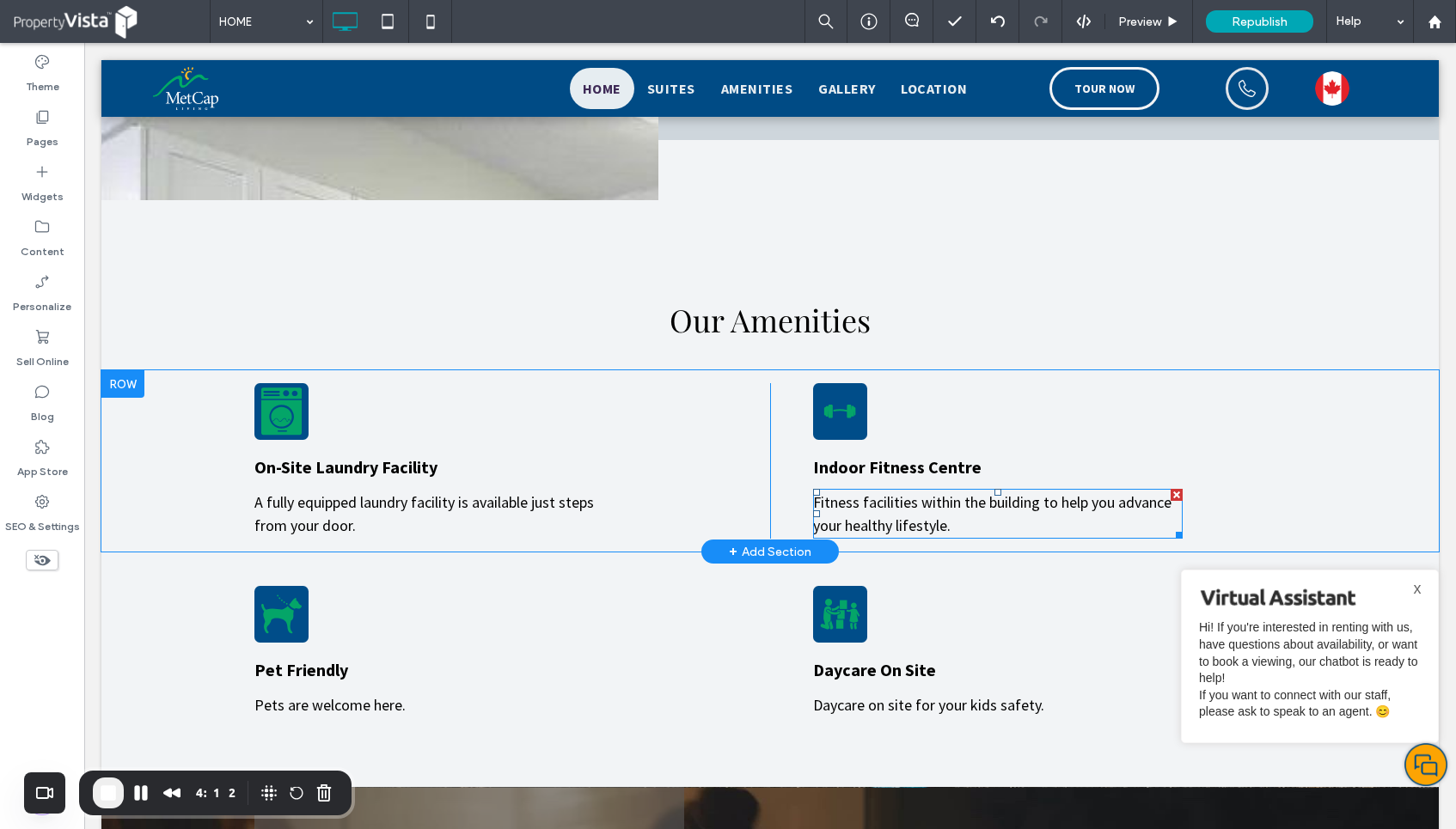
click at [853, 492] on span "Fitness facilities within the building to help you advance your healthy lifesty…" at bounding box center [993, 514] width 359 height 43
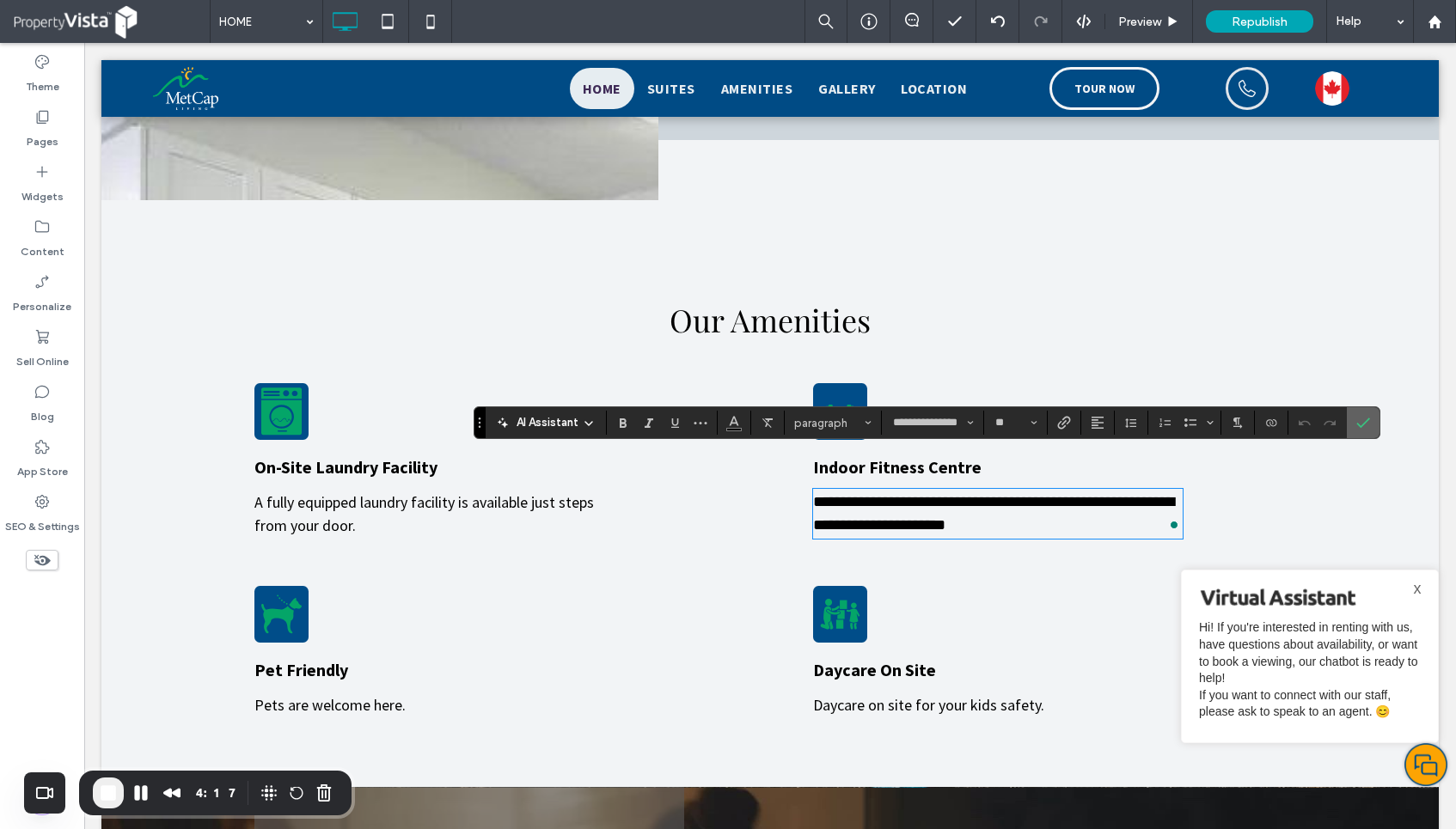
click at [1357, 420] on icon "Confirm" at bounding box center [1363, 423] width 14 height 14
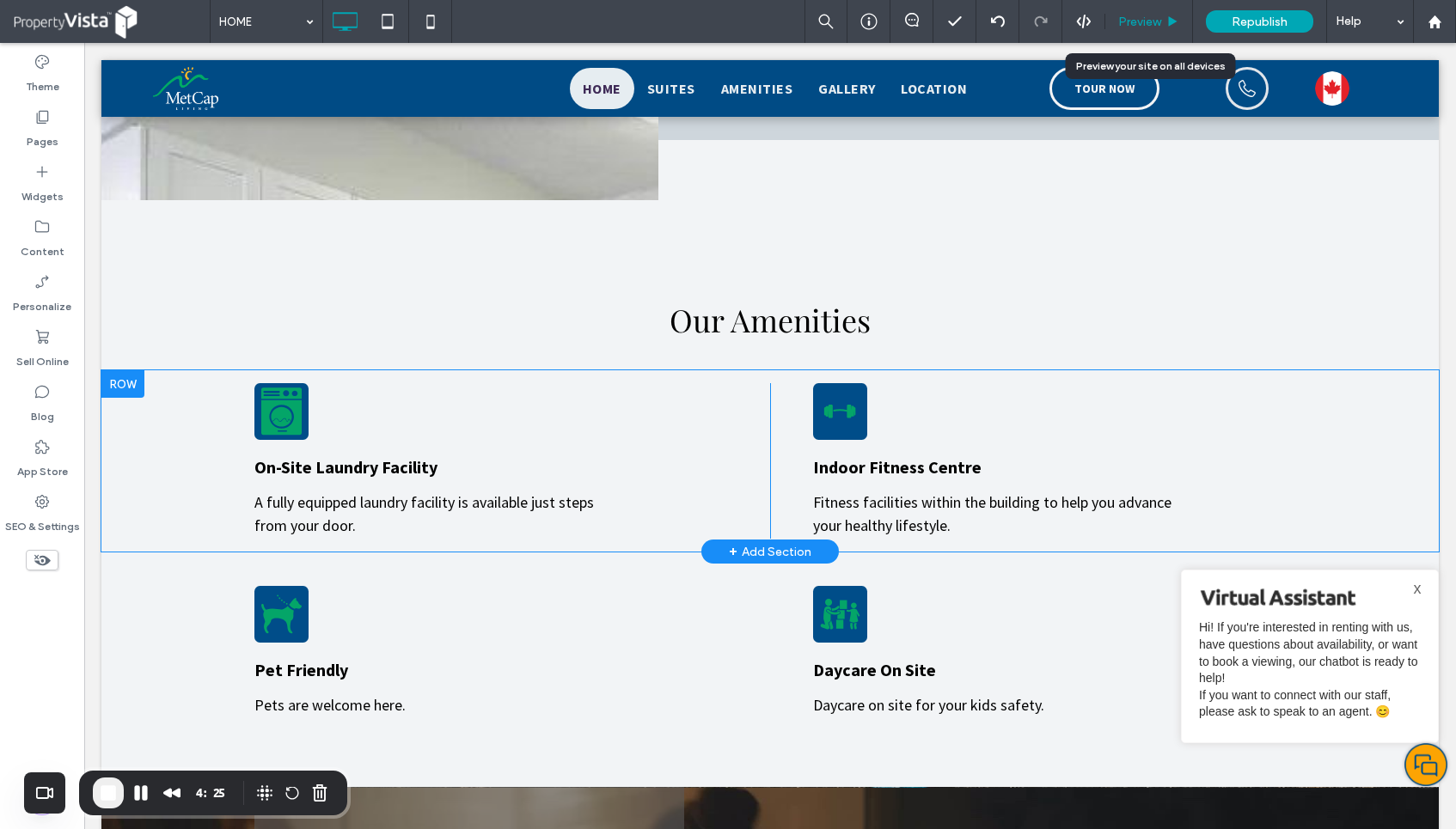
click at [1117, 23] on div "Preview" at bounding box center [1148, 22] width 87 height 15
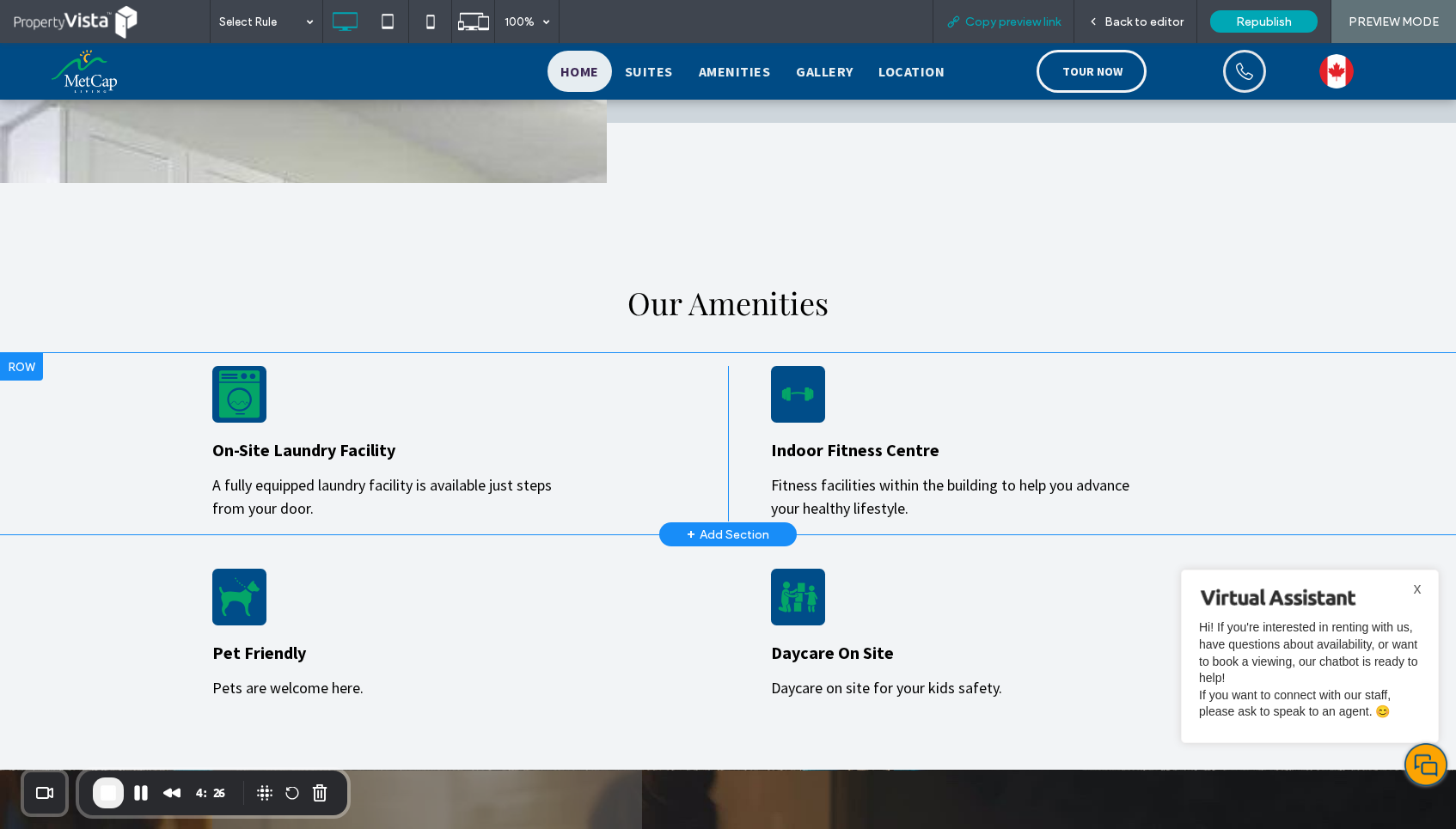
click at [1020, 31] on div "Copy preview link" at bounding box center [1004, 22] width 142 height 43
click at [1160, 19] on span "Back to editor" at bounding box center [1144, 22] width 79 height 15
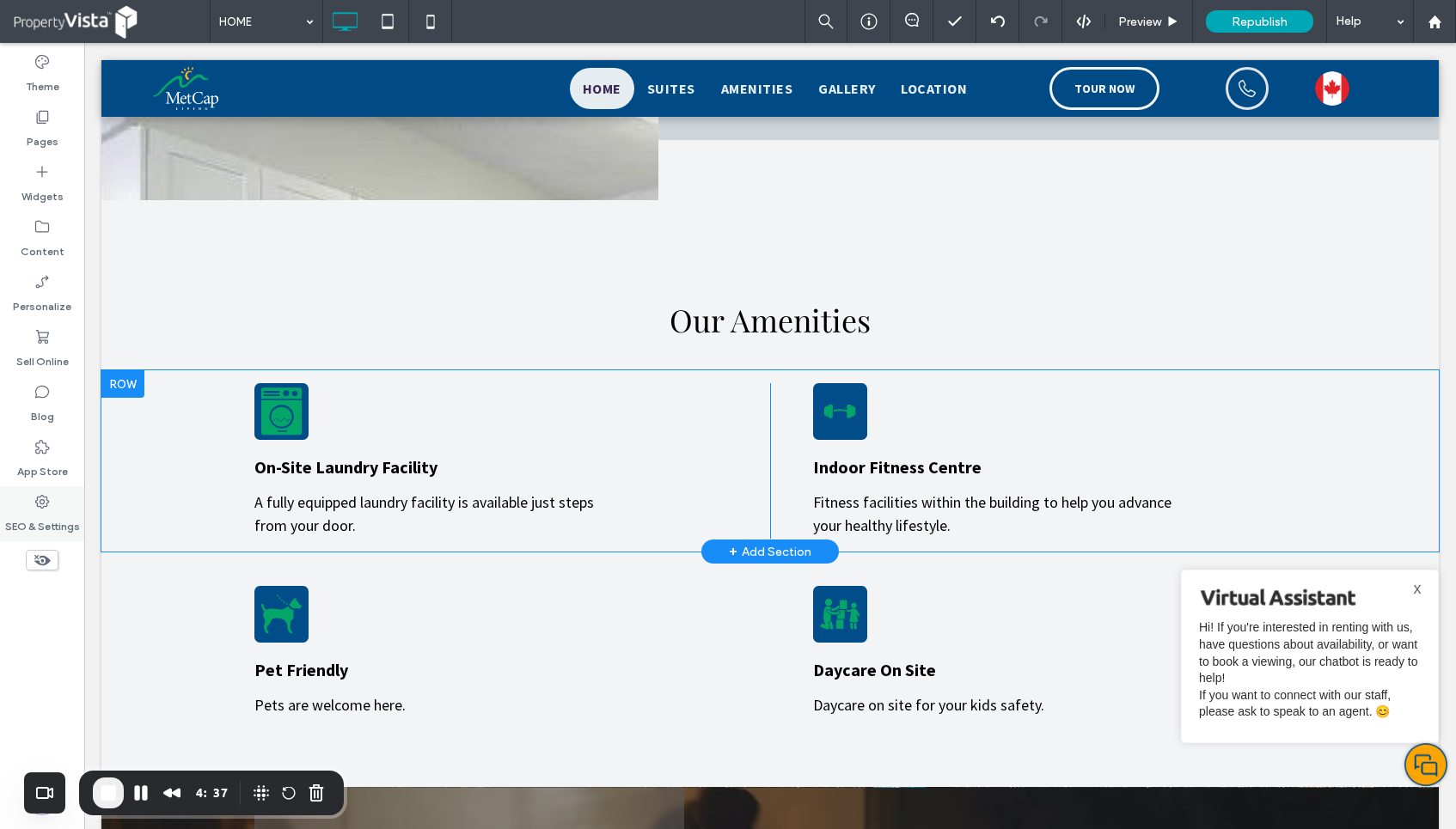
click at [43, 527] on label "SEO & Settings" at bounding box center [42, 522] width 75 height 24
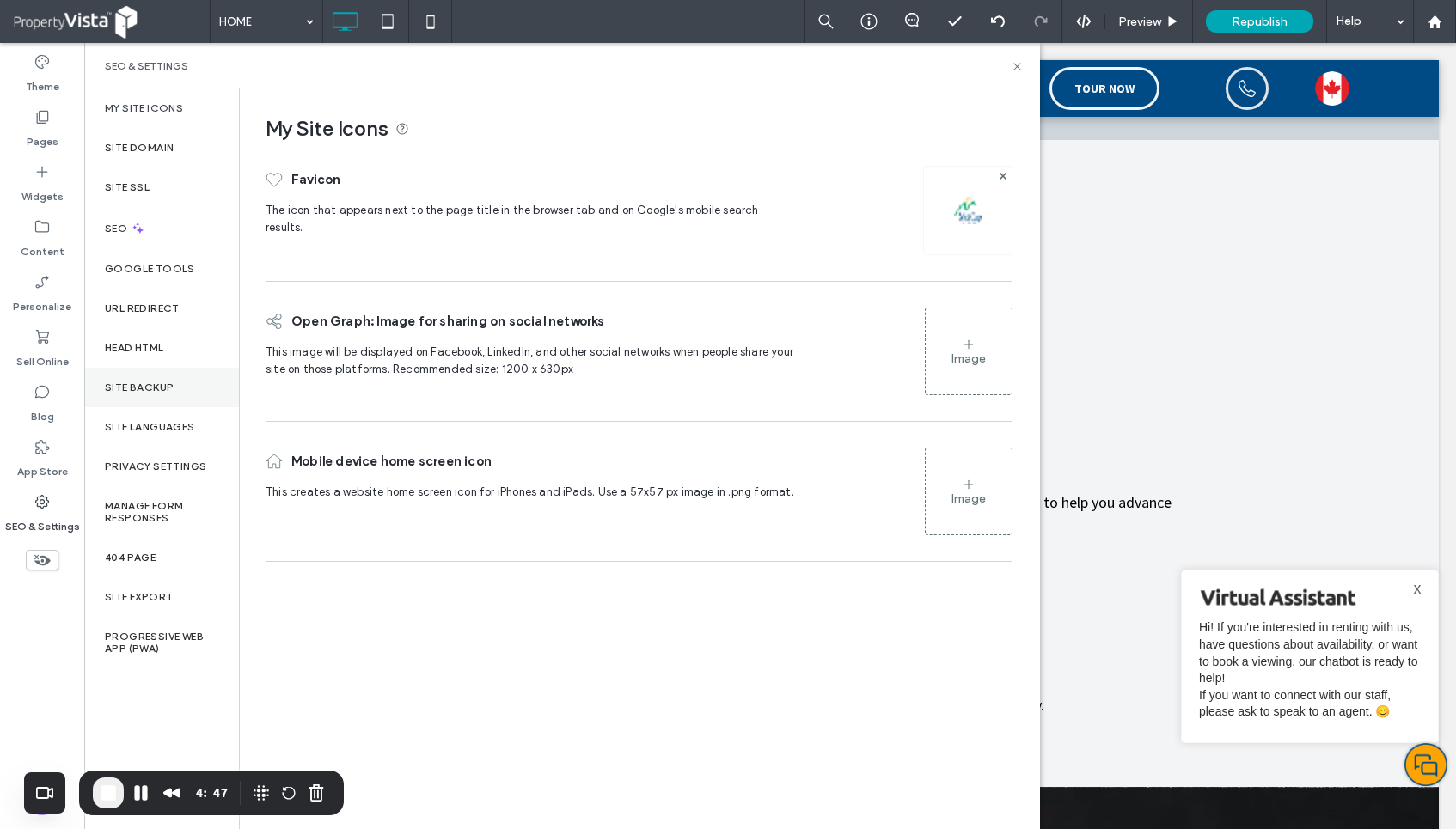
click at [159, 389] on label "Site Backup" at bounding box center [139, 387] width 69 height 12
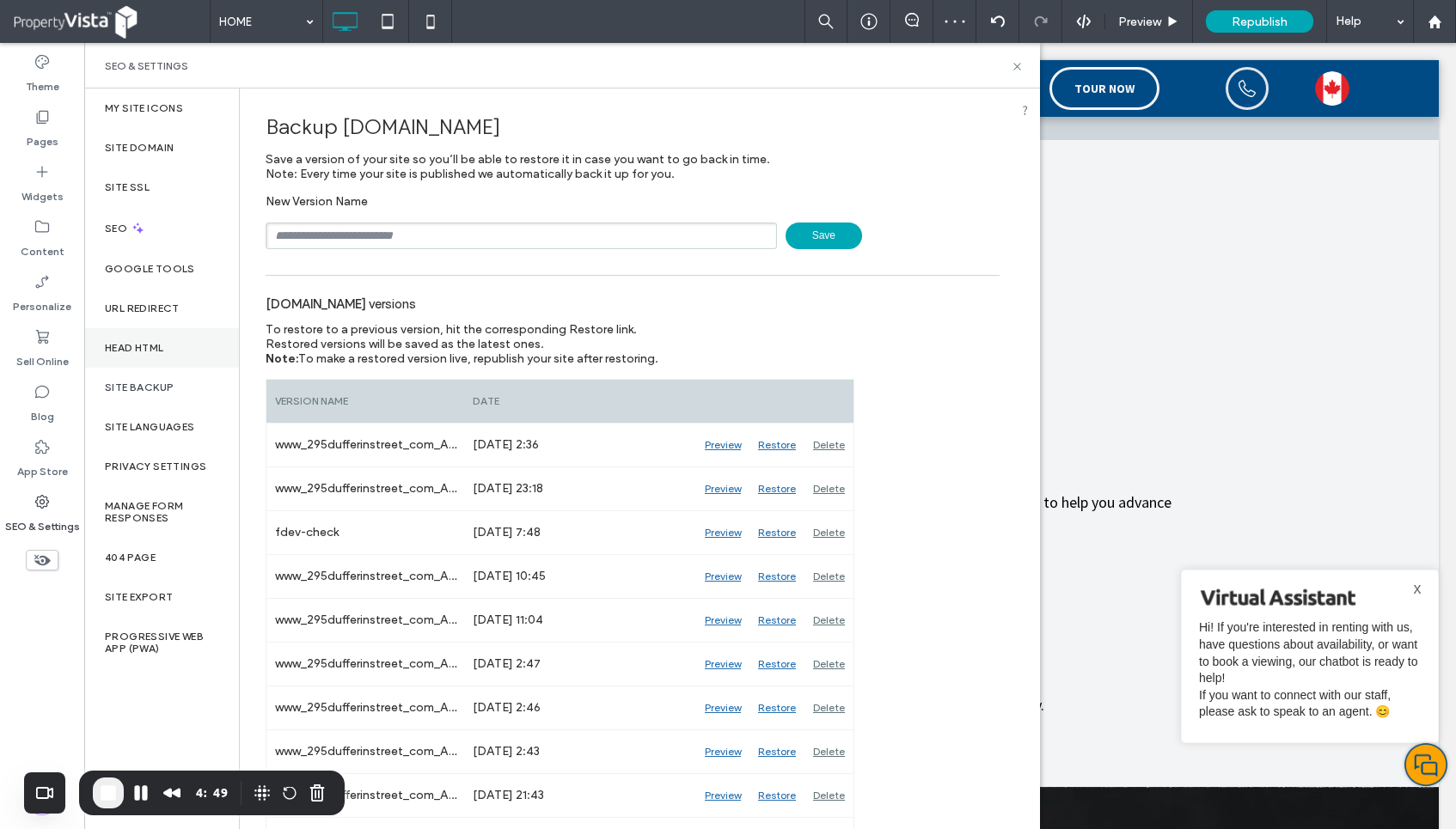
click at [131, 354] on div "Head HTML" at bounding box center [161, 348] width 155 height 39
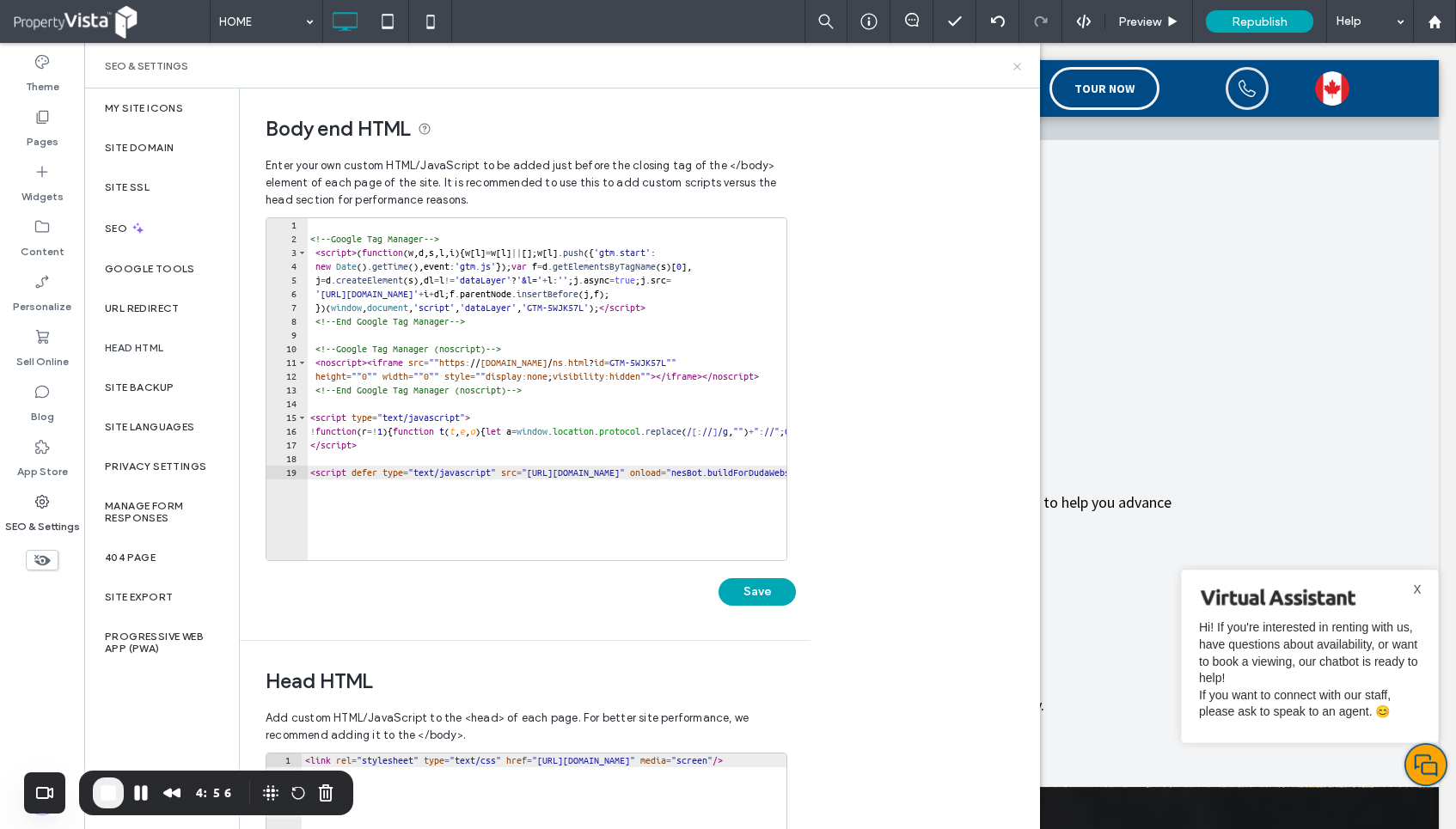
click at [1015, 64] on icon at bounding box center [1016, 66] width 13 height 13
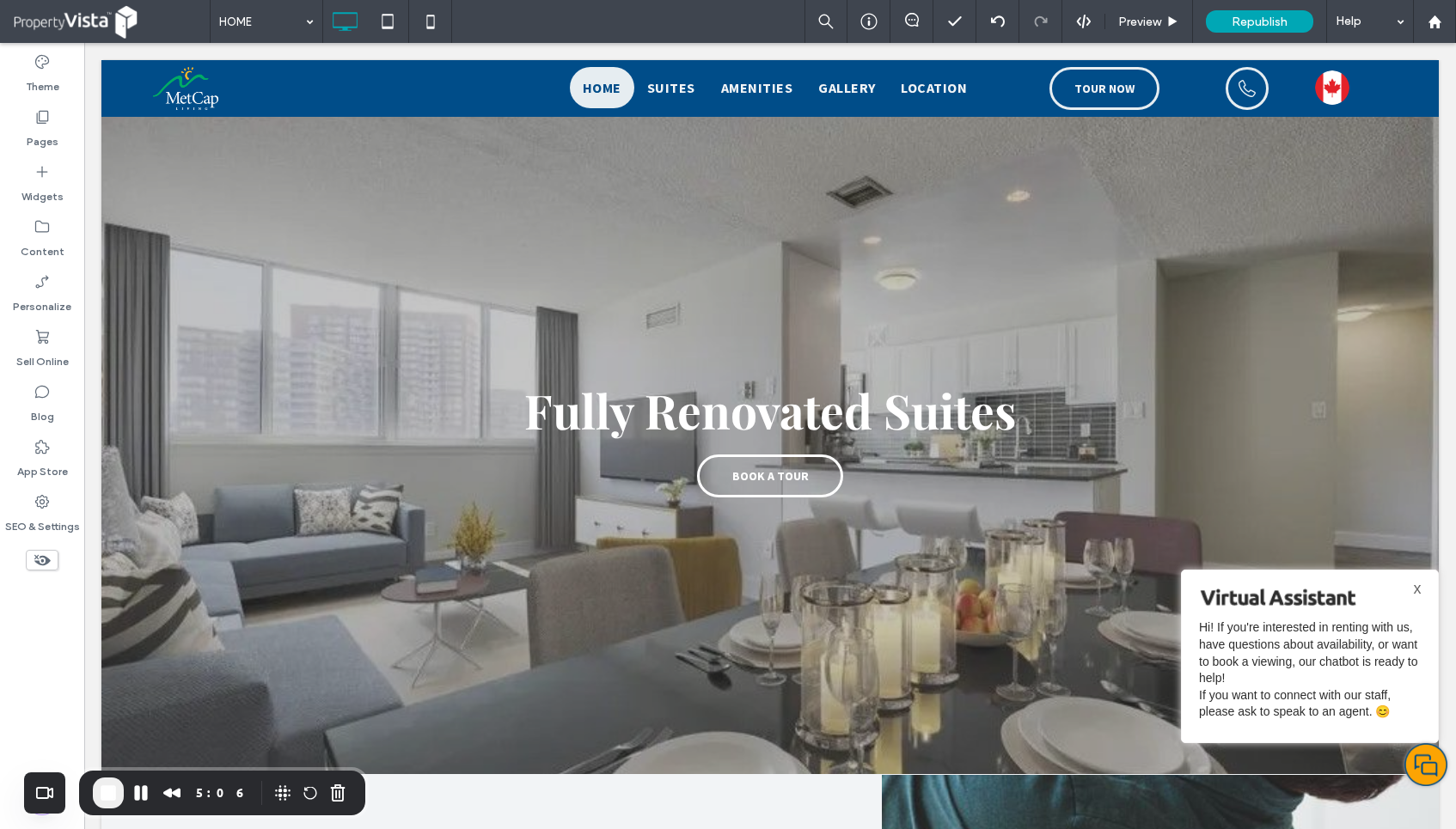
click at [104, 807] on button "End Recording" at bounding box center [107, 793] width 31 height 31
